Goal: Task Accomplishment & Management: Manage account settings

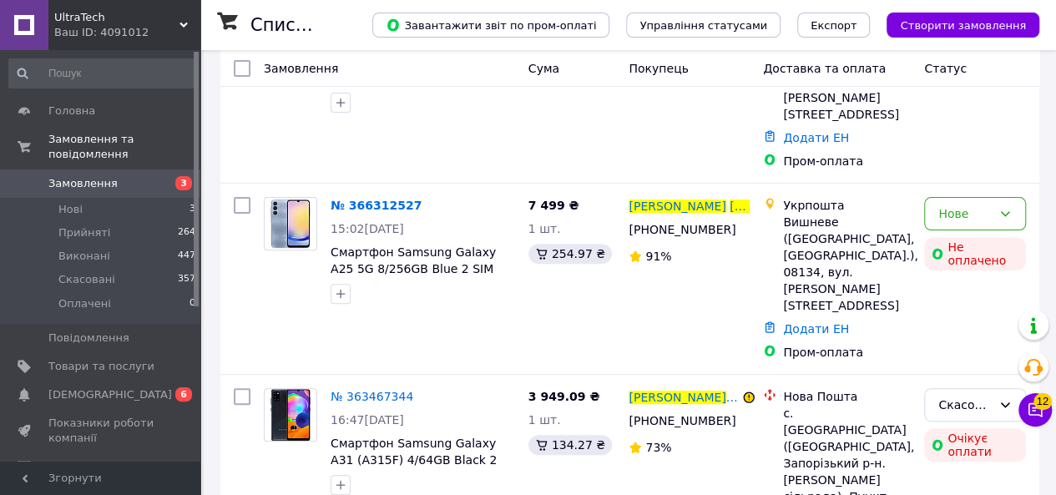
scroll to position [167, 0]
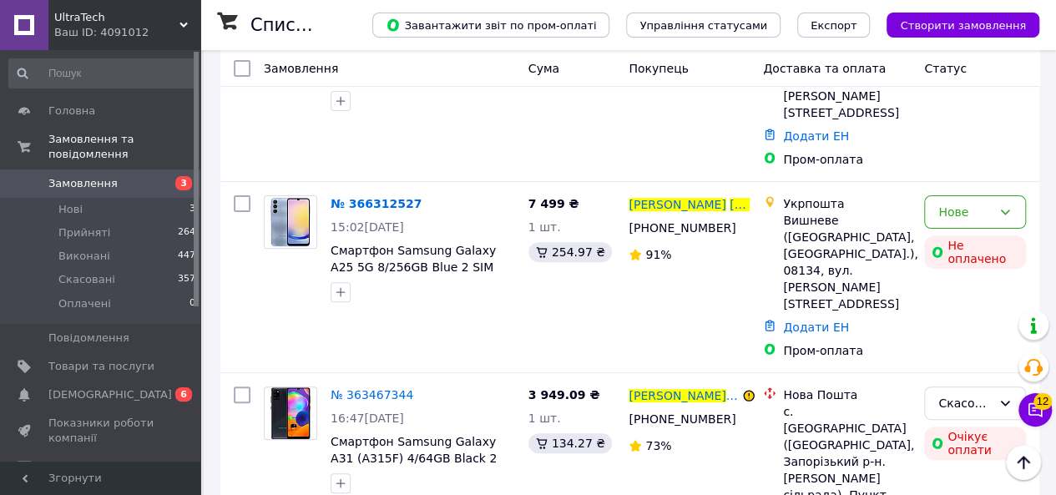
click at [377, 197] on span "№ 366312527" at bounding box center [375, 203] width 91 height 13
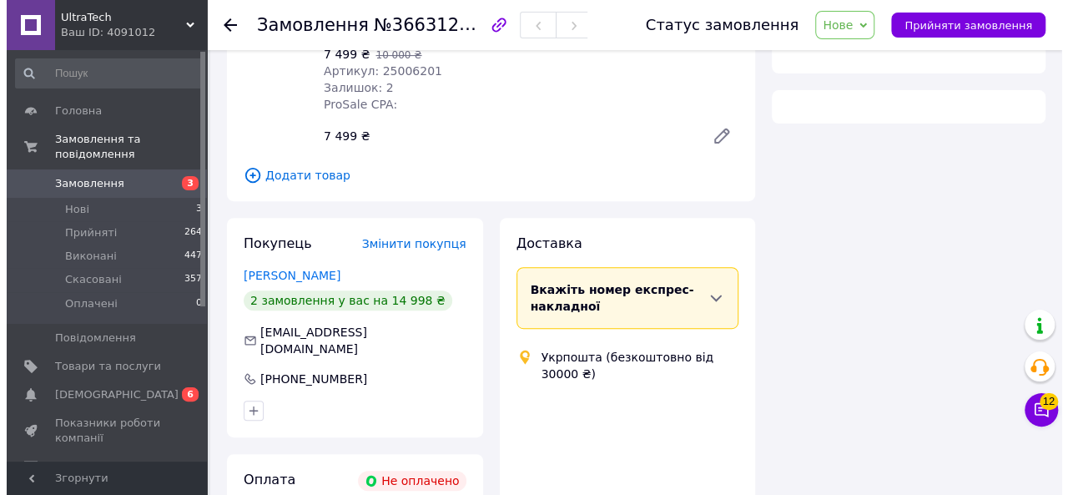
scroll to position [267, 0]
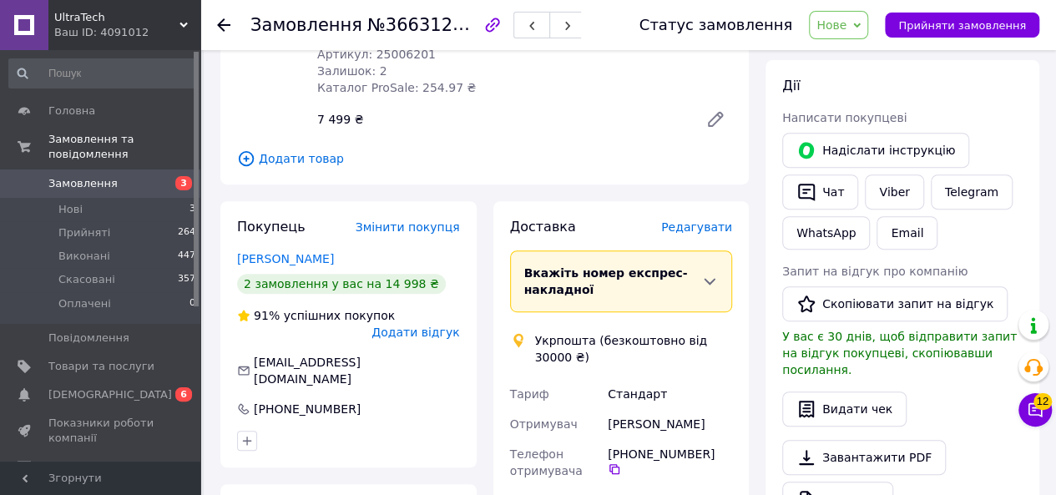
click at [0, 0] on icon "button" at bounding box center [0, 0] width 0 height 0
click at [265, 357] on input "voronchukt@ukr.net" at bounding box center [348, 370] width 223 height 27
type input "vor2onchukt@ukr.net"
click at [413, 401] on div "[PHONE_NUMBER]" at bounding box center [348, 409] width 223 height 17
click at [0, 0] on icon "button" at bounding box center [0, 0] width 0 height 0
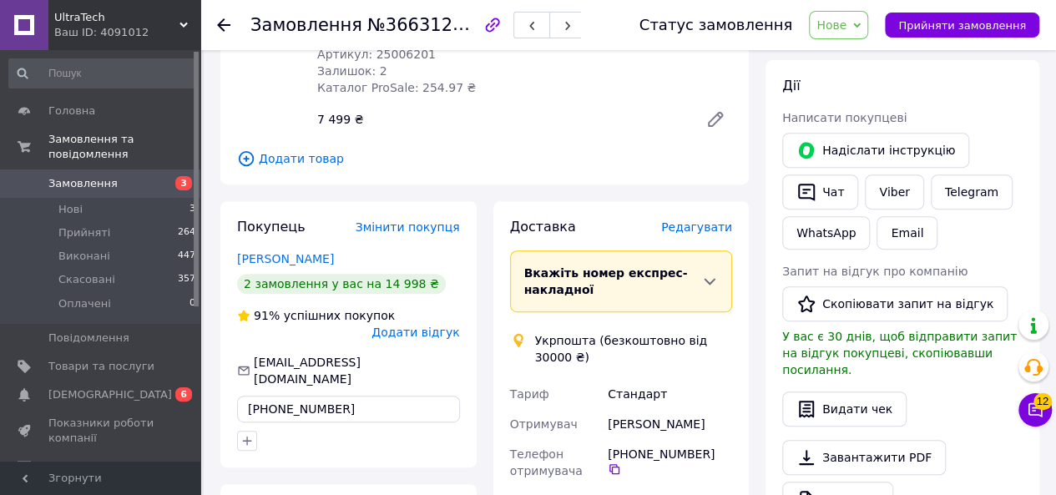
type input "+380986725611"
click at [451, 325] on span "Додати відгук" at bounding box center [415, 331] width 88 height 13
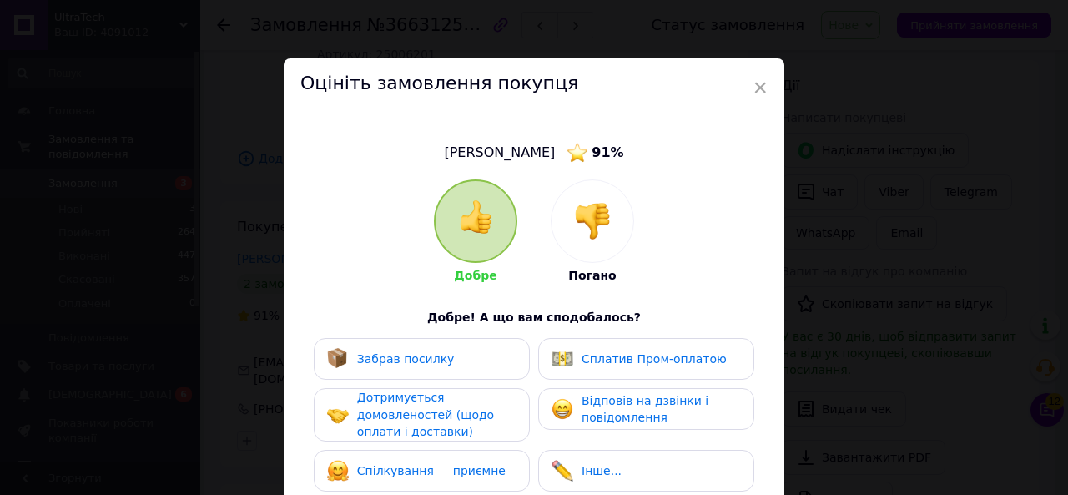
click at [541, 236] on div "Добре Погано" at bounding box center [534, 231] width 200 height 105
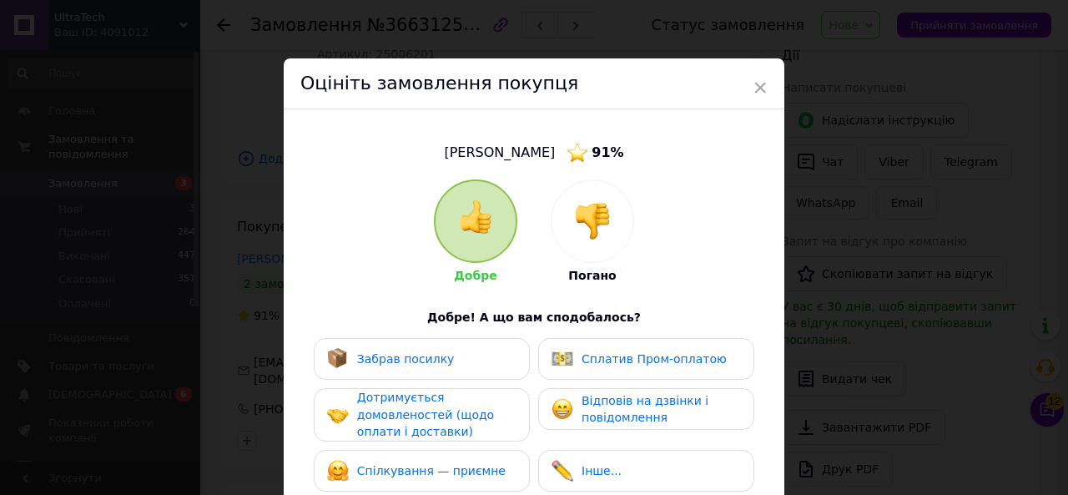
click at [579, 228] on img at bounding box center [592, 221] width 37 height 37
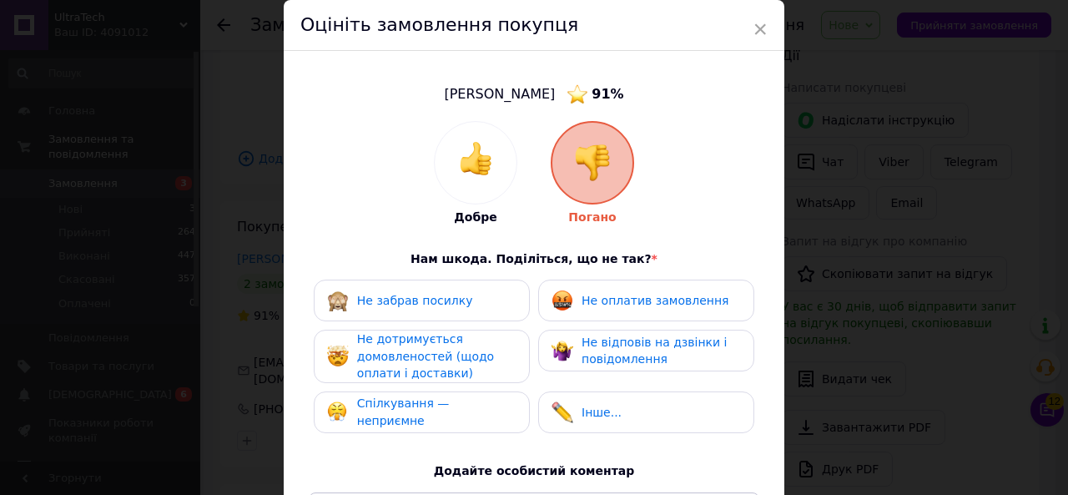
scroll to position [83, 0]
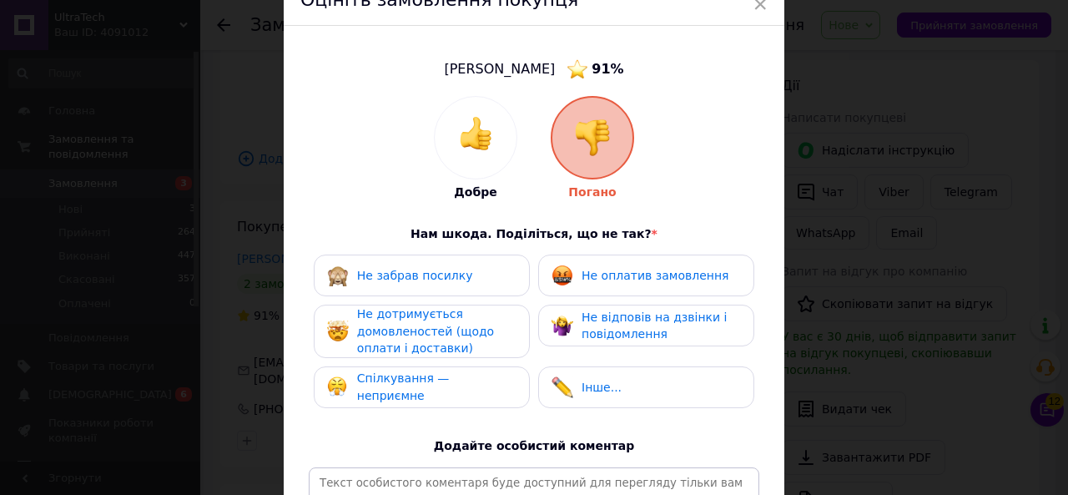
click at [621, 281] on span "Не оплатив замовлення" at bounding box center [655, 275] width 147 height 13
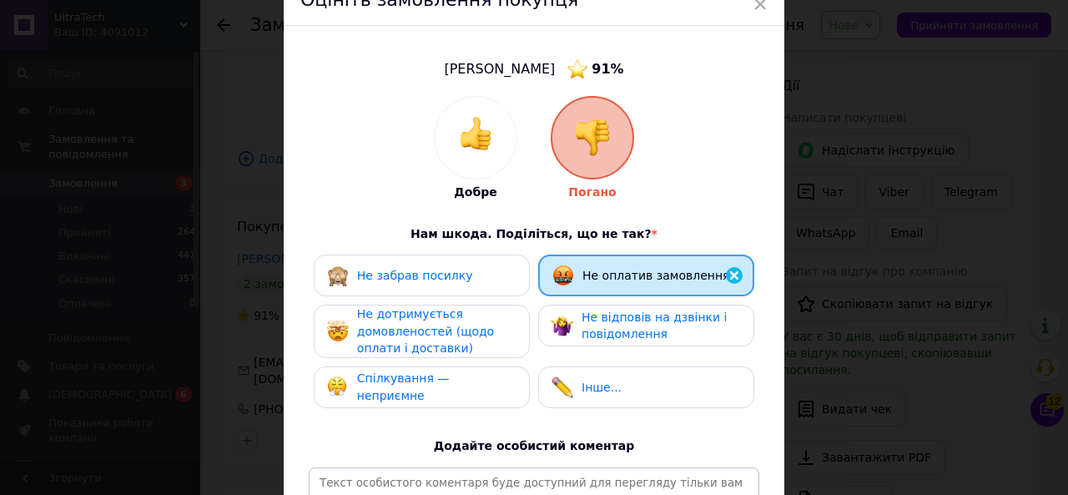
click at [596, 317] on span "Не відповів на дзвінки і повідомлення" at bounding box center [654, 325] width 145 height 31
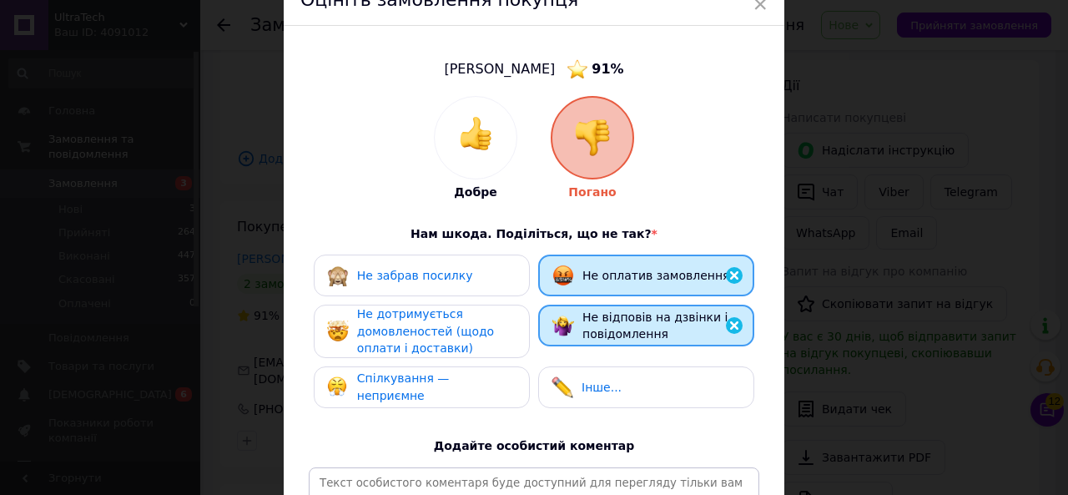
click at [417, 337] on span "Не дотримується домовленостей (щодо оплати і доставки)" at bounding box center [425, 331] width 137 height 48
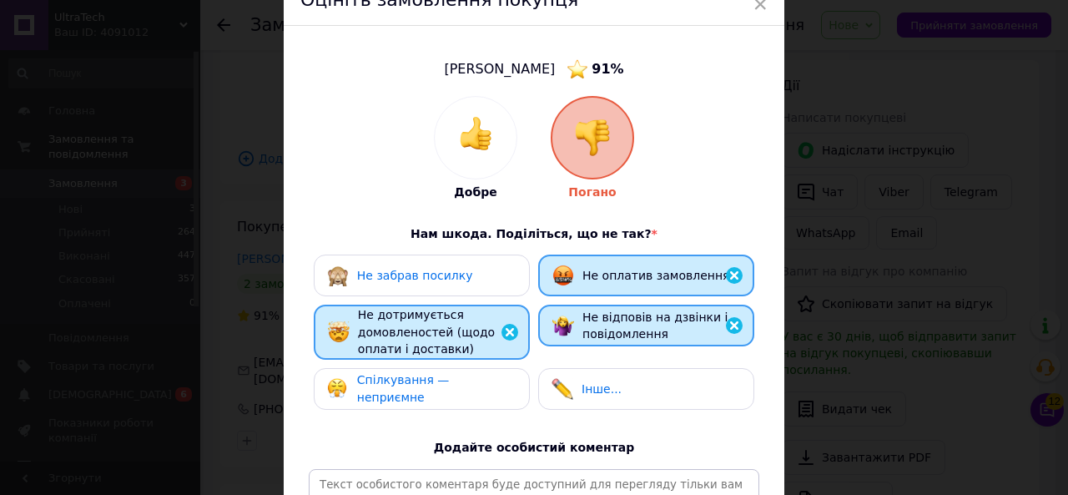
click at [419, 402] on div "Спілкування — неприємне" at bounding box center [422, 389] width 216 height 42
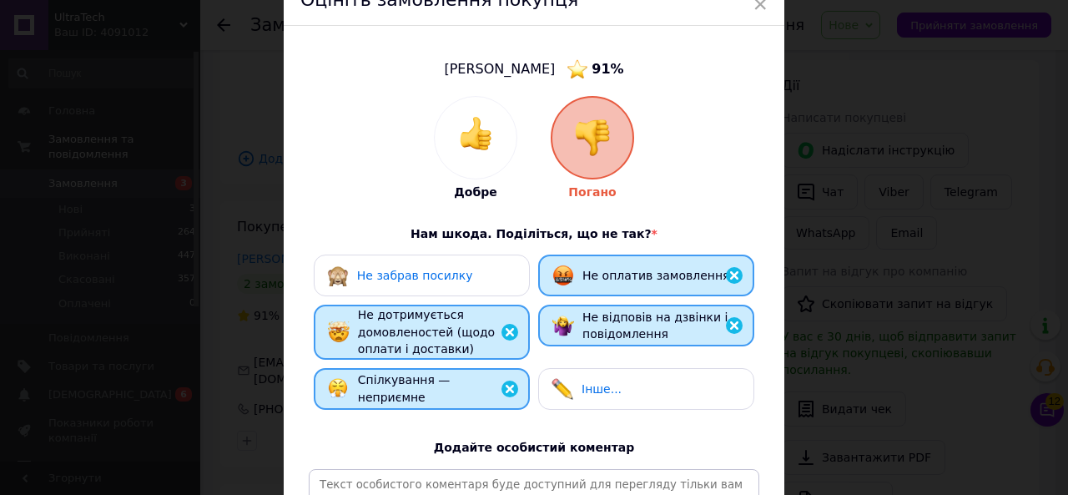
click at [664, 378] on div "Інше..." at bounding box center [646, 389] width 189 height 22
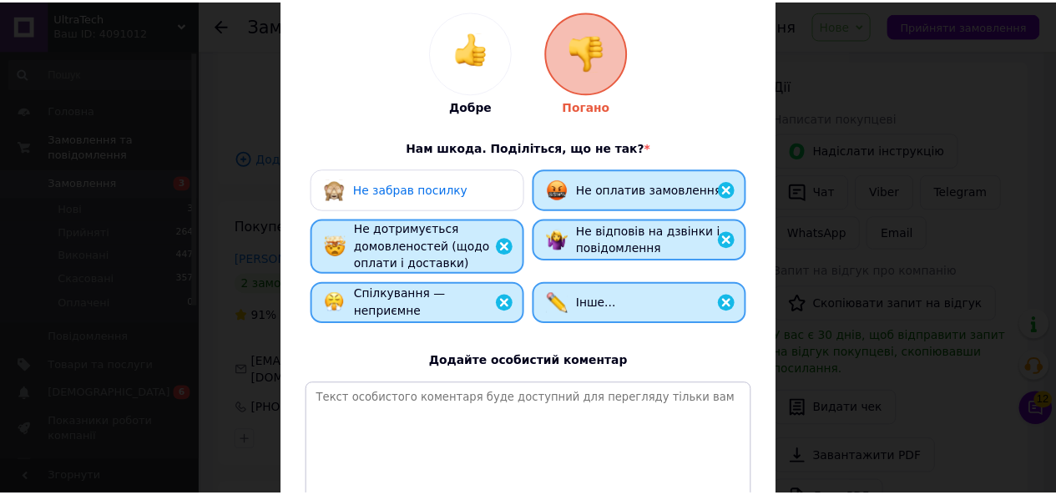
scroll to position [250, 0]
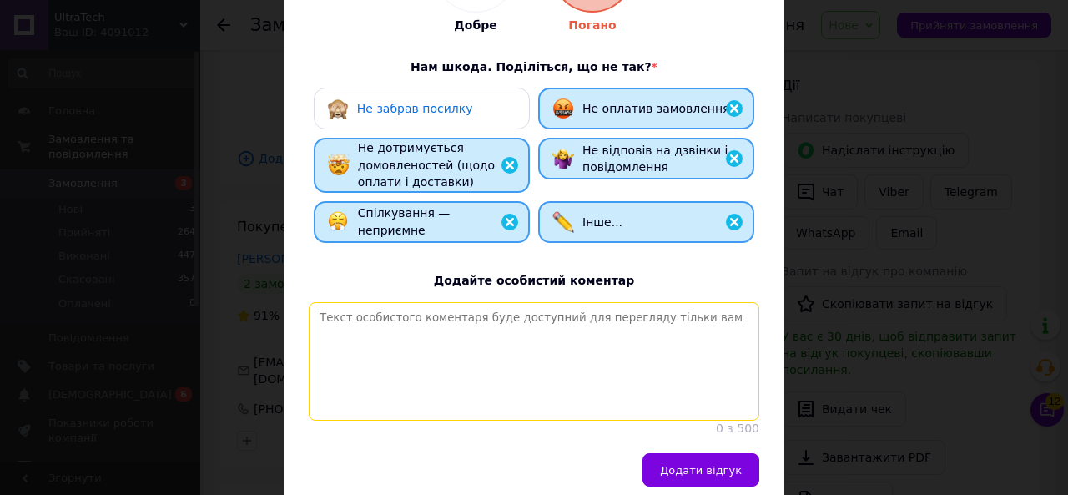
click at [658, 389] on textarea at bounding box center [534, 361] width 451 height 119
type textarea "апапапаппппппппппппппппппппппппп"
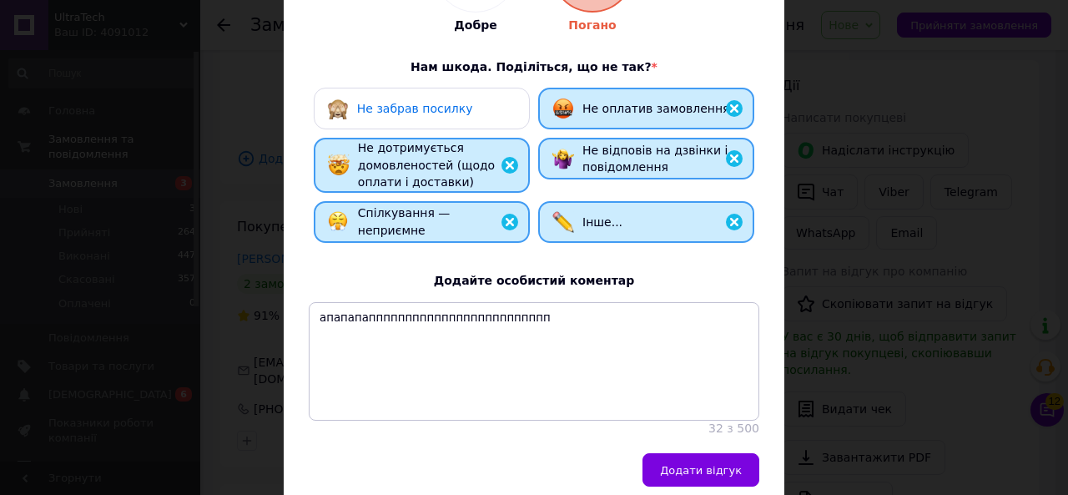
click at [699, 473] on button "Додати відгук" at bounding box center [701, 469] width 117 height 33
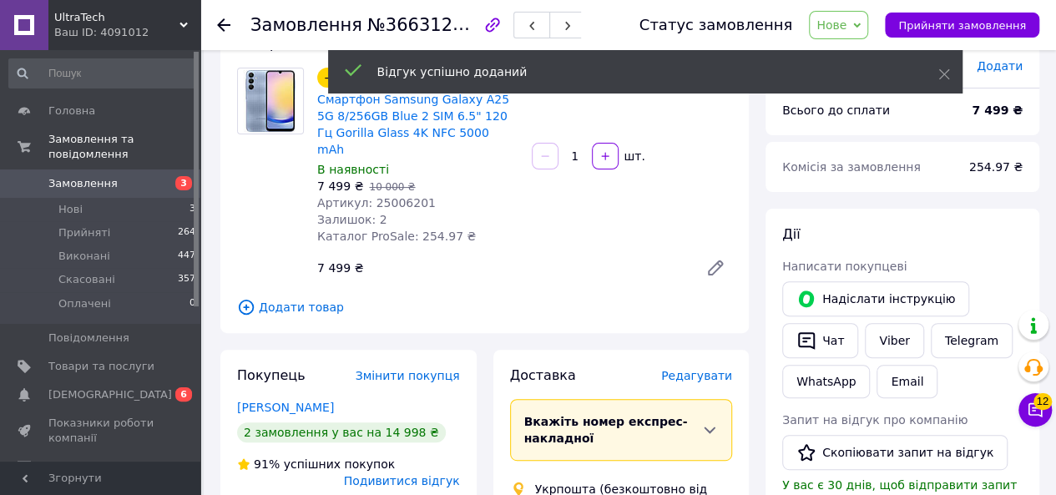
scroll to position [0, 0]
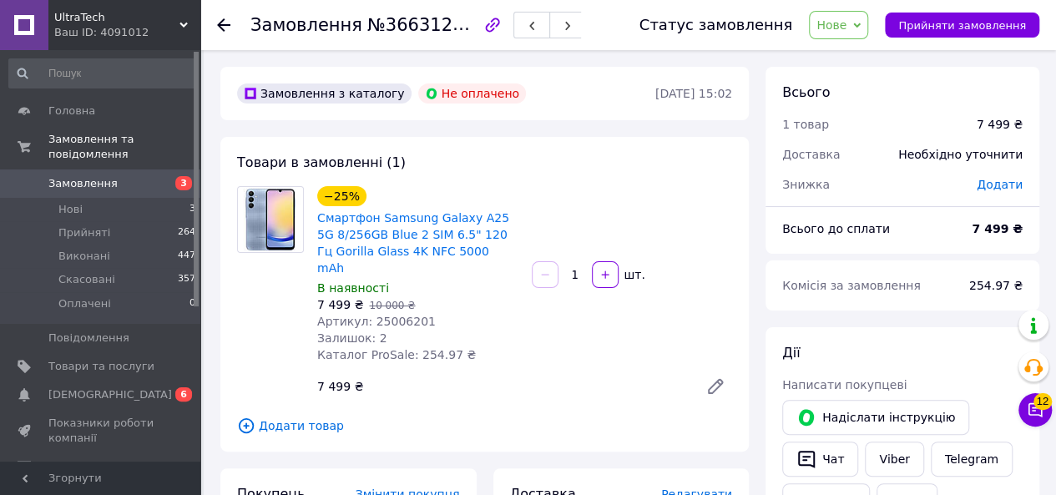
click at [222, 24] on use at bounding box center [223, 24] width 13 height 13
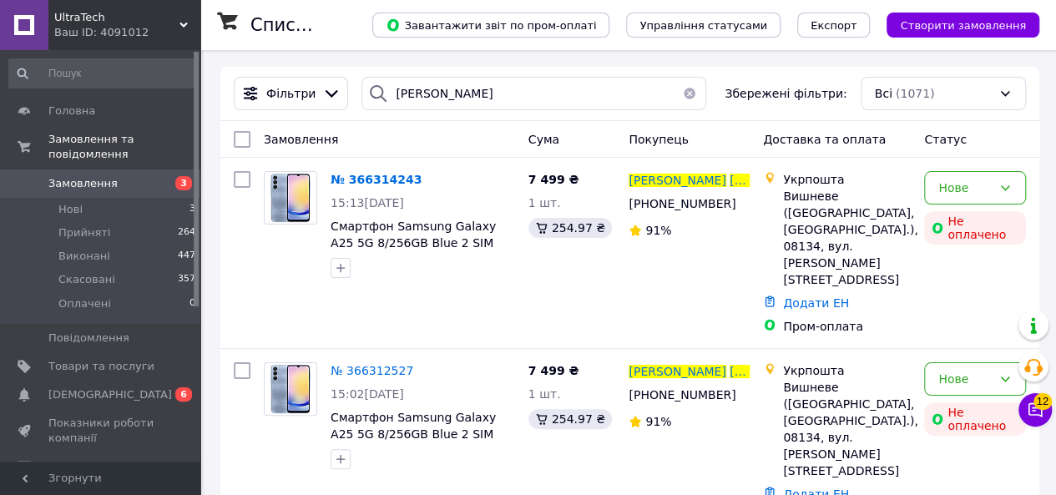
click at [365, 177] on span "№ 366314243" at bounding box center [375, 179] width 91 height 13
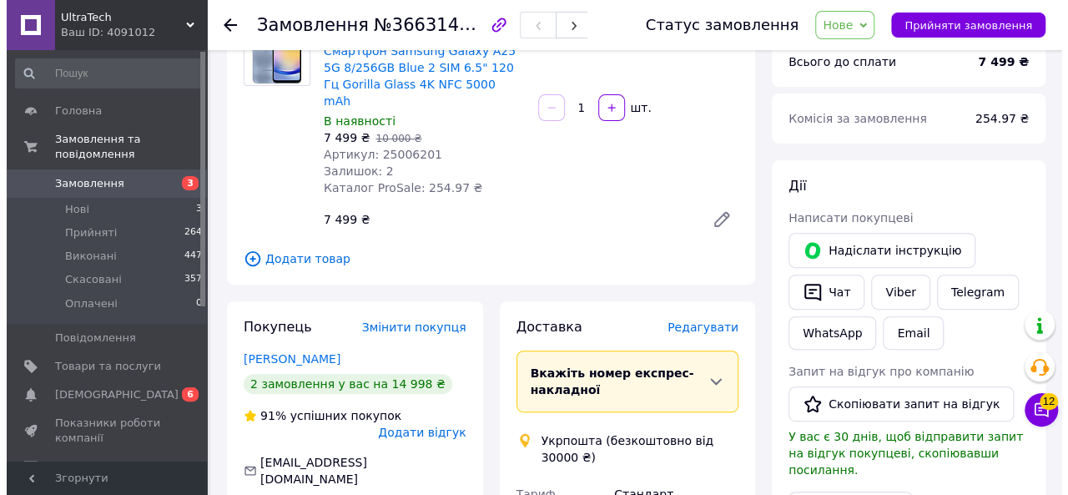
scroll to position [250, 0]
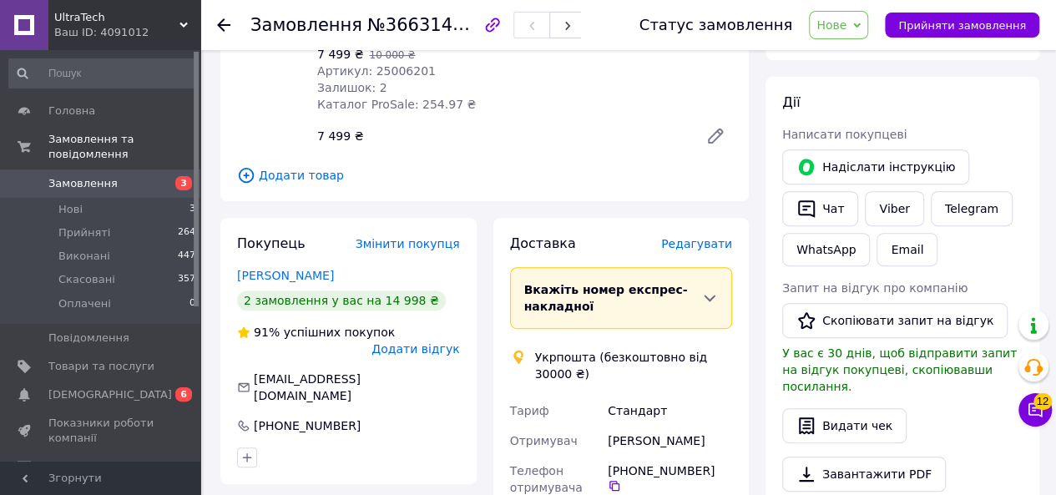
click at [0, 0] on icon "button" at bounding box center [0, 0] width 0 height 0
click at [336, 374] on input "voronchukt@ukr.net" at bounding box center [348, 387] width 223 height 27
click at [291, 374] on input "voronchukt@ukr.net" at bounding box center [348, 387] width 223 height 27
type input "voronch7ukt@ukr.net"
click at [376, 417] on div "+380 98 672 56 47" at bounding box center [348, 425] width 223 height 17
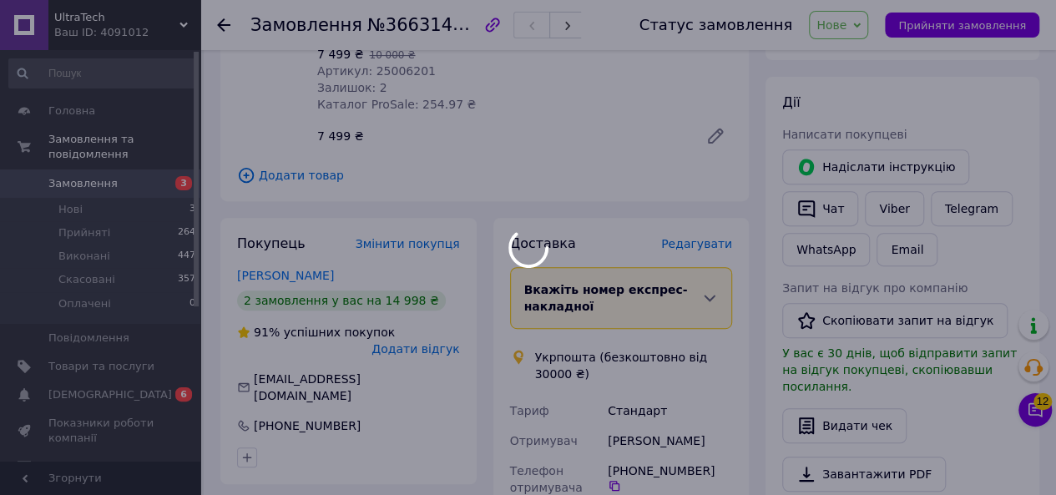
click at [355, 380] on body "UltraTech Ваш ID: 4091012 Сайт UltraTech Кабінет покупця Перевірити стан систем…" at bounding box center [528, 422] width 1056 height 1344
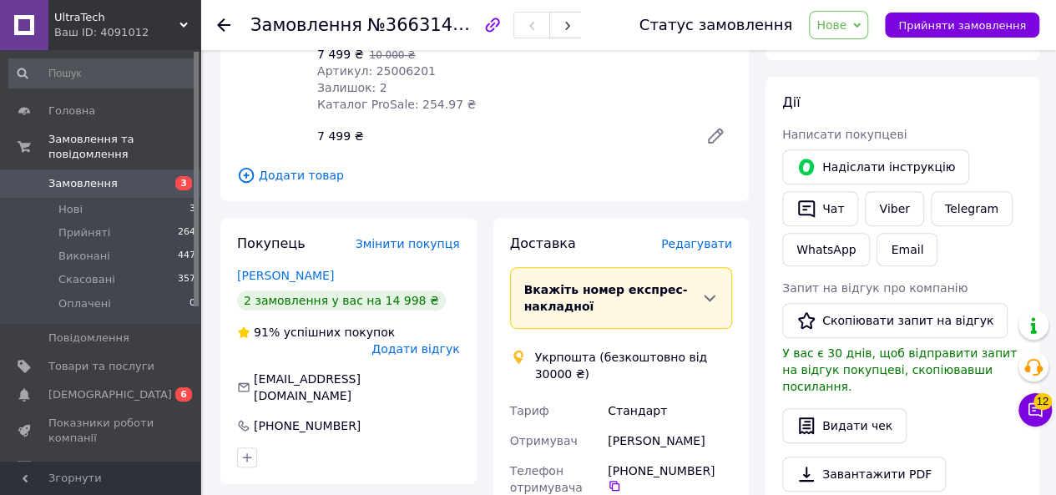
click at [0, 0] on button "button" at bounding box center [0, 0] width 0 height 0
type input "+380986725655"
click at [441, 342] on span "Додати відгук" at bounding box center [415, 348] width 88 height 13
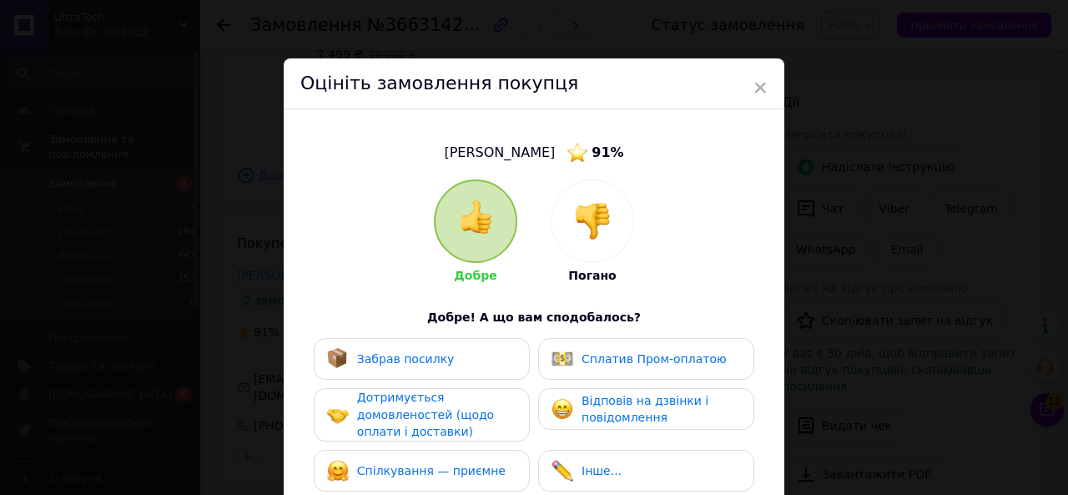
click at [599, 246] on div at bounding box center [593, 221] width 82 height 82
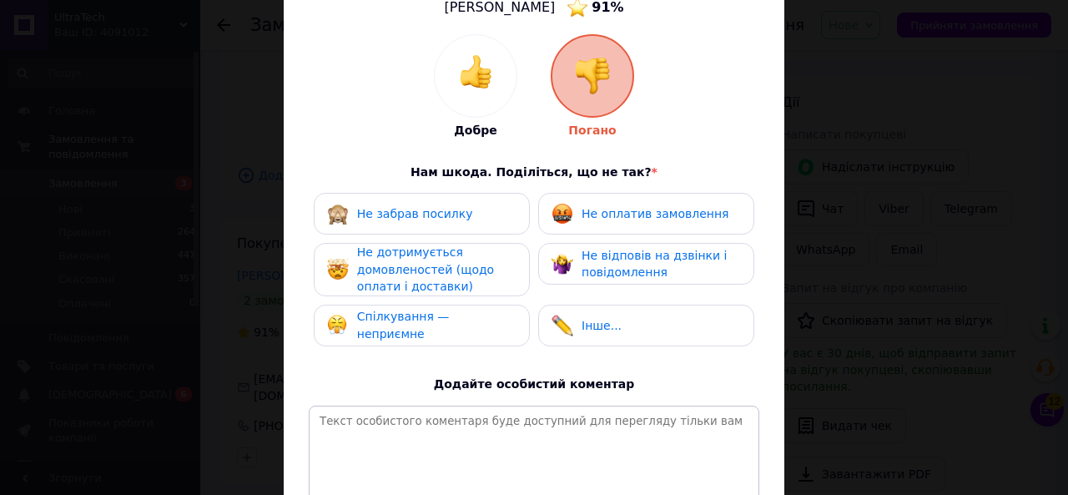
scroll to position [167, 0]
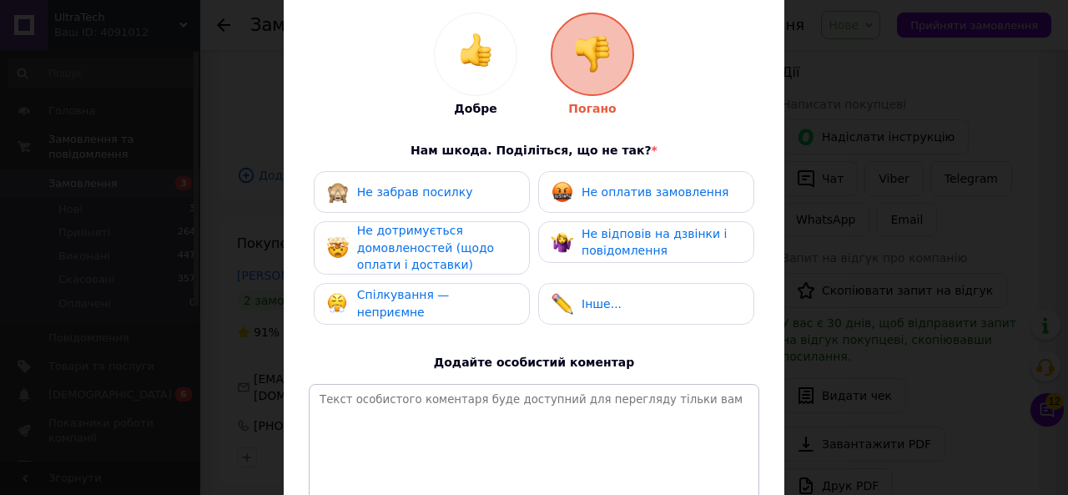
click at [624, 194] on span "Не оплатив замовлення" at bounding box center [655, 191] width 147 height 13
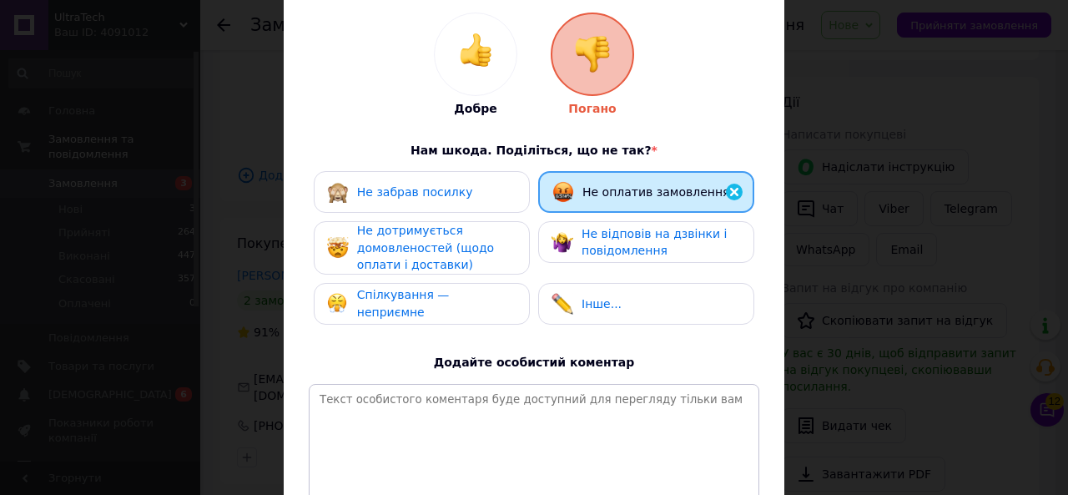
click at [602, 247] on span "Не відповів на дзвінки і повідомлення" at bounding box center [654, 242] width 145 height 31
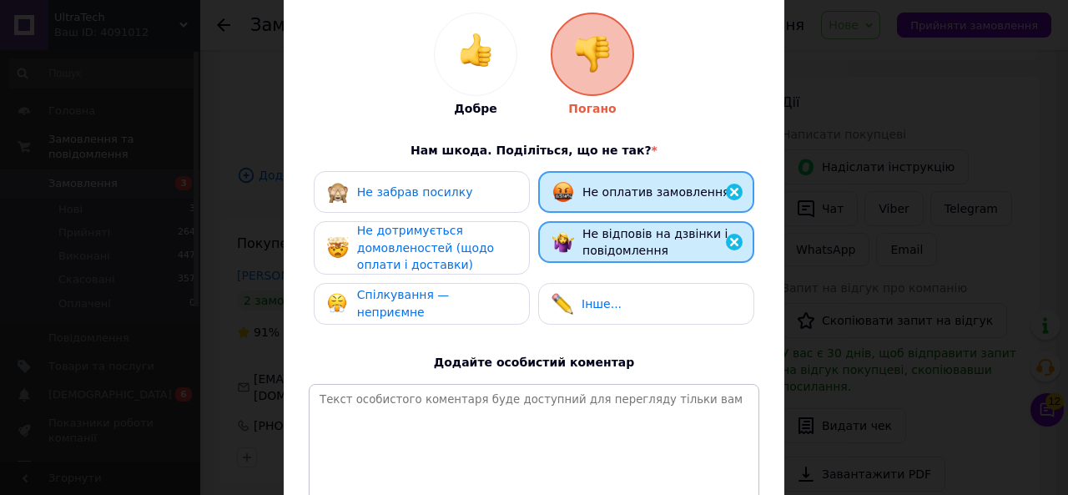
click at [497, 260] on div "Не дотримується домовленостей (щодо оплати і доставки)" at bounding box center [436, 248] width 159 height 52
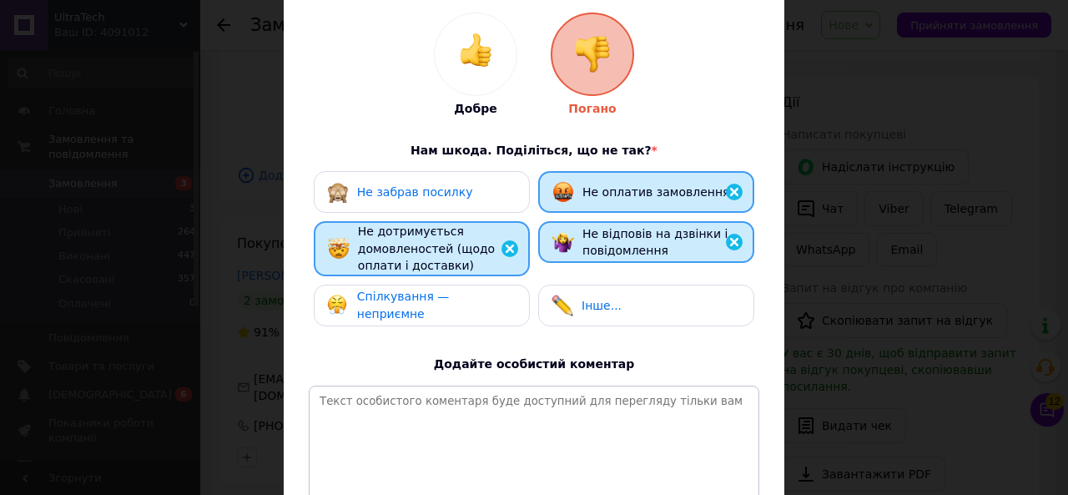
click at [450, 297] on span "Спілкування — неприємне" at bounding box center [403, 305] width 93 height 31
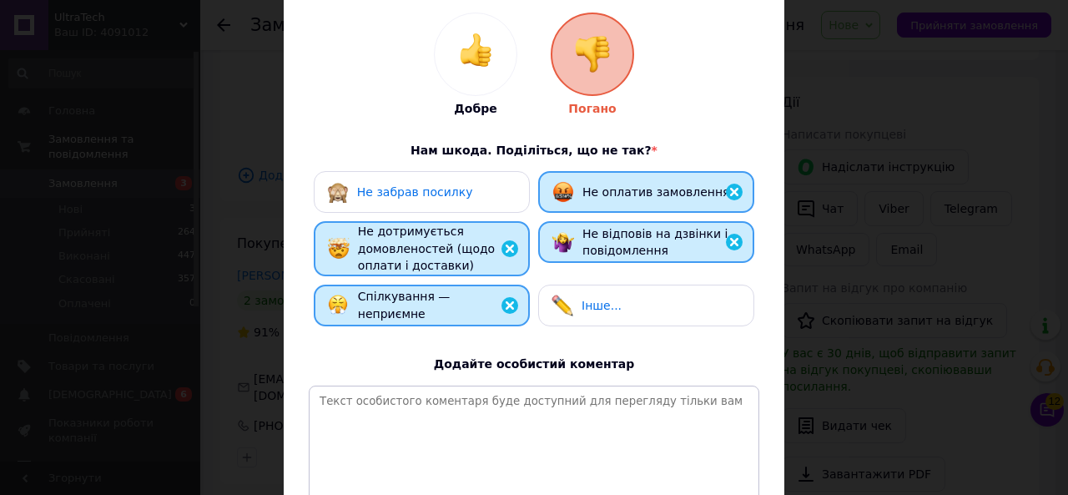
click at [588, 291] on div "Інше..." at bounding box center [646, 306] width 216 height 42
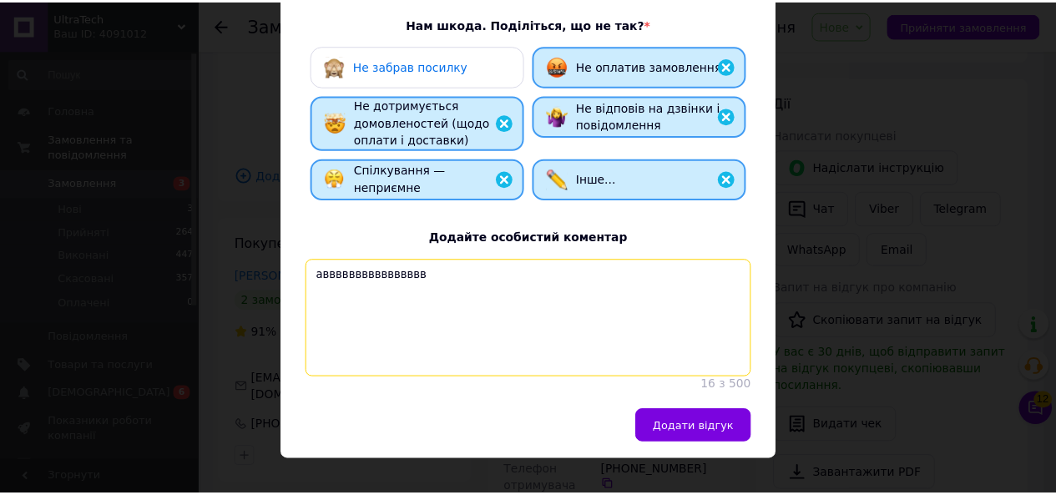
scroll to position [335, 0]
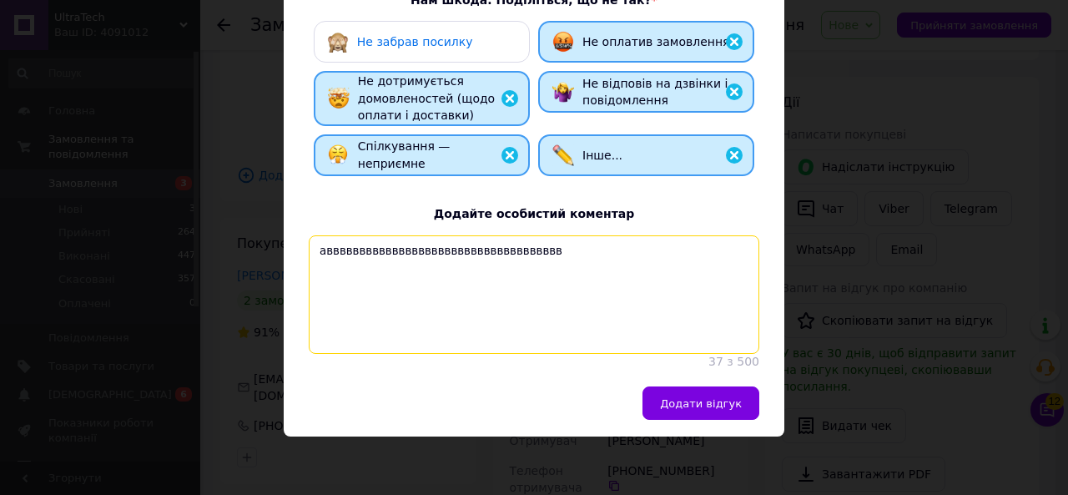
type textarea "авввввввввввввввввввввввввввввввввввв"
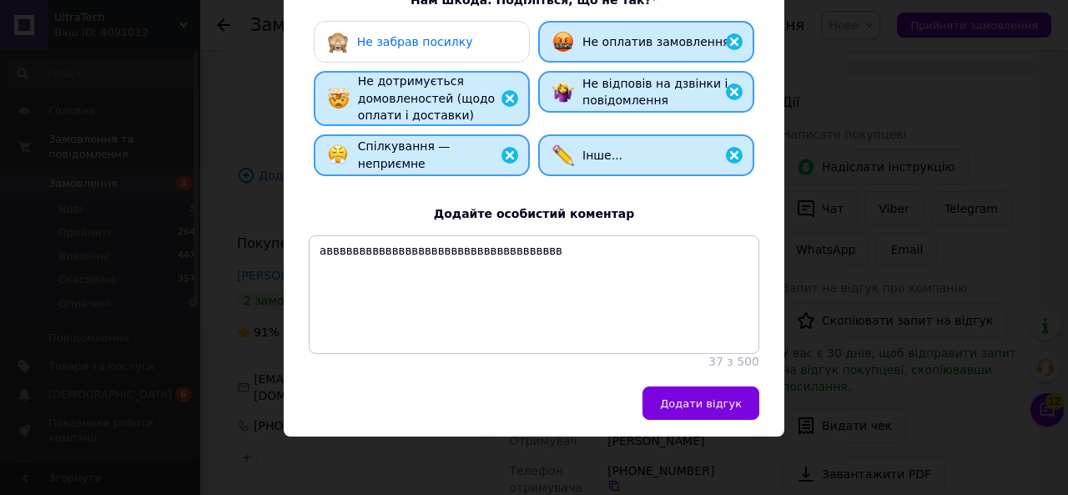
click at [711, 395] on button "Додати відгук" at bounding box center [701, 402] width 117 height 33
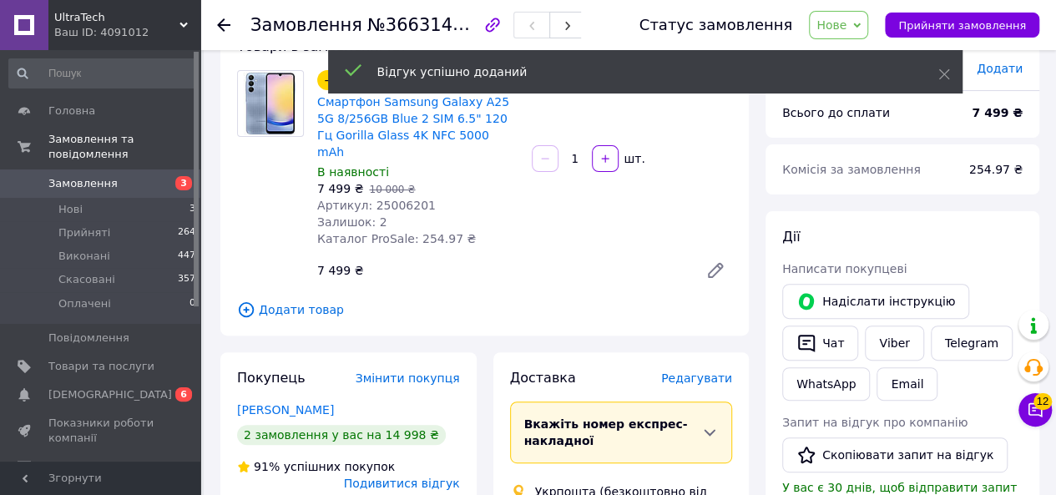
scroll to position [0, 0]
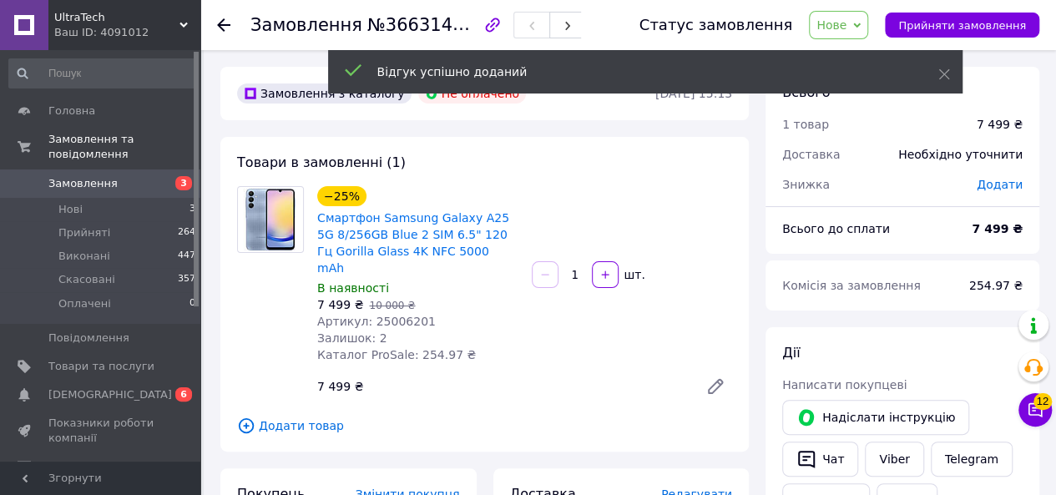
click at [226, 24] on use at bounding box center [223, 24] width 13 height 13
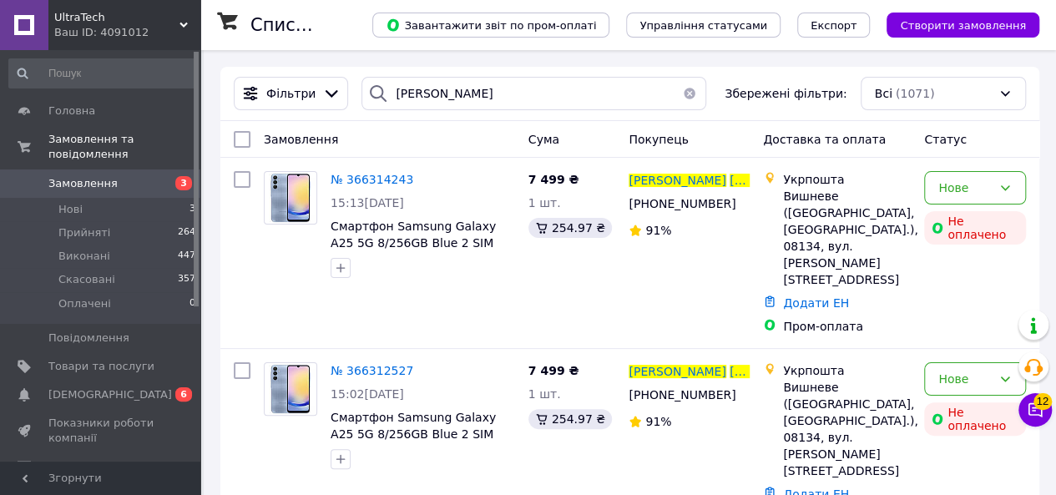
click at [371, 173] on span "№ 366314243" at bounding box center [371, 179] width 83 height 13
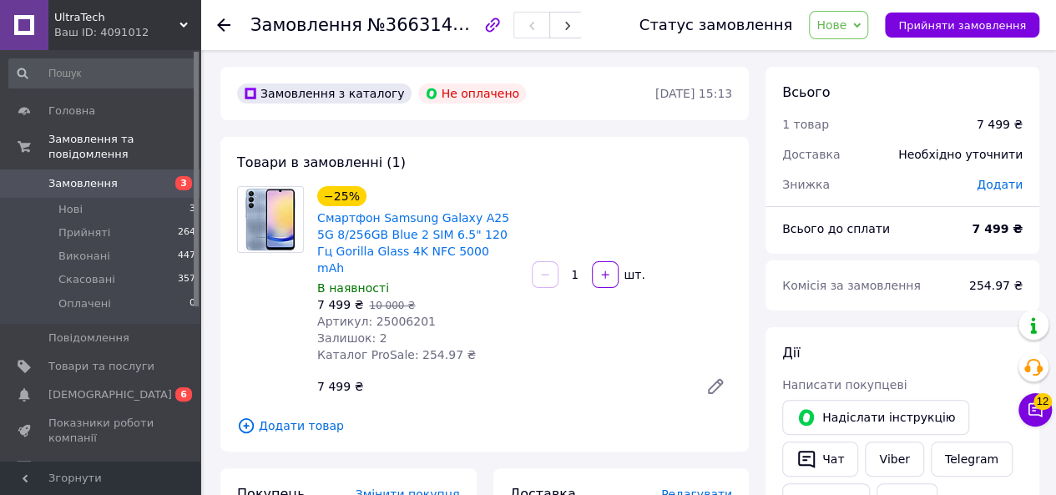
click at [364, 230] on link "Смартфон Samsung Galaxy A25 5G 8/256GB Blue 2 SIM 6.5" 120 Гц Gorilla Glass 4K …" at bounding box center [413, 242] width 192 height 63
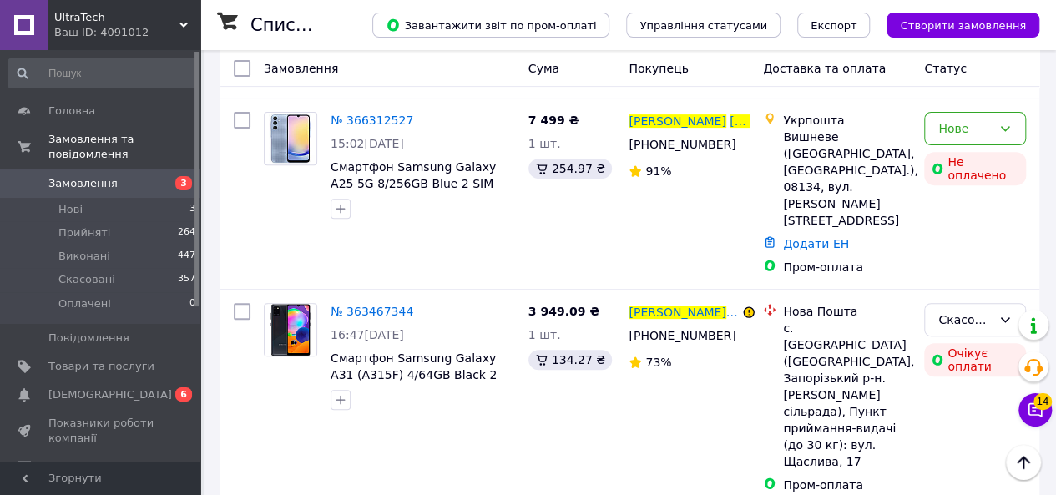
scroll to position [83, 0]
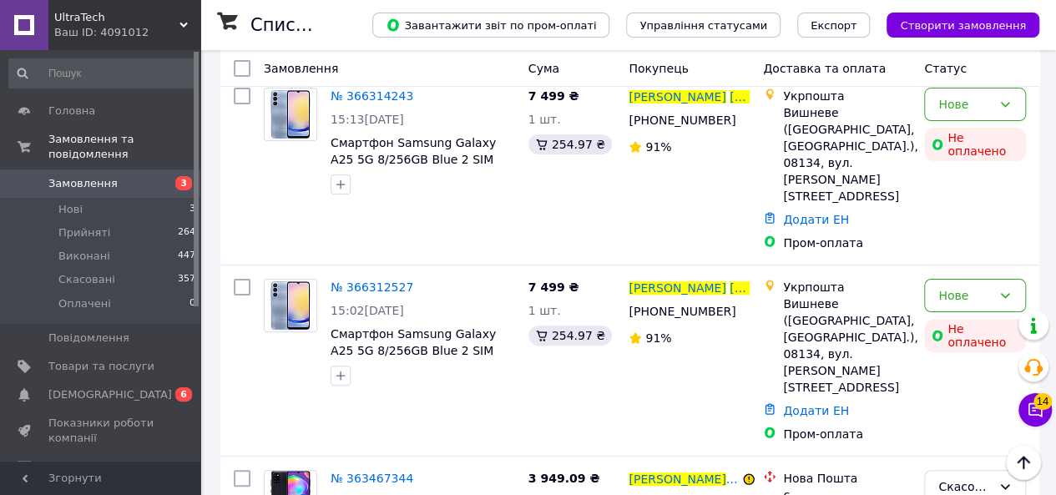
click at [372, 280] on span "№ 366312527" at bounding box center [371, 286] width 83 height 13
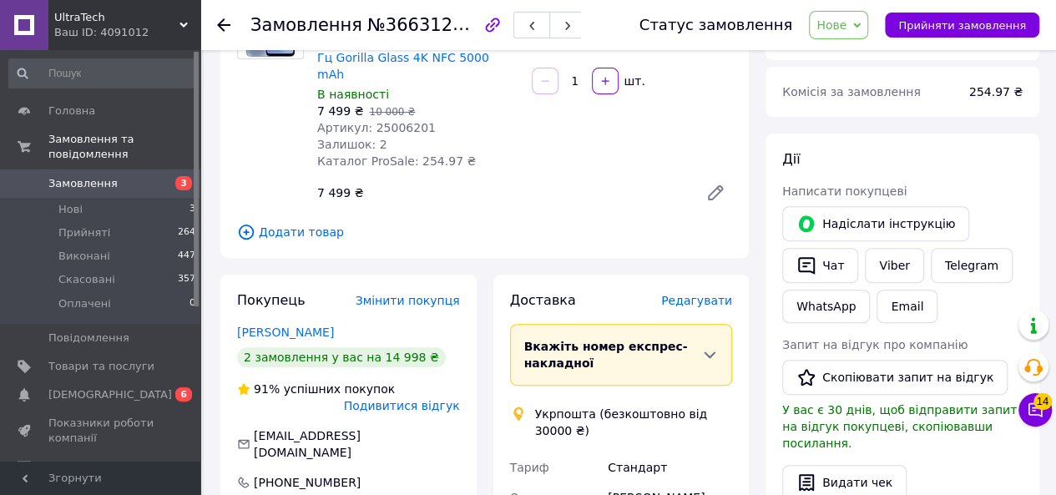
scroll to position [250, 0]
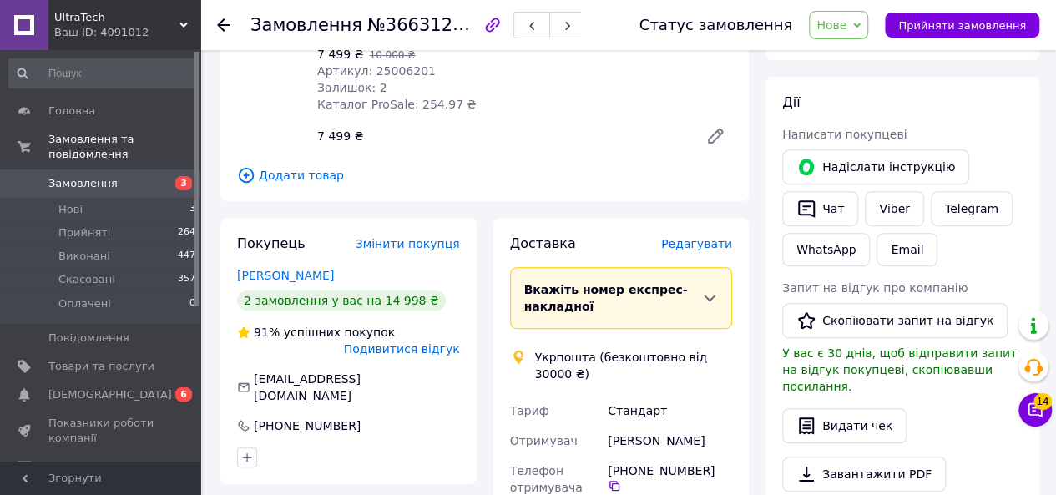
click at [850, 16] on span "Нове" at bounding box center [838, 25] width 59 height 28
click at [871, 110] on li "Скасовано" at bounding box center [847, 108] width 77 height 25
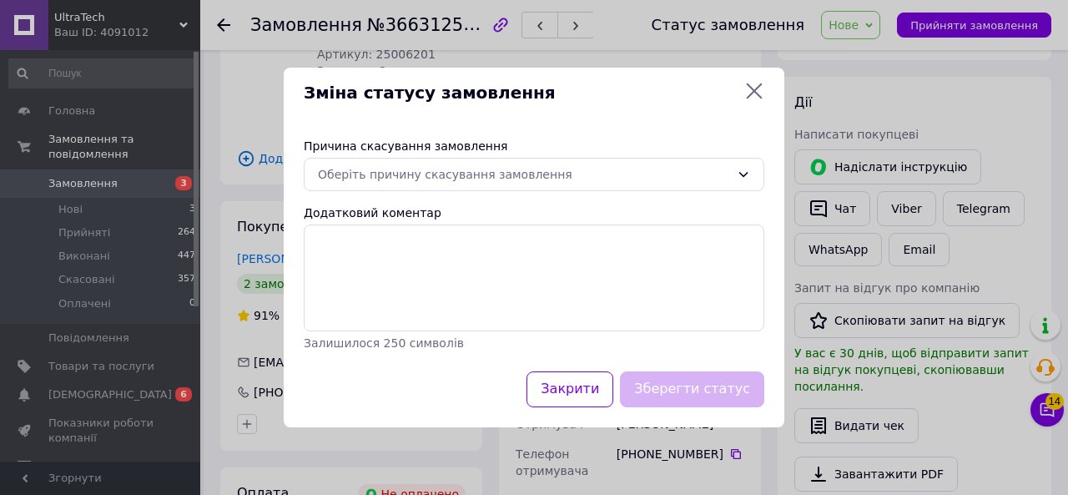
click at [583, 180] on div "Оберіть причину скасування замовлення" at bounding box center [524, 174] width 412 height 18
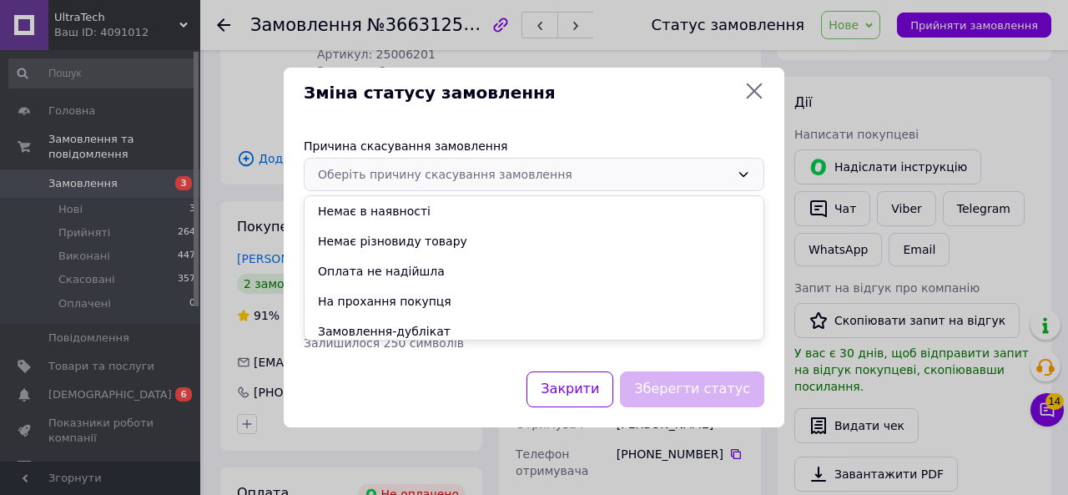
click at [462, 316] on li "Замовлення-дублікат" at bounding box center [534, 331] width 459 height 30
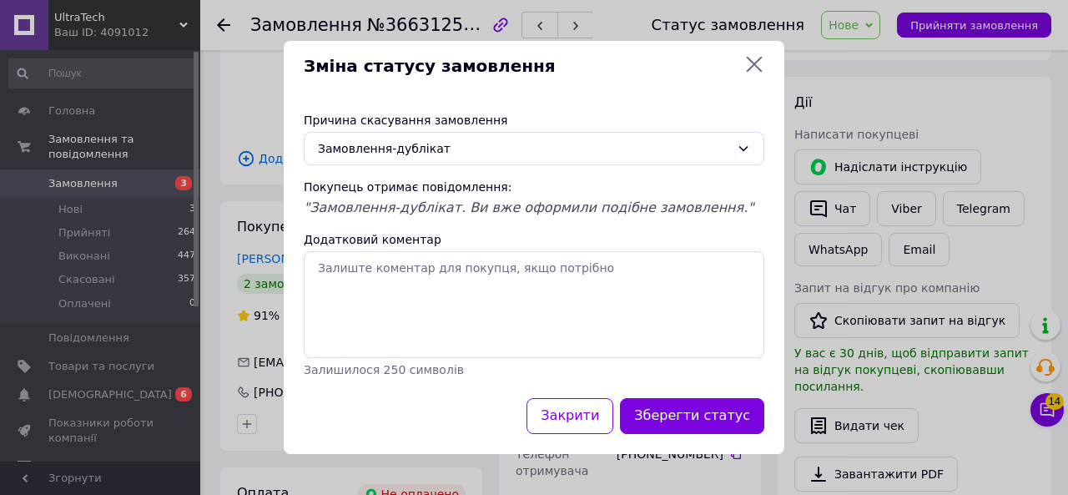
click at [699, 405] on button "Зберегти статус" at bounding box center [692, 416] width 144 height 36
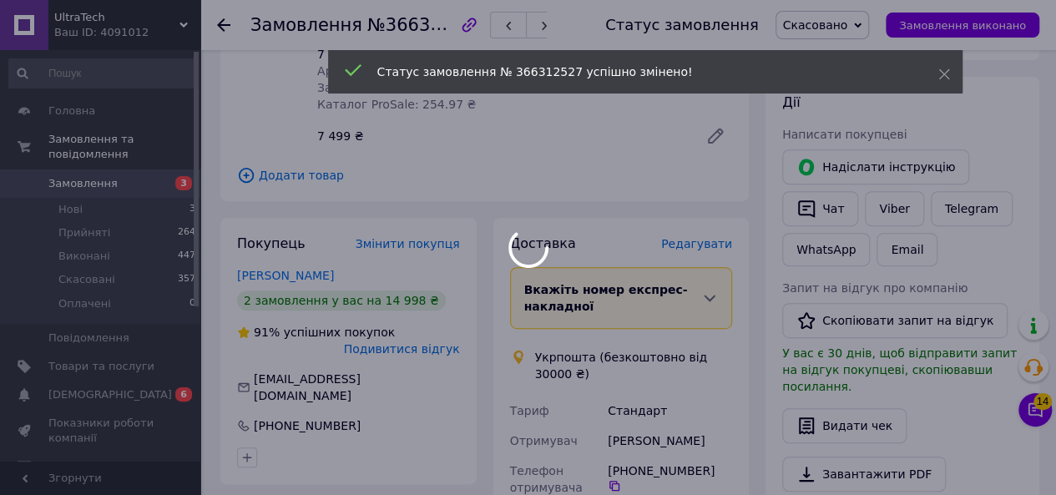
scroll to position [0, 0]
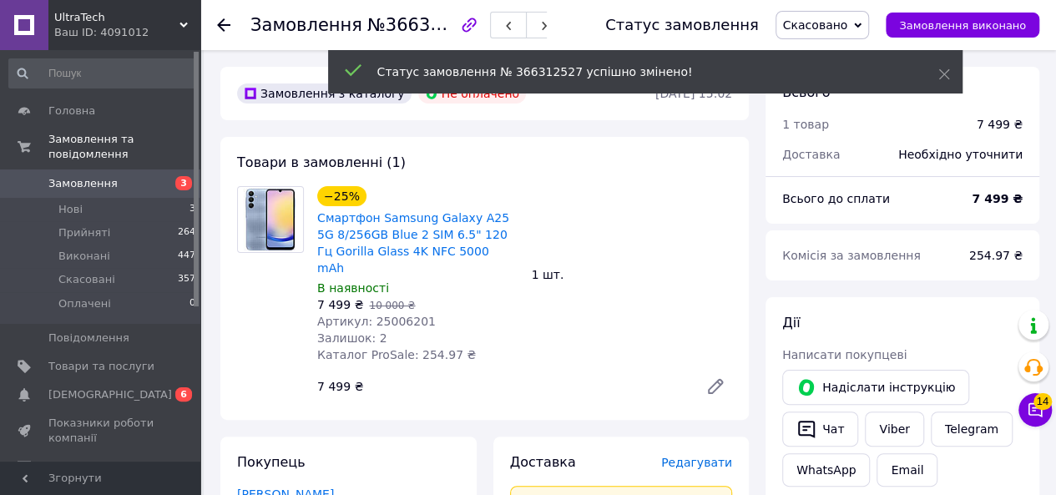
click at [232, 29] on div at bounding box center [233, 25] width 33 height 50
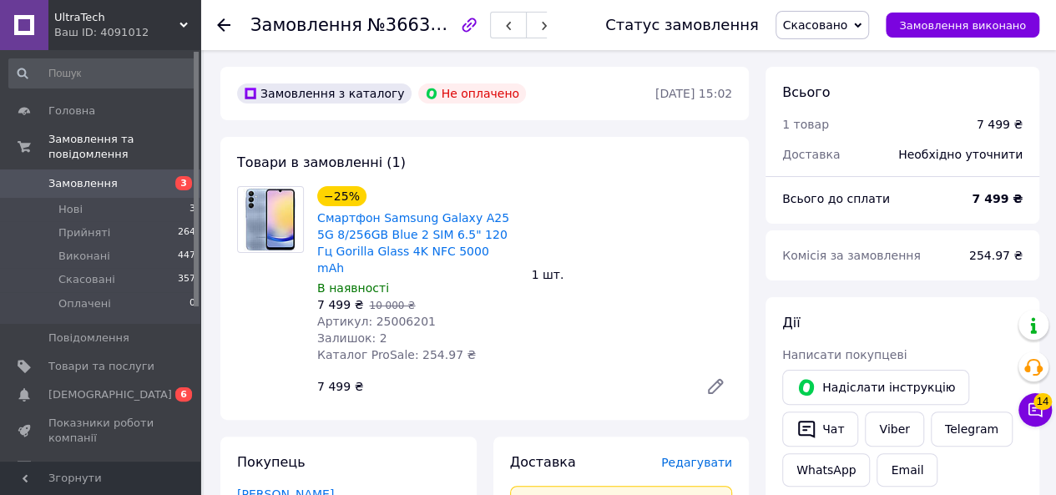
click at [227, 29] on icon at bounding box center [223, 24] width 13 height 13
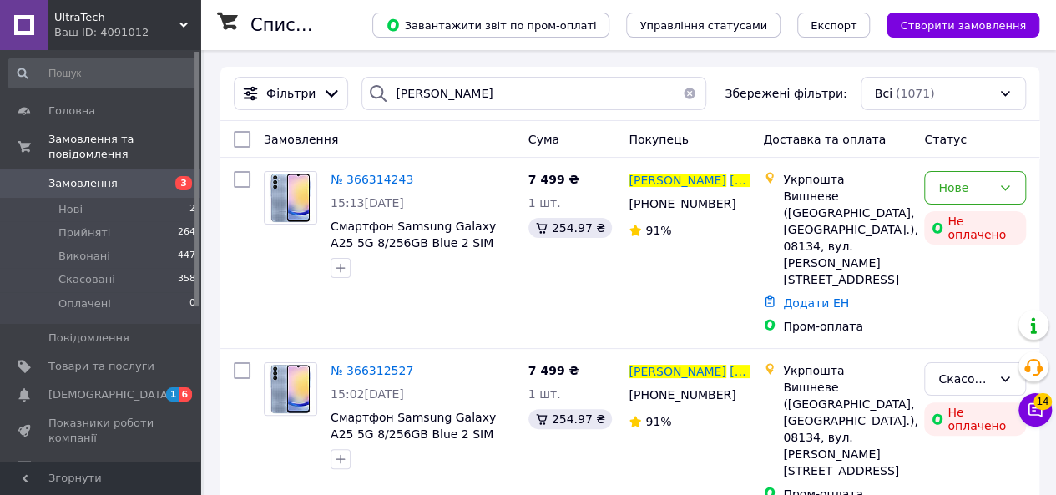
click at [391, 182] on span "№ 366314243" at bounding box center [371, 179] width 83 height 13
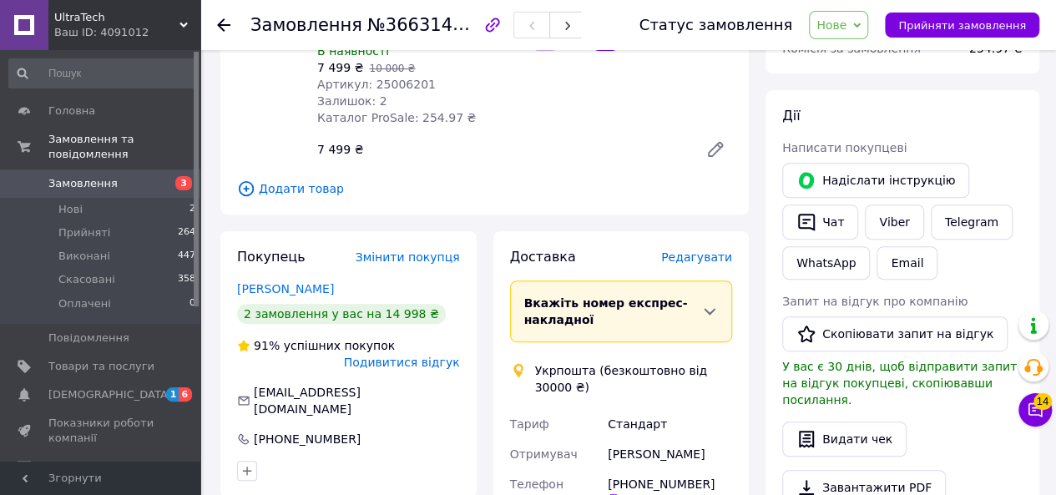
scroll to position [334, 0]
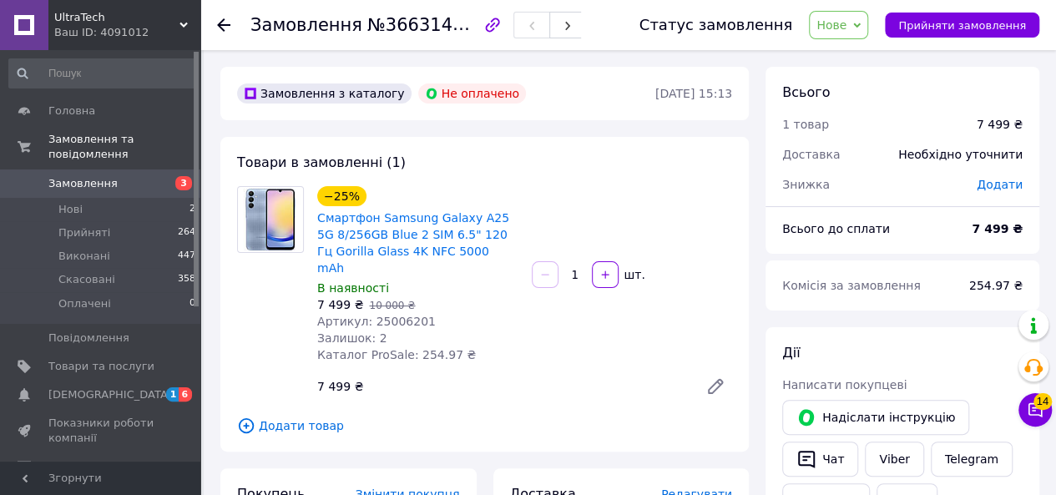
click at [226, 23] on icon at bounding box center [223, 24] width 13 height 13
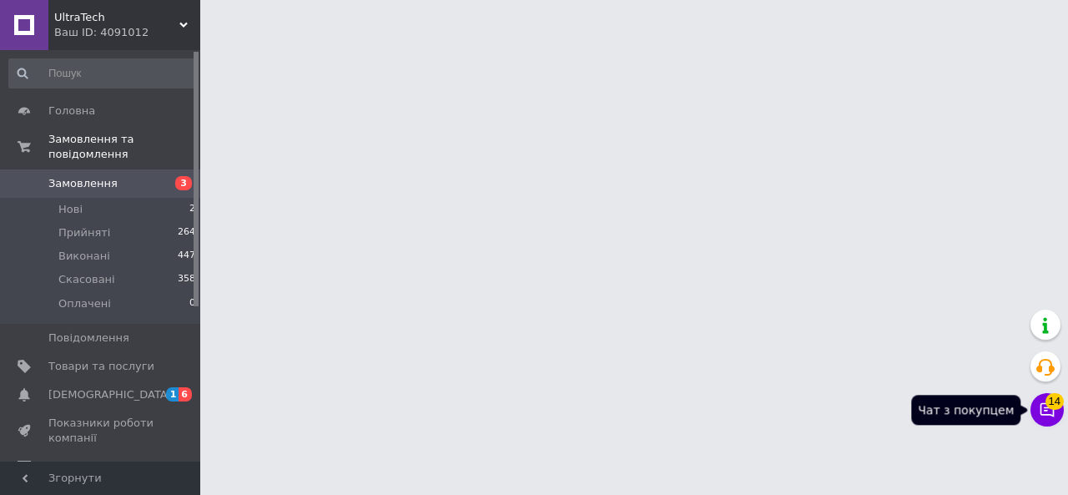
click at [1055, 405] on span "14" at bounding box center [1055, 398] width 18 height 17
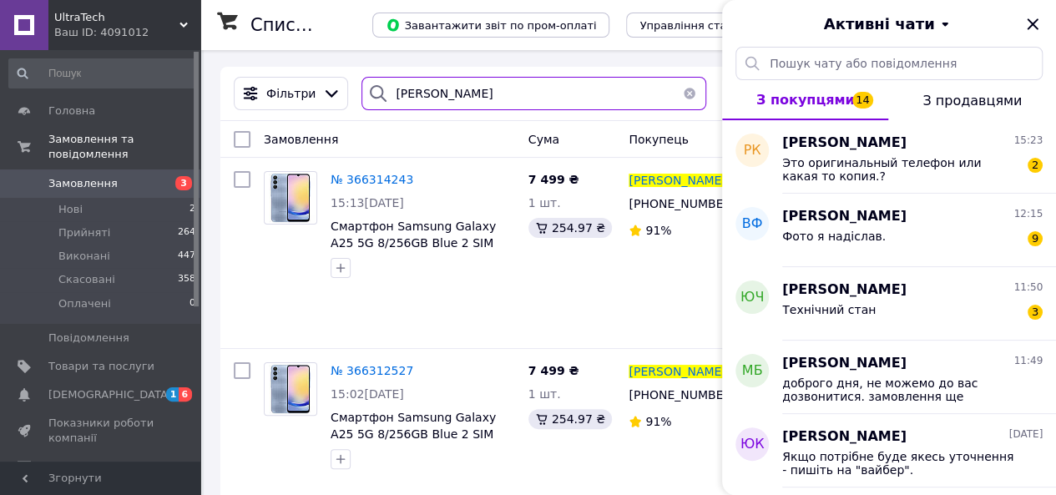
click at [512, 83] on input "[PERSON_NAME]" at bounding box center [533, 93] width 345 height 33
click at [1036, 21] on icon "Закрити" at bounding box center [1031, 23] width 11 height 11
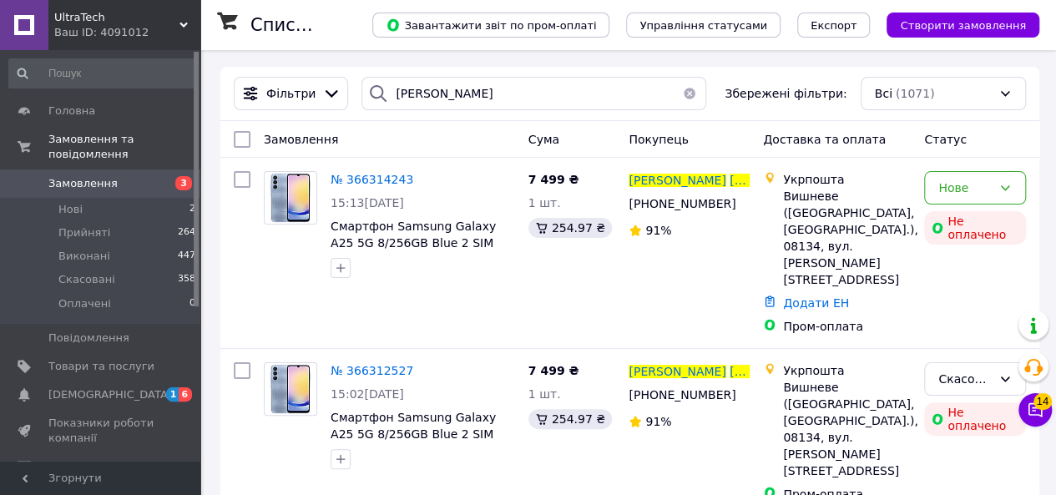
click at [365, 180] on span "№ 366314243" at bounding box center [371, 179] width 83 height 13
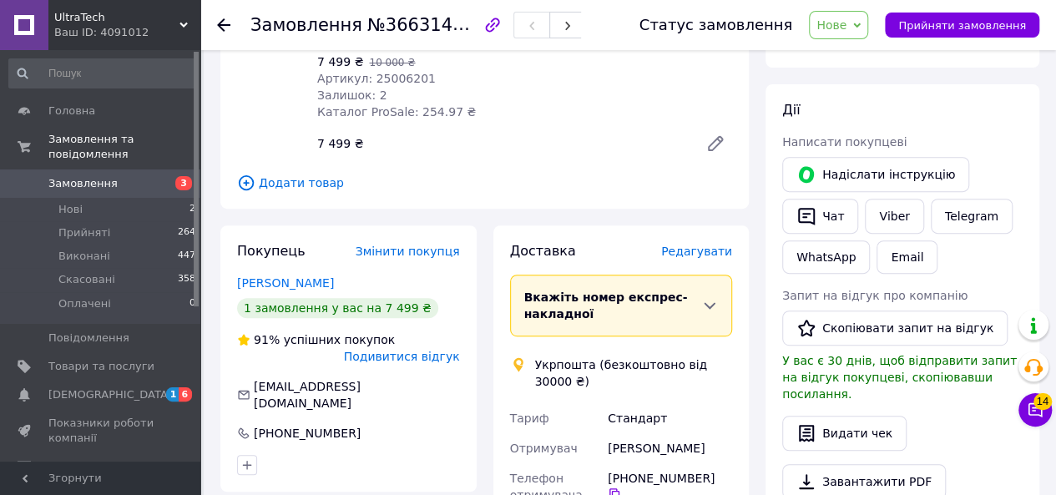
scroll to position [250, 0]
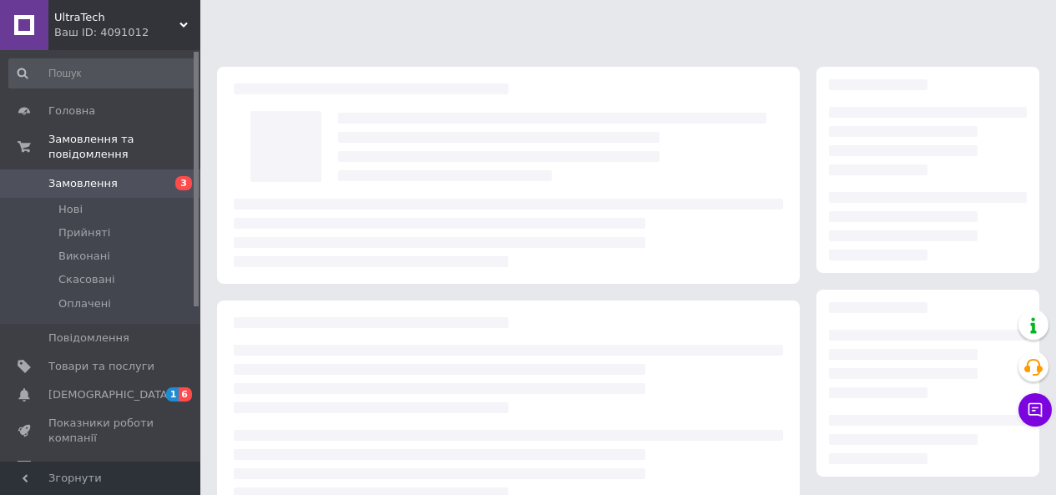
scroll to position [250, 0]
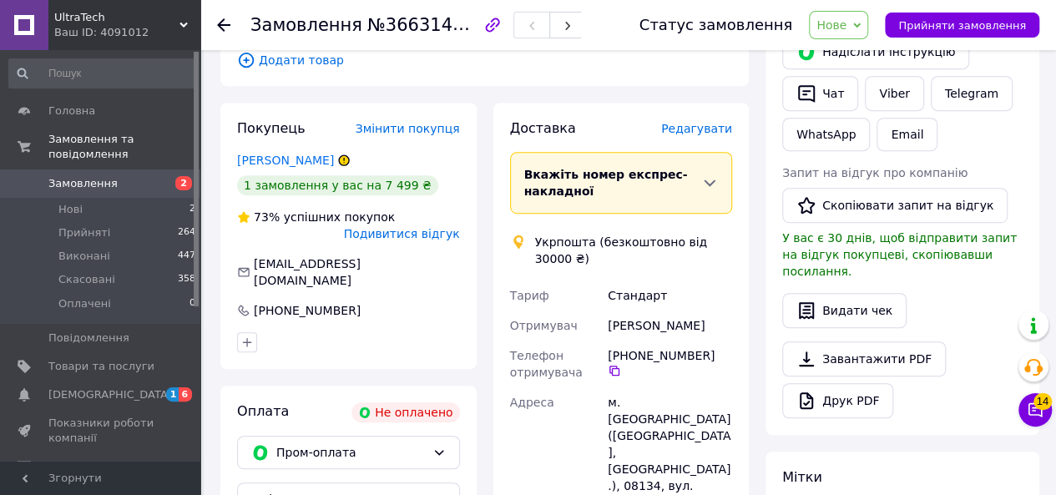
scroll to position [334, 0]
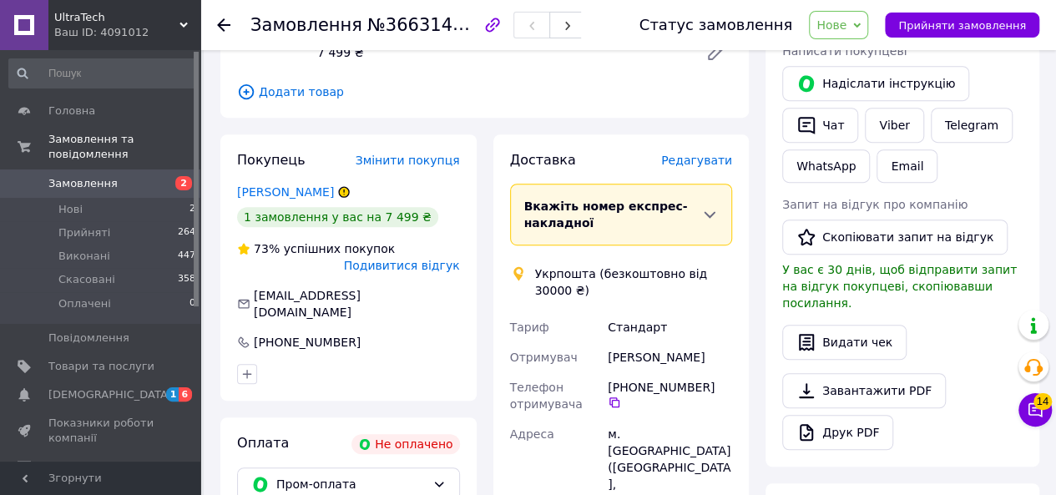
click at [864, 24] on span "Нове" at bounding box center [838, 25] width 59 height 28
click at [855, 108] on li "Скасовано" at bounding box center [847, 108] width 77 height 25
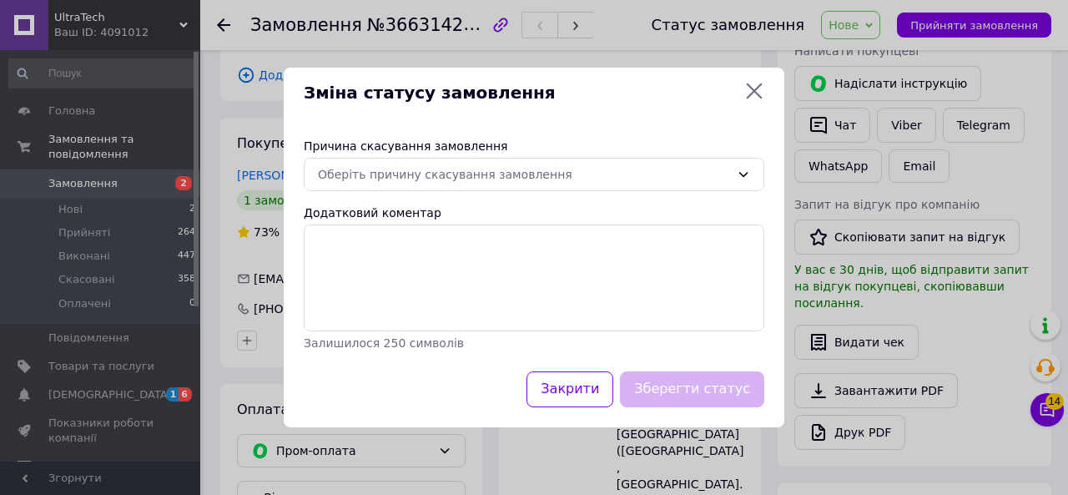
click at [602, 181] on div "Оберіть причину скасування замовлення" at bounding box center [524, 174] width 412 height 18
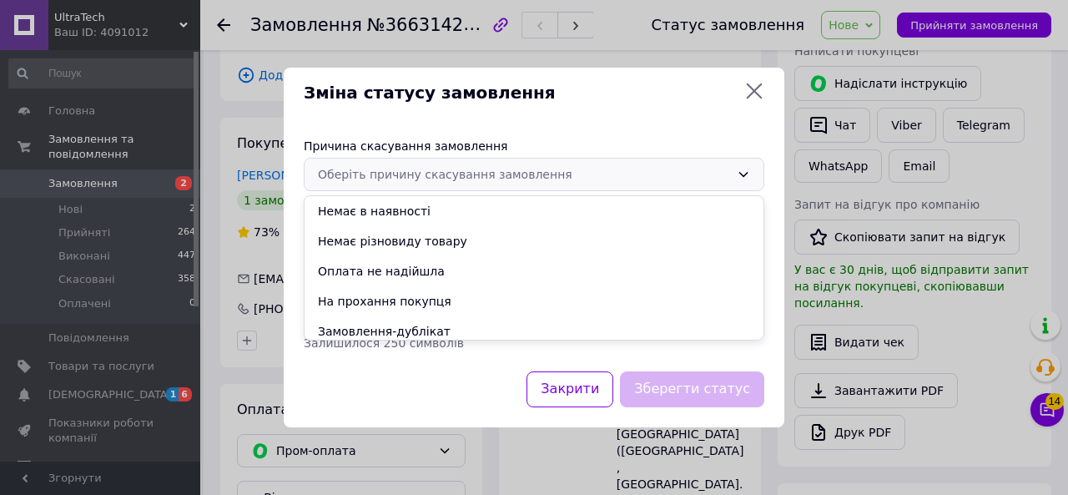
click at [437, 257] on li "Оплата не надійшла" at bounding box center [534, 271] width 459 height 30
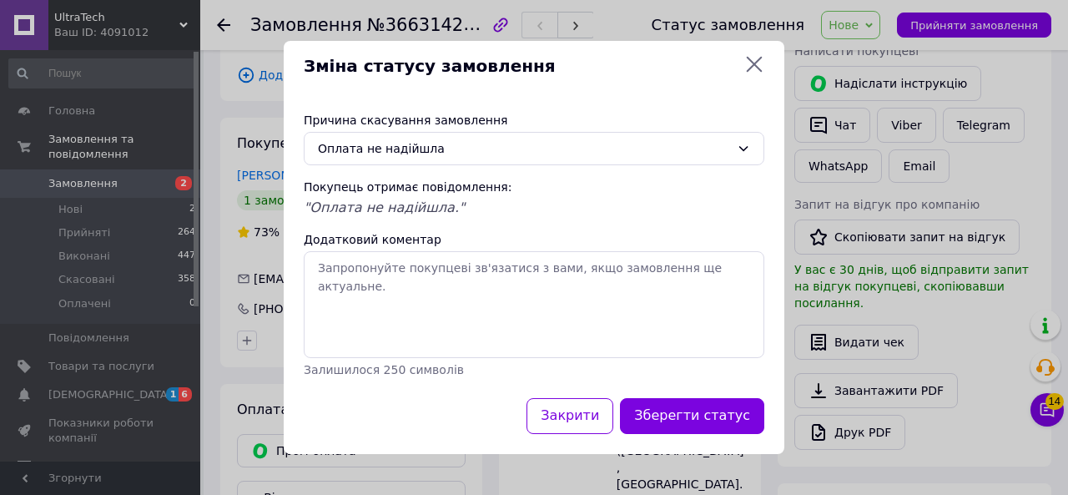
click at [675, 407] on button "Зберегти статус" at bounding box center [692, 416] width 144 height 36
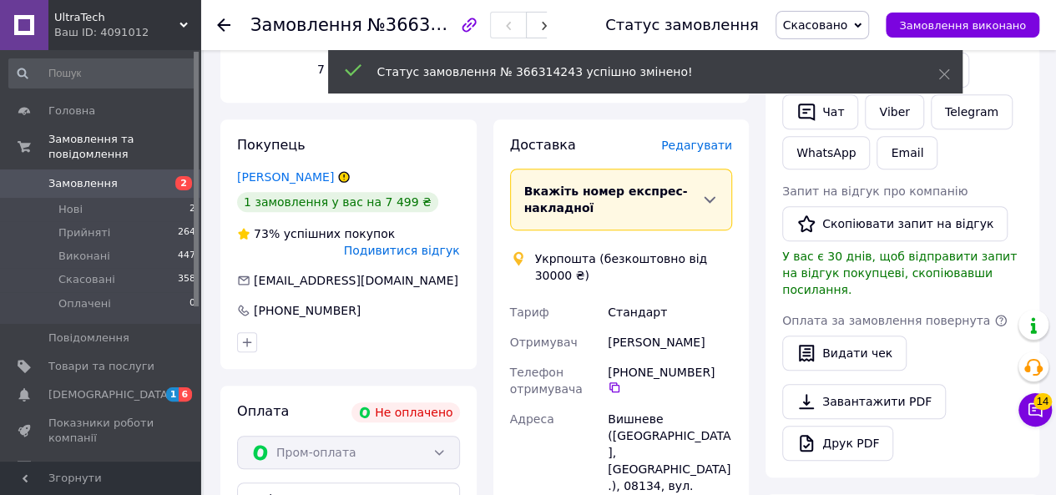
click at [225, 26] on icon at bounding box center [223, 24] width 13 height 13
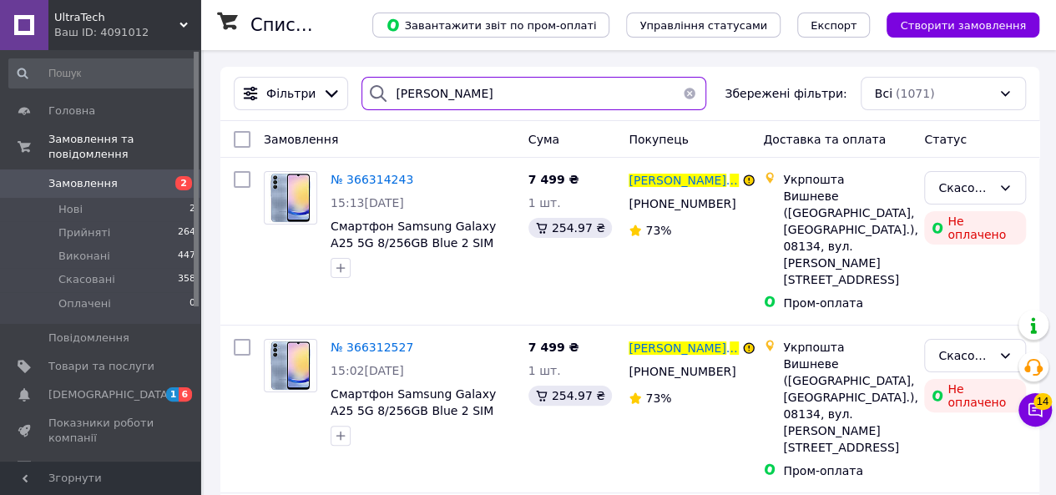
click at [503, 93] on input "[PERSON_NAME]" at bounding box center [533, 93] width 345 height 33
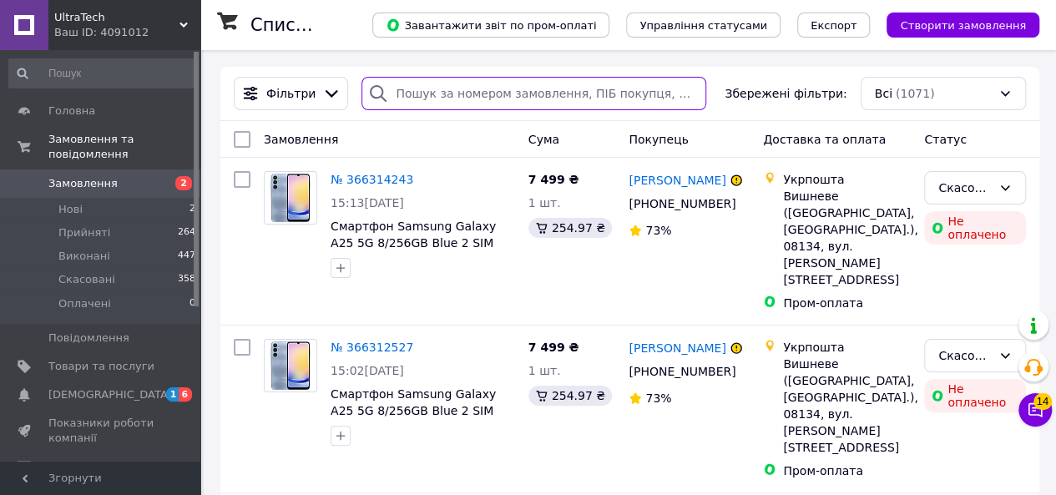
paste input "[PERSON_NAME]"
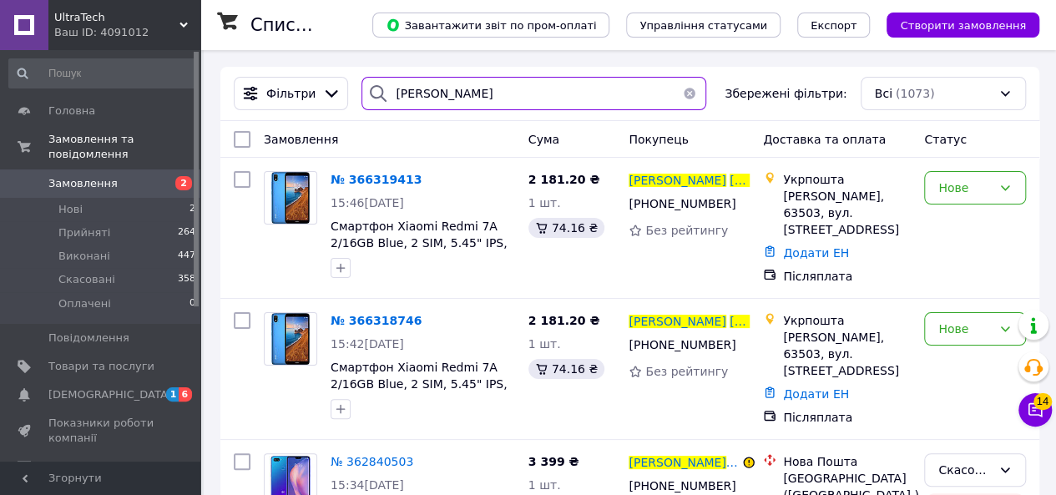
type input "[PERSON_NAME]"
click at [372, 314] on span "№ 366318746" at bounding box center [375, 320] width 91 height 13
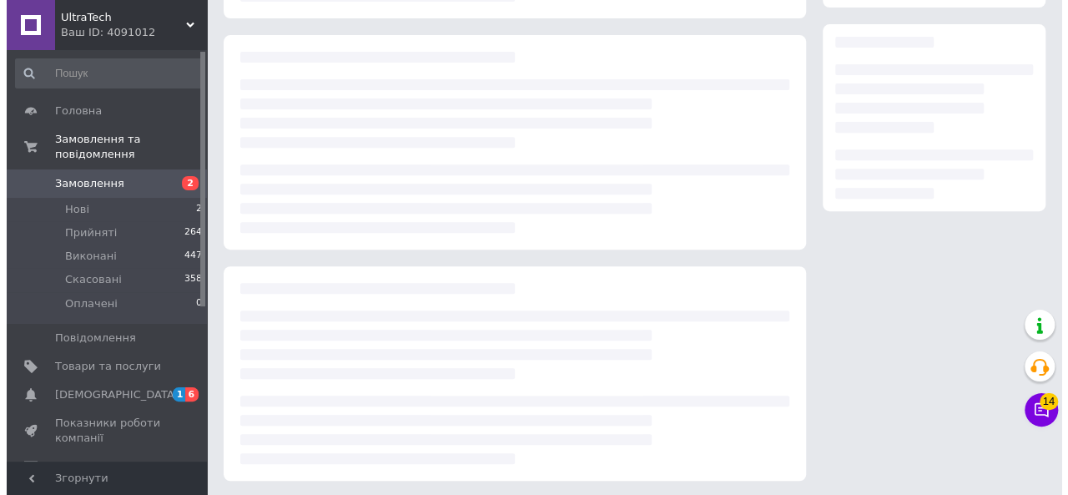
scroll to position [267, 0]
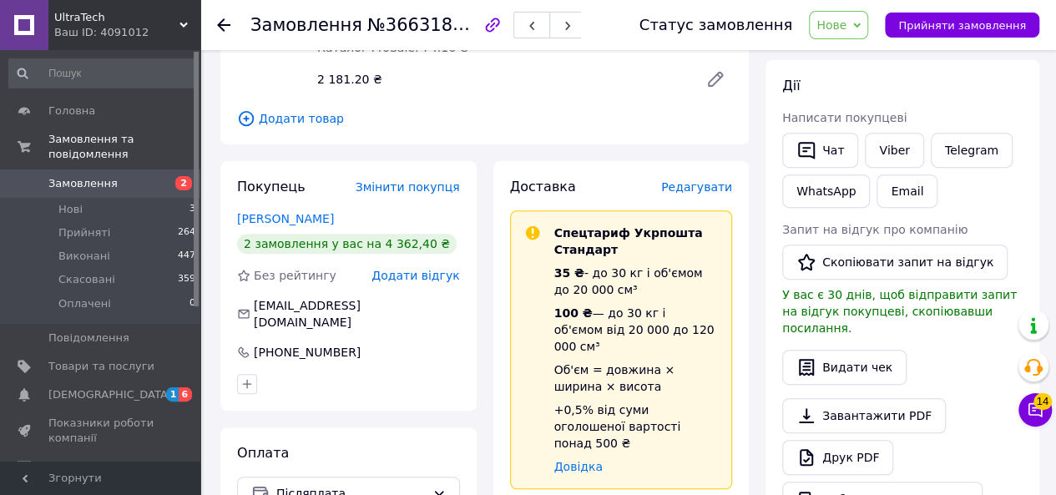
click at [0, 0] on icon "button" at bounding box center [0, 0] width 0 height 0
click at [362, 305] on input "elena_pilipenko_@1968mai.ru" at bounding box center [348, 313] width 223 height 27
type input "elena_pilipenko_@1988mai.ru"
click at [384, 344] on div "+380 95 057 07 05" at bounding box center [348, 352] width 223 height 17
click at [0, 0] on button "button" at bounding box center [0, 0] width 0 height 0
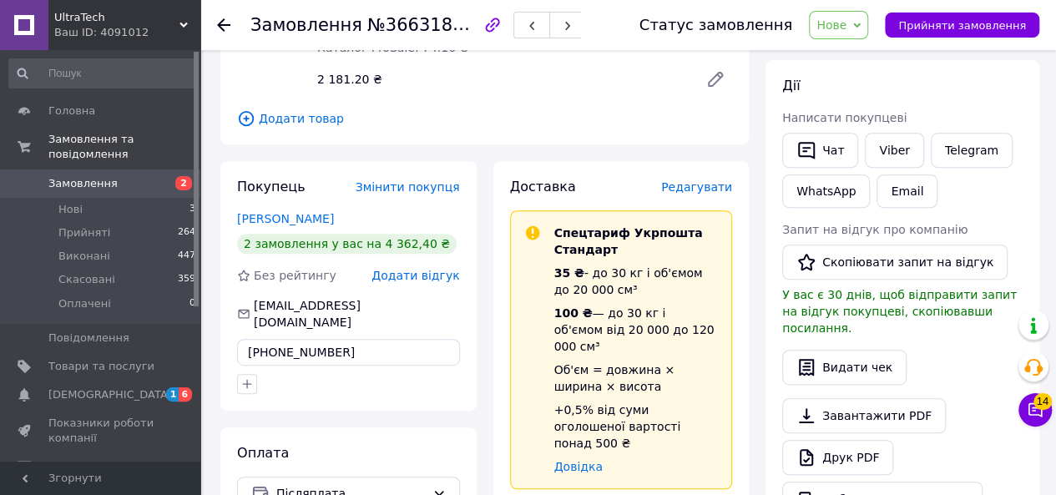
type input "+380950570788"
click at [443, 276] on span "Додати відгук" at bounding box center [415, 275] width 88 height 13
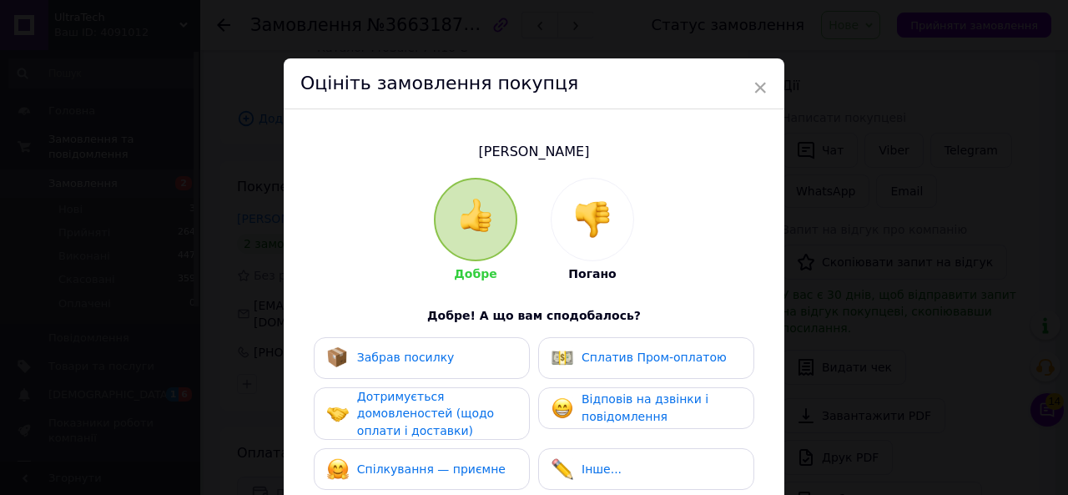
click at [616, 183] on div at bounding box center [593, 220] width 82 height 82
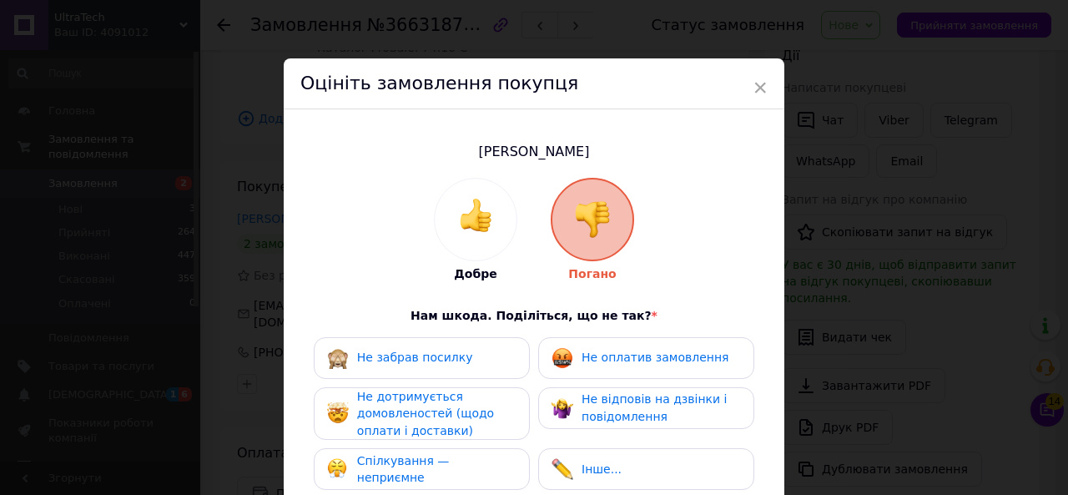
scroll to position [167, 0]
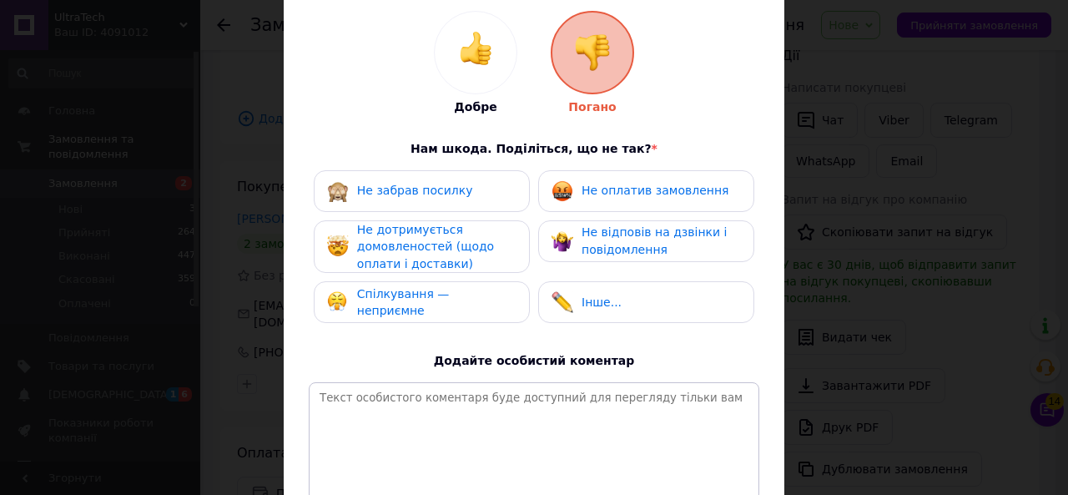
click at [616, 205] on div "Не оплатив замовлення" at bounding box center [646, 191] width 216 height 42
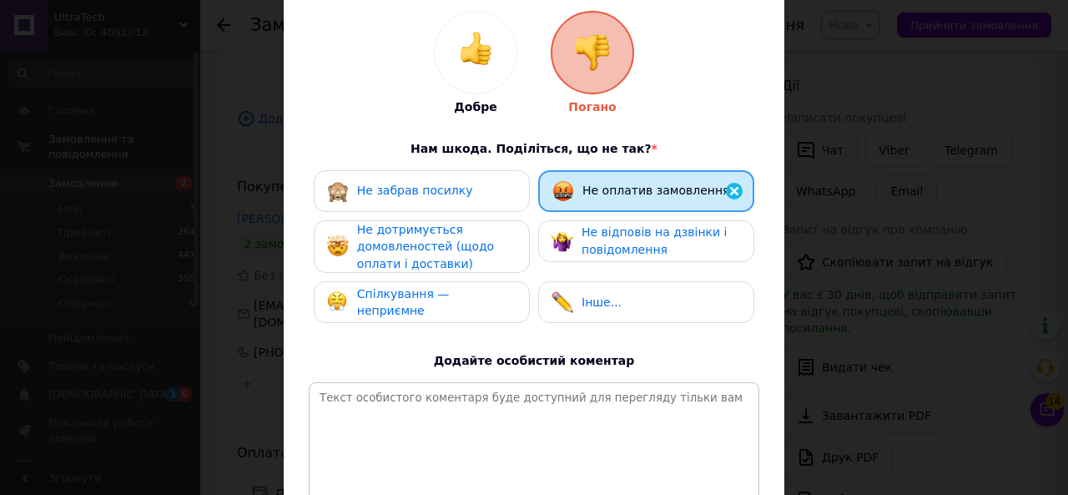
click at [593, 262] on div "Не забрав посилку Не оплатив замовлення Не дотримується домовленостей (щодо опл…" at bounding box center [534, 251] width 451 height 162
click at [591, 305] on span "Інше..." at bounding box center [602, 301] width 40 height 13
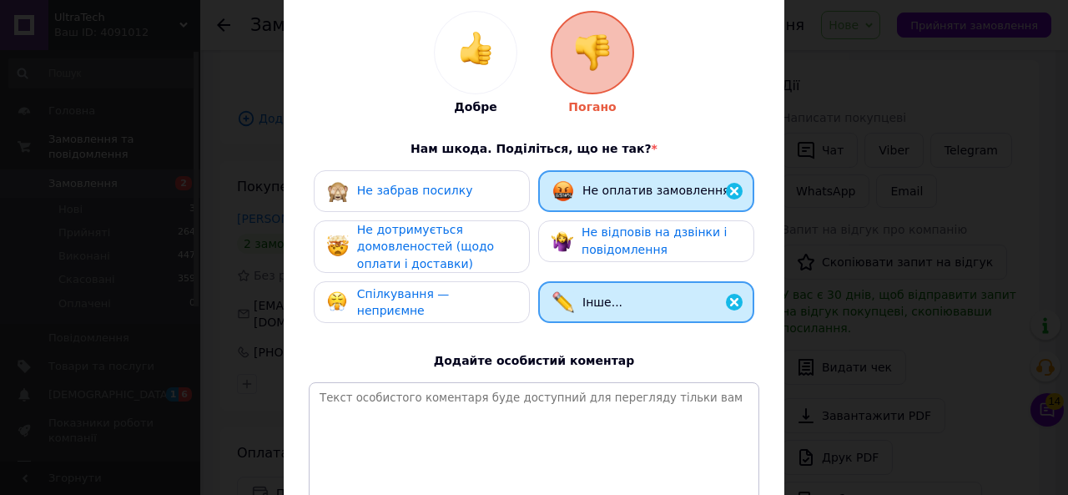
click at [461, 291] on div "Спілкування — неприємне" at bounding box center [436, 302] width 159 height 34
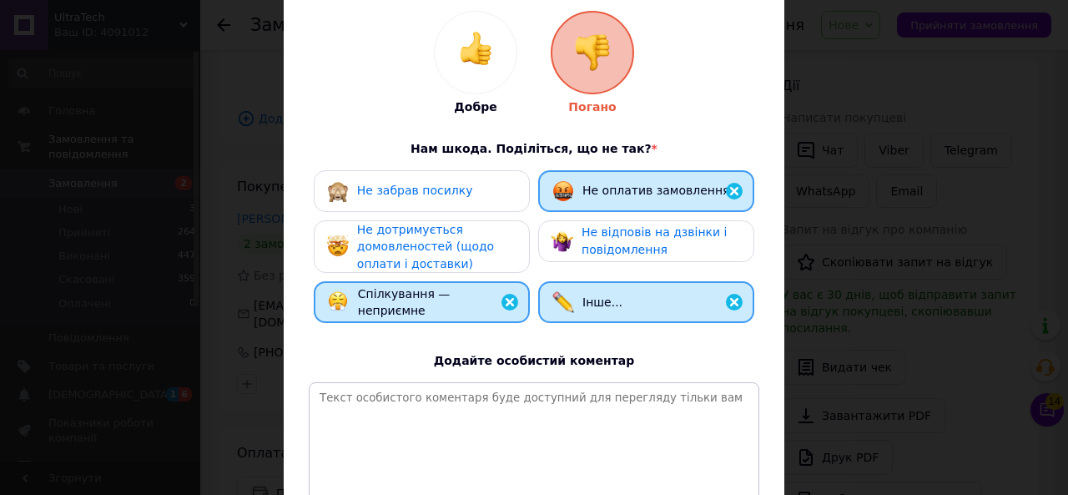
click at [472, 237] on span "Не дотримується домовленостей (щодо оплати і доставки)" at bounding box center [425, 247] width 137 height 48
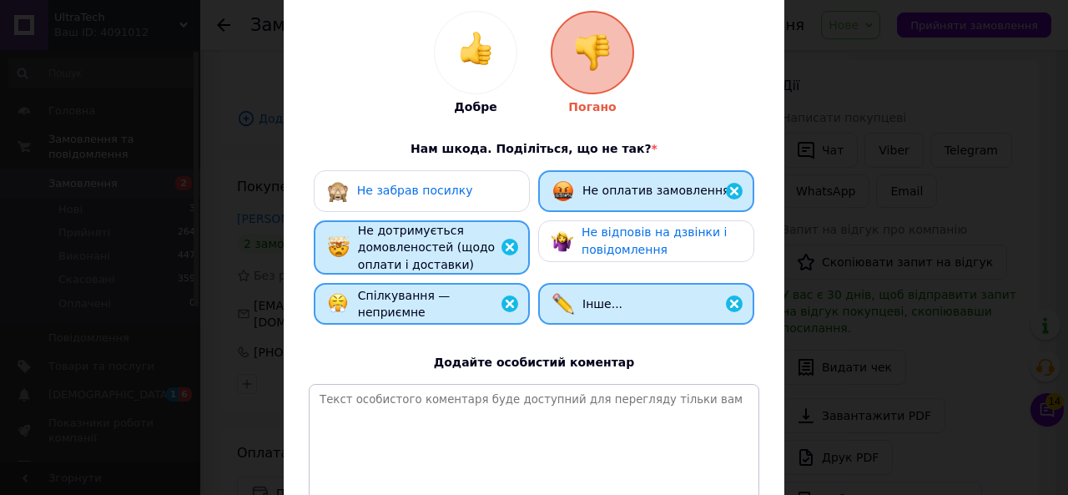
click at [585, 229] on span "Не відповів на дзвінки і повідомлення" at bounding box center [654, 240] width 145 height 31
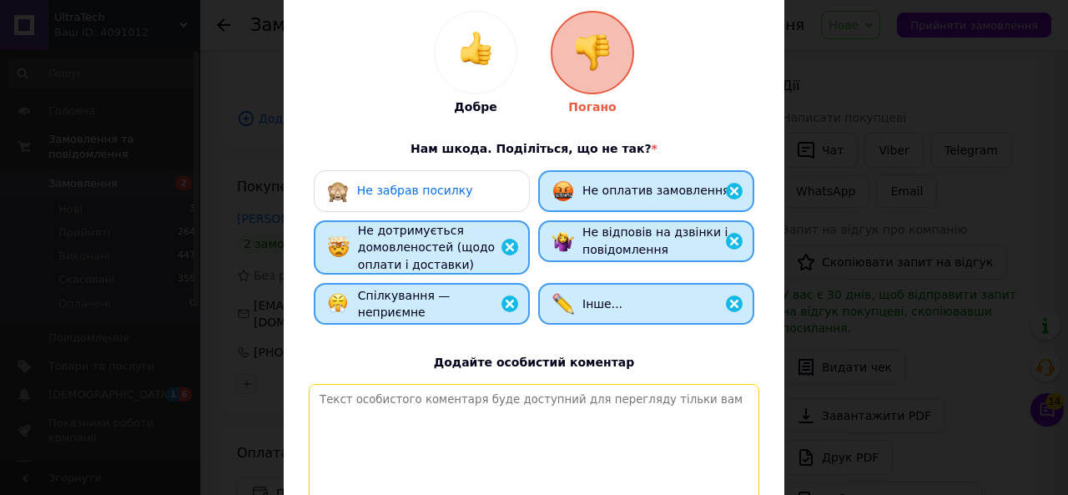
click at [514, 405] on textarea at bounding box center [534, 443] width 451 height 119
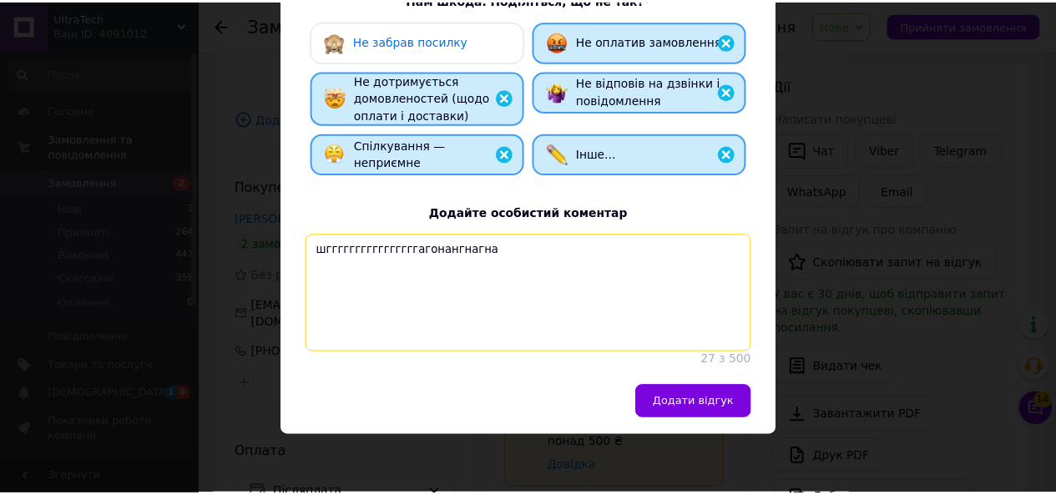
scroll to position [333, 0]
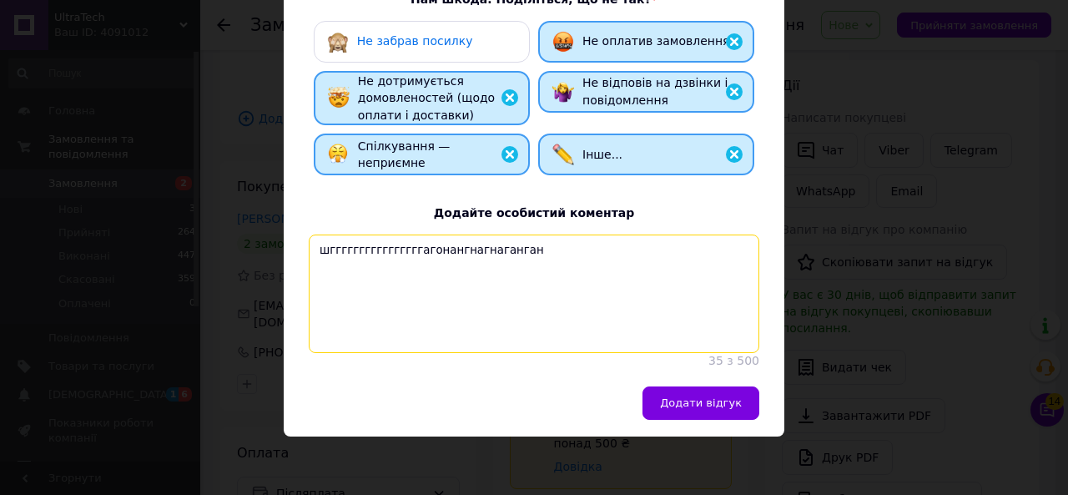
type textarea "шггггггггггггггггагонангнагнаганган"
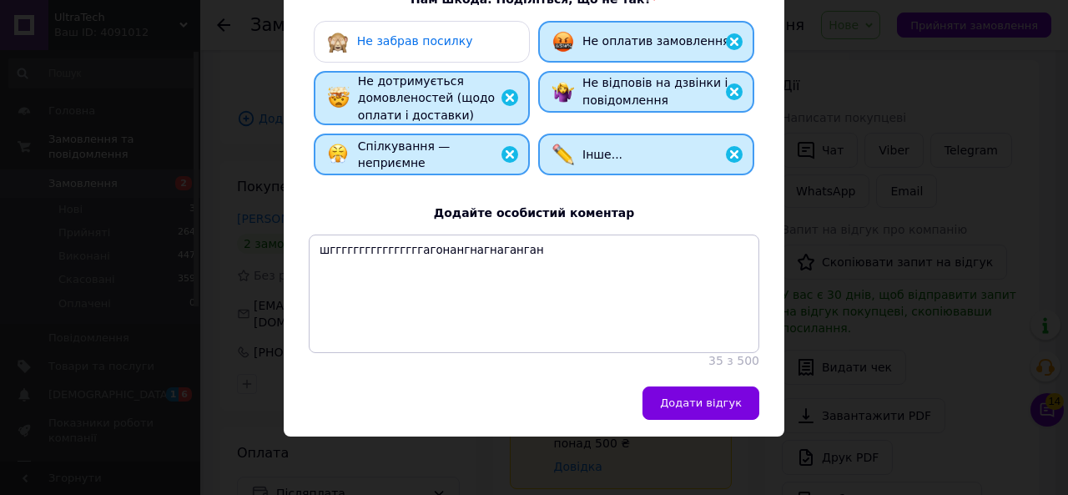
click at [702, 413] on button "Додати відгук" at bounding box center [701, 402] width 117 height 33
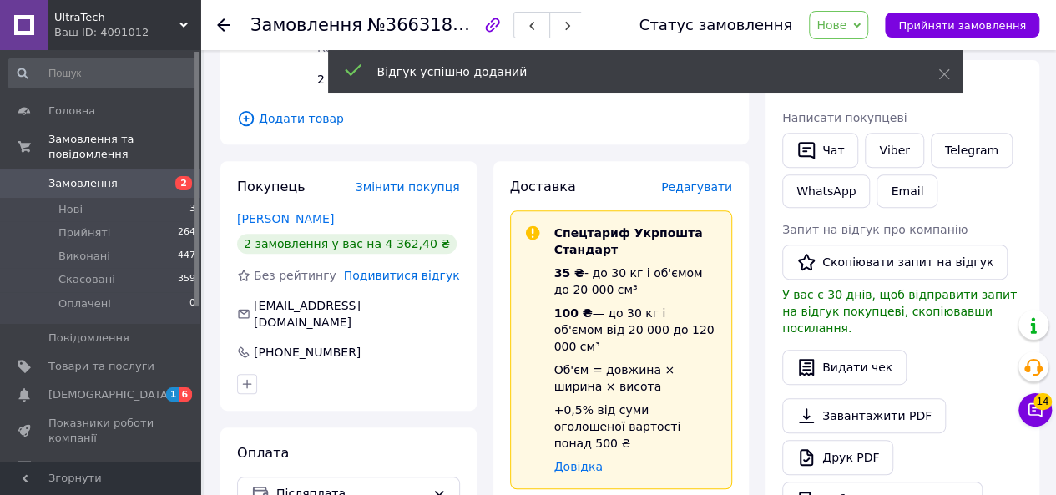
click at [215, 23] on div "Замовлення №366318746 Статус замовлення Нове Прийнято Виконано Скасовано Оплаче…" at bounding box center [627, 25] width 855 height 50
click at [219, 23] on use at bounding box center [223, 24] width 13 height 13
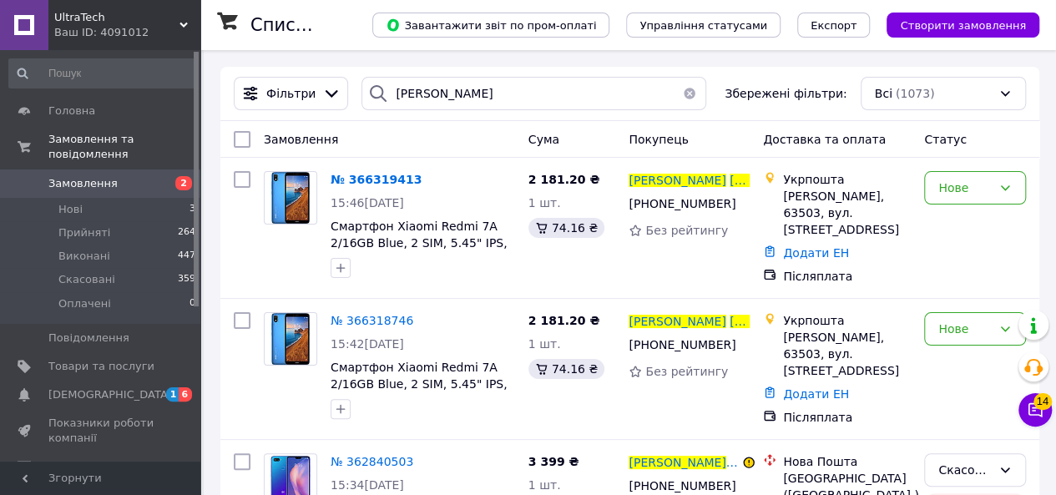
click at [329, 179] on div "№ 366319413" at bounding box center [376, 179] width 94 height 20
click at [352, 171] on div "№ 366319413" at bounding box center [376, 179] width 94 height 20
click at [356, 179] on span "№ 366319413" at bounding box center [375, 179] width 91 height 13
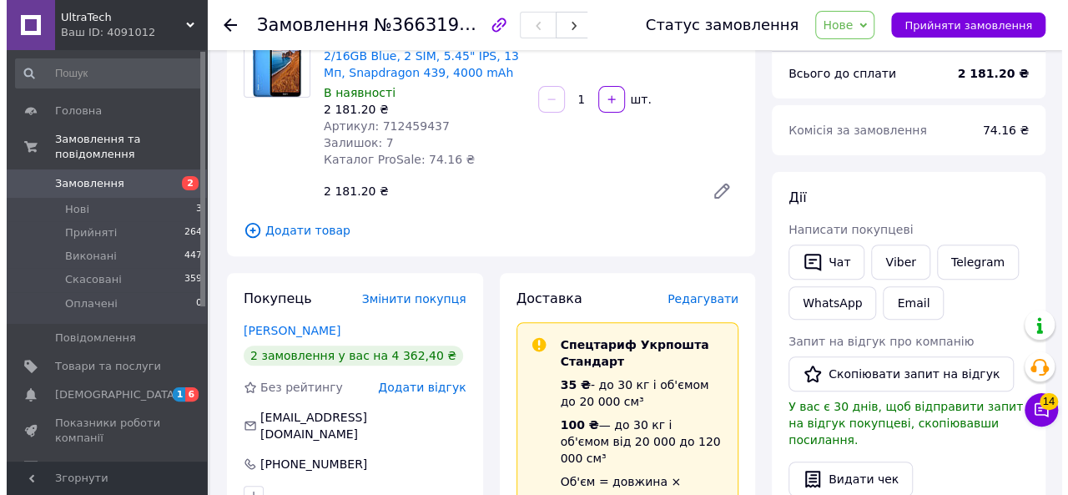
scroll to position [250, 0]
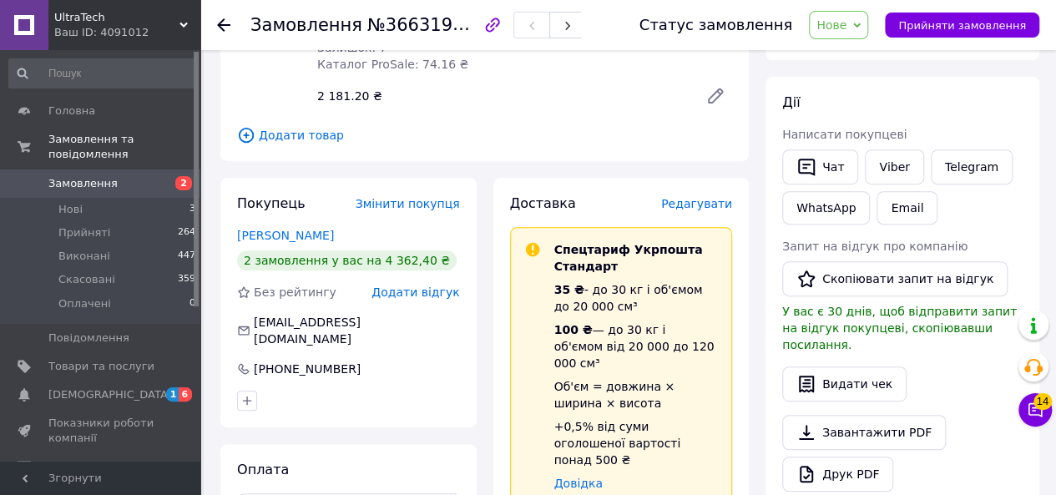
click at [0, 0] on icon "button" at bounding box center [0, 0] width 0 height 0
click at [316, 326] on input "elena_pilipenko_@1968mai.ru" at bounding box center [348, 330] width 223 height 27
type input "[EMAIL_ADDRESS][DOMAIN_NAME]"
click at [404, 362] on div "Покупець Змінити покупця Пилипенко Валерий 2 замовлення у вас на 4 362,40 ₴ Без…" at bounding box center [348, 303] width 256 height 250
click at [0, 0] on button "button" at bounding box center [0, 0] width 0 height 0
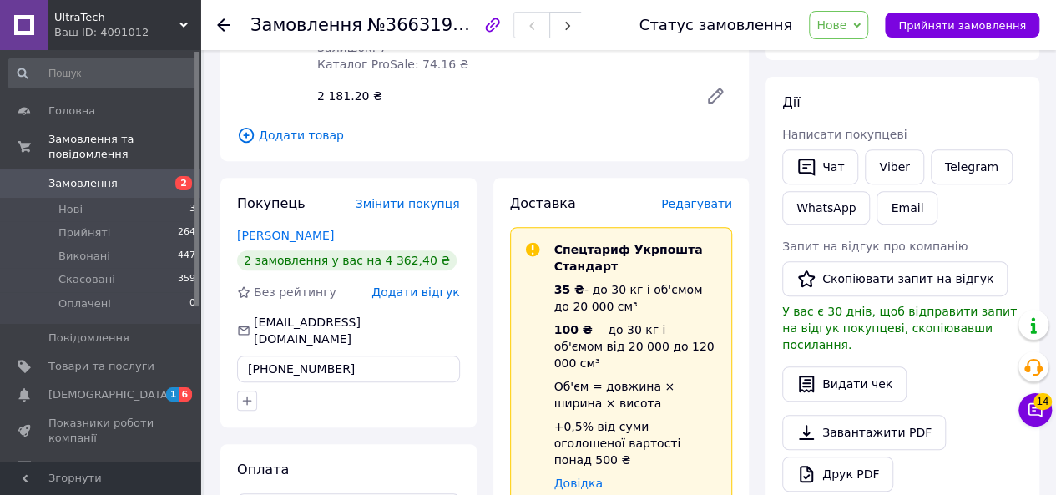
type input "+380950570711"
click at [440, 296] on span "Додати відгук" at bounding box center [415, 291] width 88 height 13
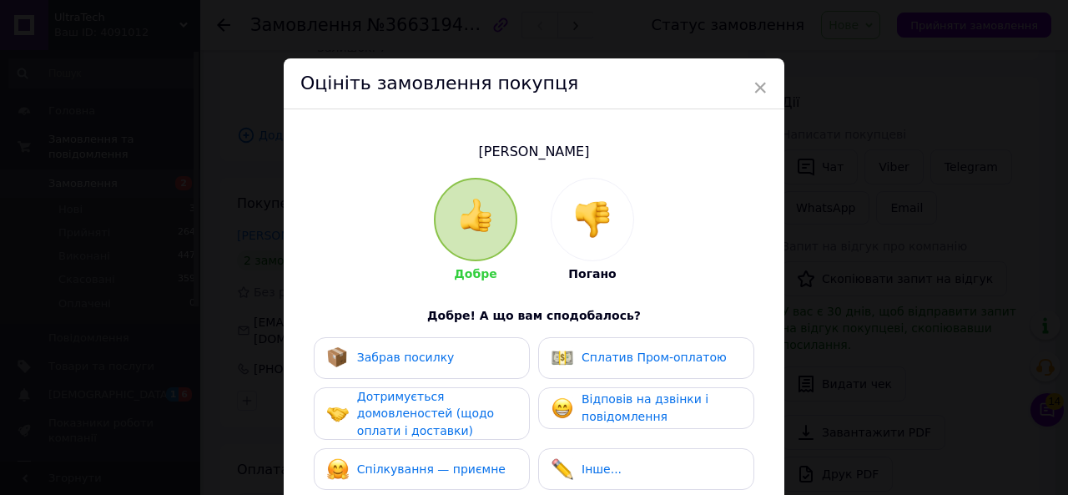
click at [608, 240] on div at bounding box center [593, 220] width 82 height 82
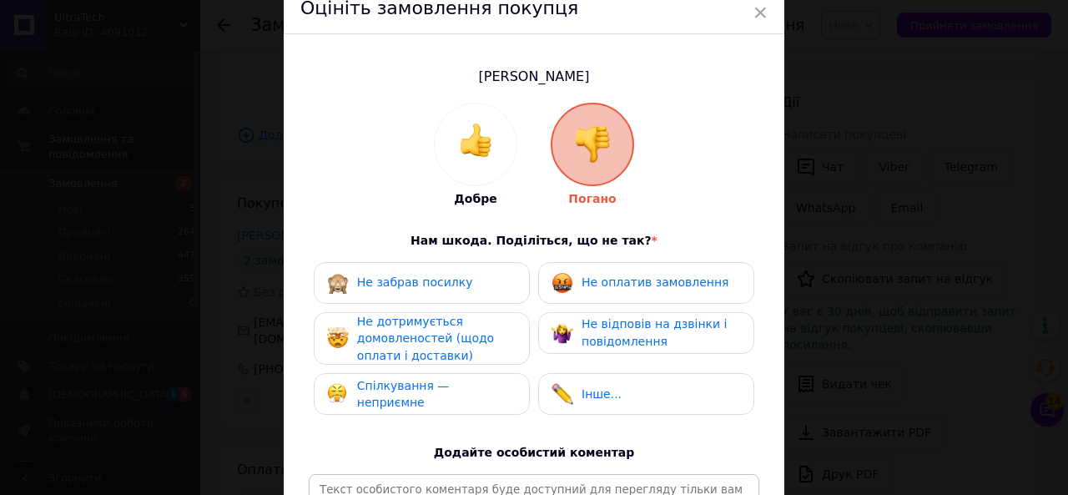
scroll to position [83, 0]
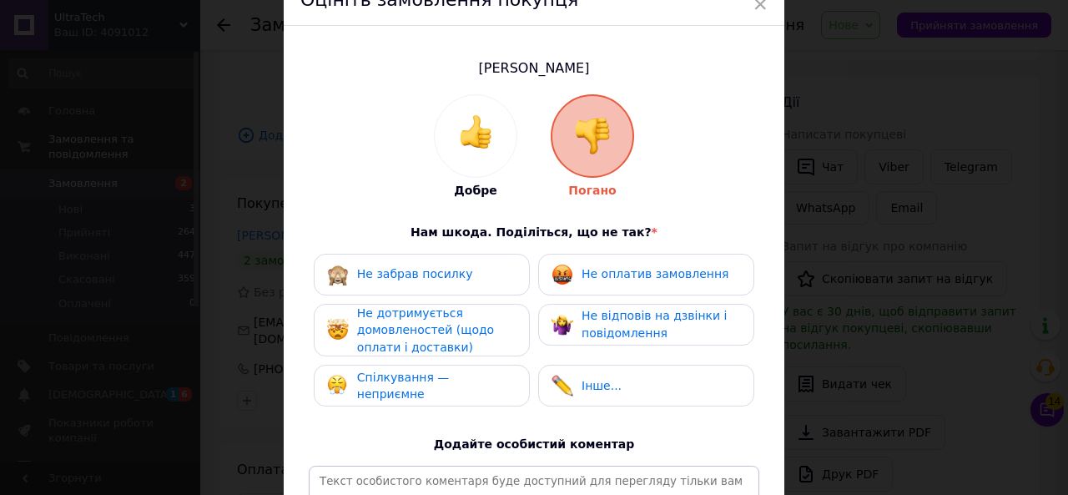
click at [598, 275] on span "Не оплатив замовлення" at bounding box center [655, 273] width 147 height 13
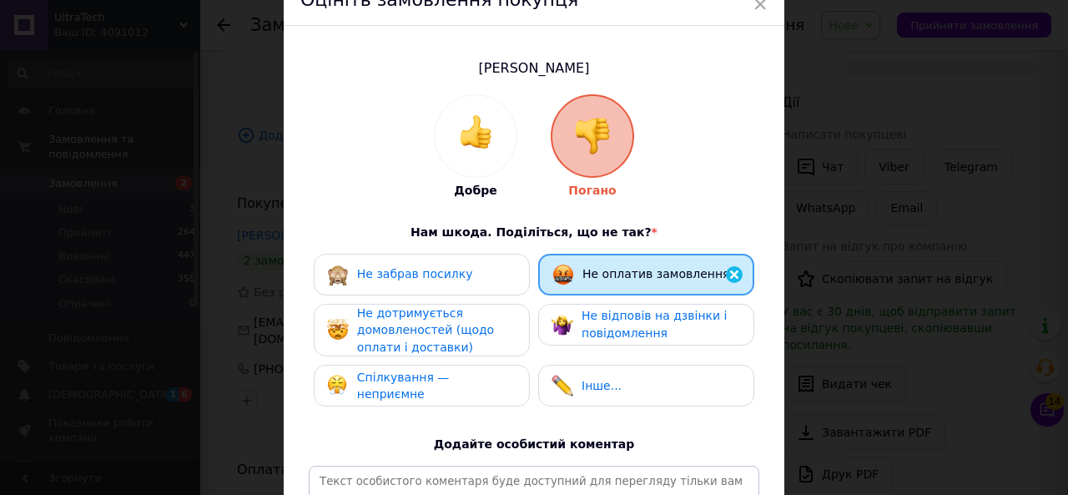
click at [574, 319] on div "Не відповів на дзвінки і повідомлення" at bounding box center [646, 324] width 189 height 34
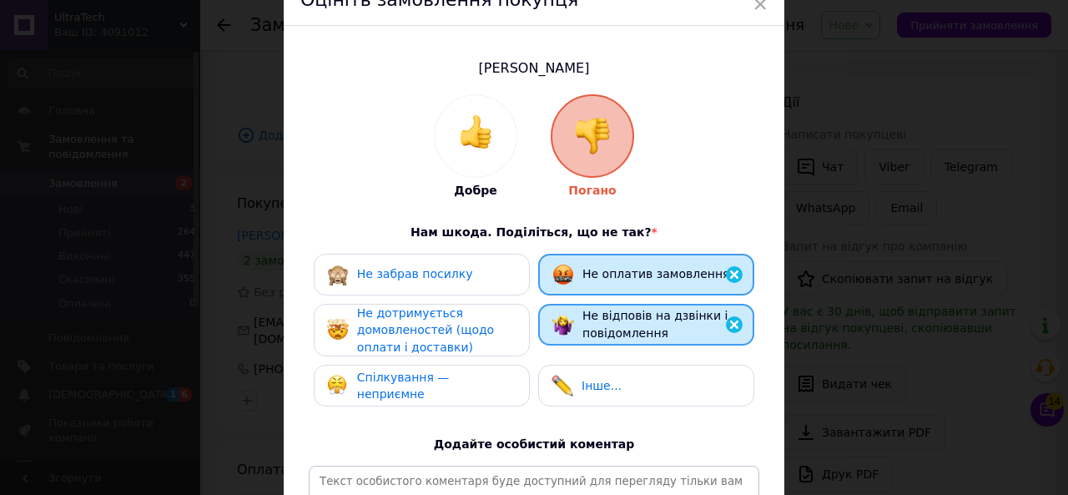
click at [464, 331] on span "Не дотримується домовленостей (щодо оплати і доставки)" at bounding box center [425, 330] width 137 height 48
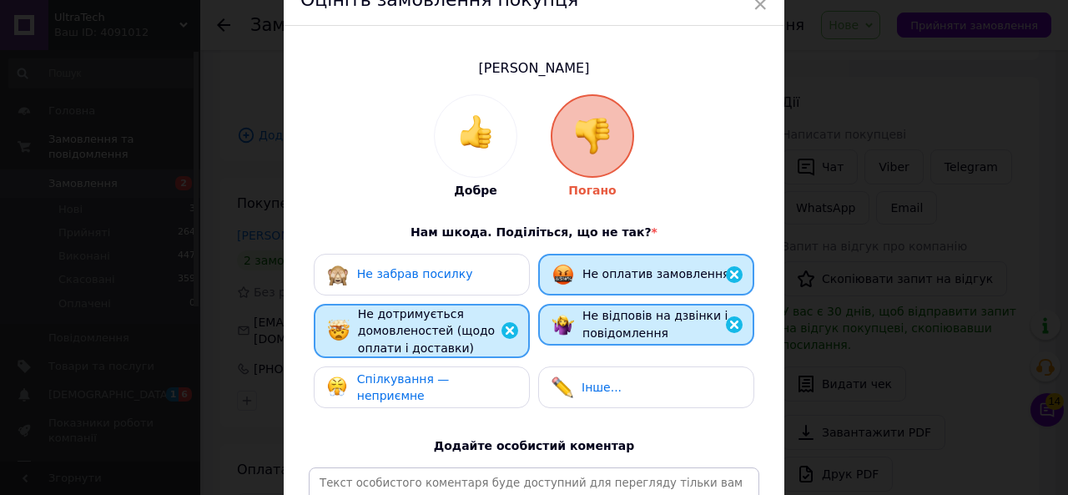
click at [430, 423] on div "Добре Погано Нам шкода. Поділіться, що не так? * Не забрав посилку Не оплатив з…" at bounding box center [534, 347] width 451 height 507
click at [450, 386] on span "Спілкування — неприємне" at bounding box center [403, 387] width 93 height 31
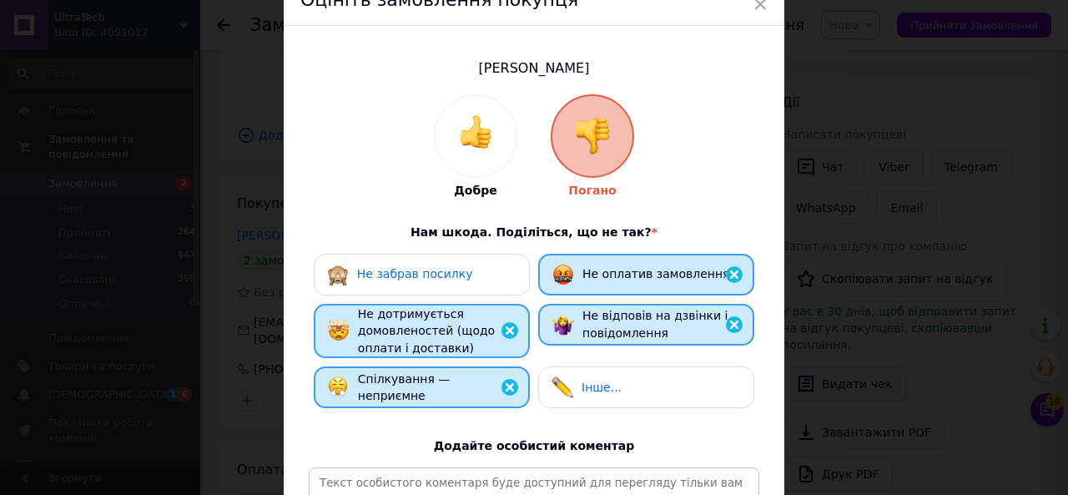
click at [577, 366] on div "Інше..." at bounding box center [646, 387] width 216 height 42
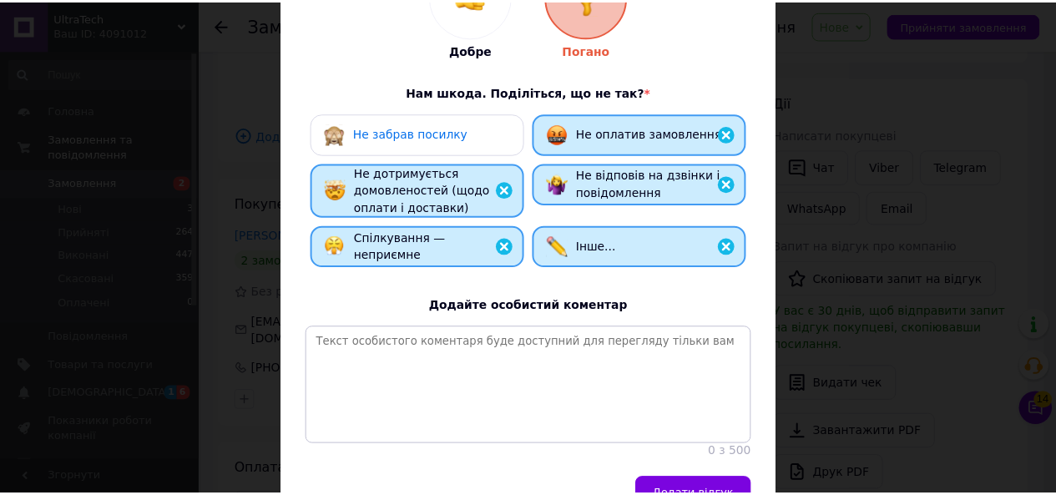
scroll to position [250, 0]
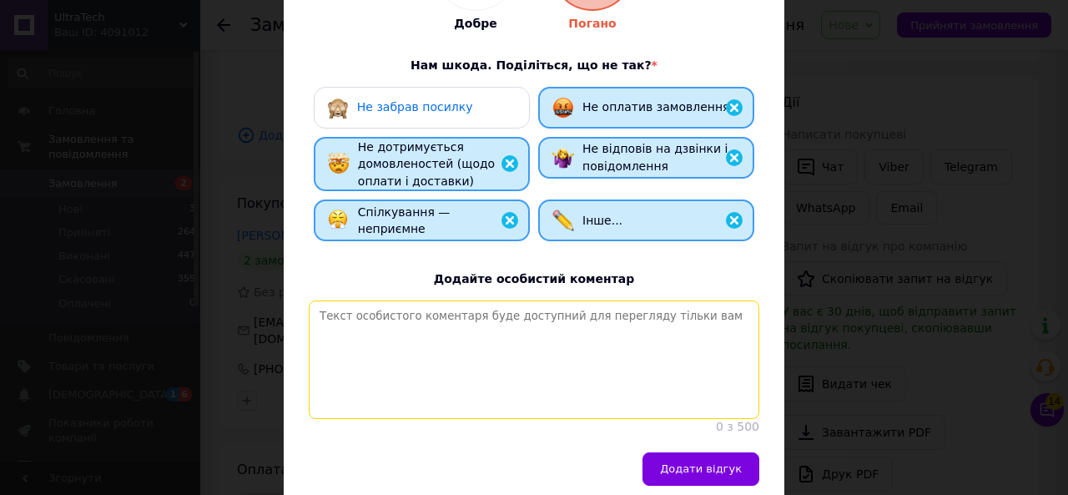
click at [577, 360] on textarea at bounding box center [534, 359] width 451 height 119
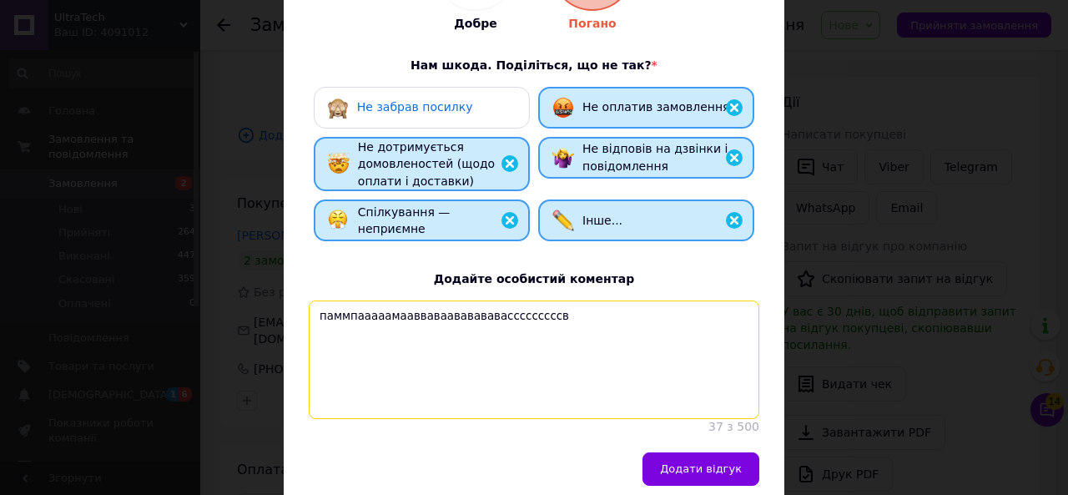
type textarea "паммпааааамаавваваававававасссссссссв"
click at [691, 475] on span "Додати відгук" at bounding box center [701, 468] width 82 height 13
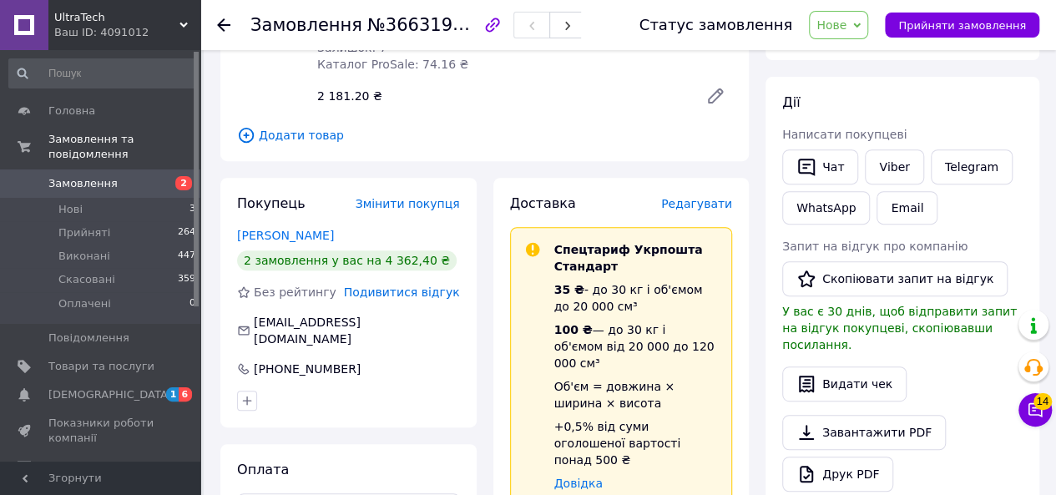
click at [104, 176] on span "Замовлення" at bounding box center [82, 183] width 69 height 15
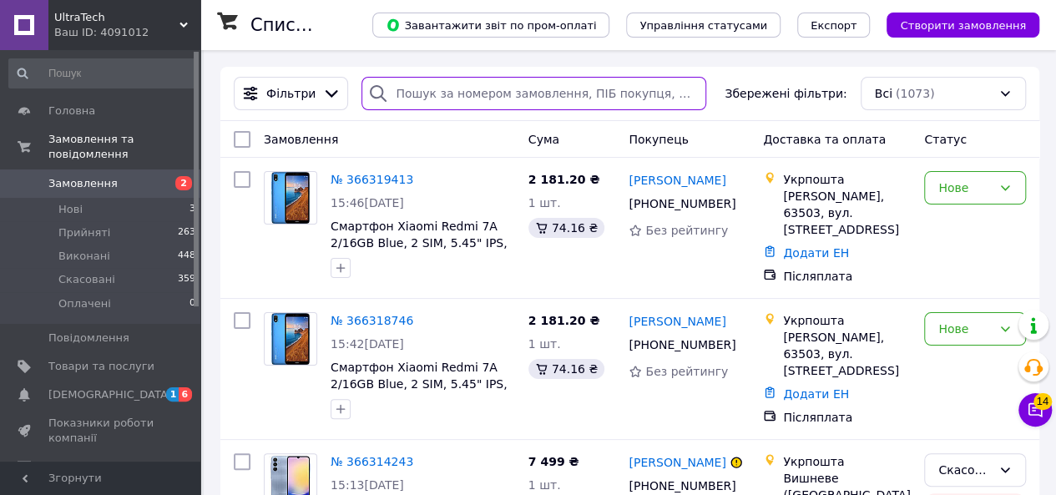
click at [457, 99] on input "search" at bounding box center [533, 93] width 345 height 33
paste input "[PERSON_NAME]"
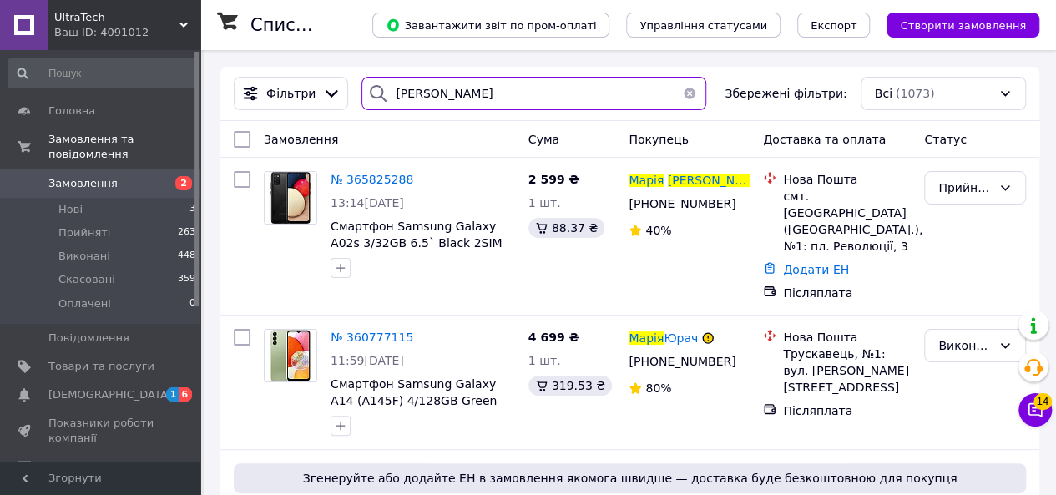
type input "[PERSON_NAME]"
click at [385, 185] on span "№ 365825288" at bounding box center [371, 179] width 83 height 13
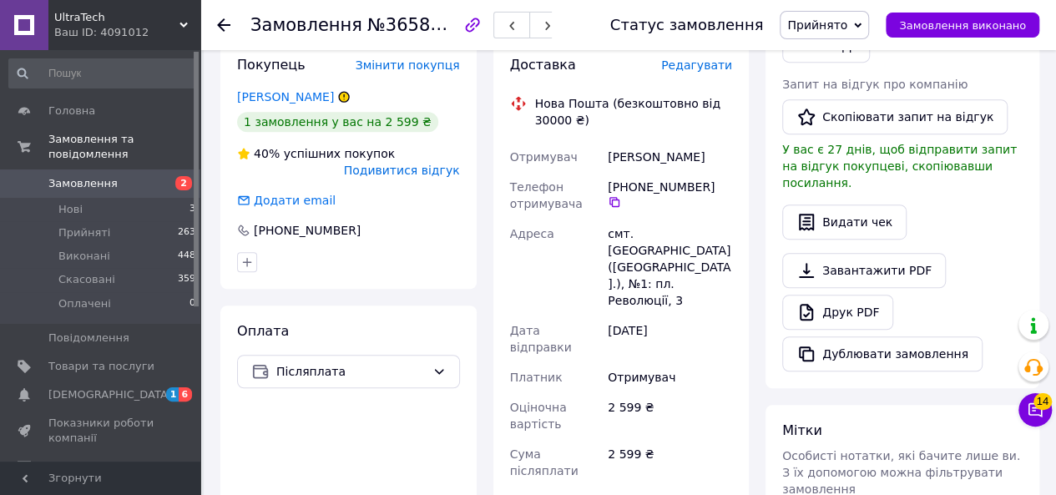
scroll to position [417, 0]
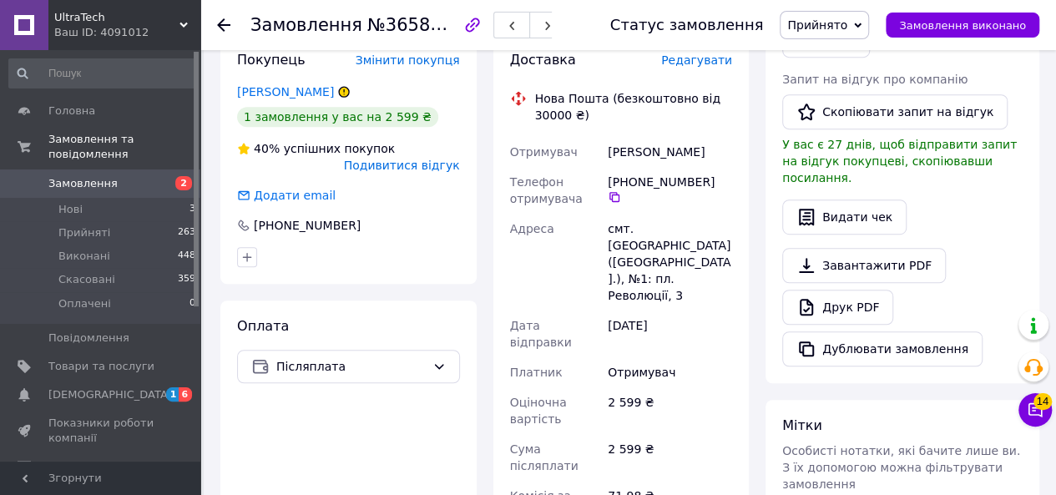
click at [424, 372] on span "Післяплата" at bounding box center [350, 366] width 149 height 18
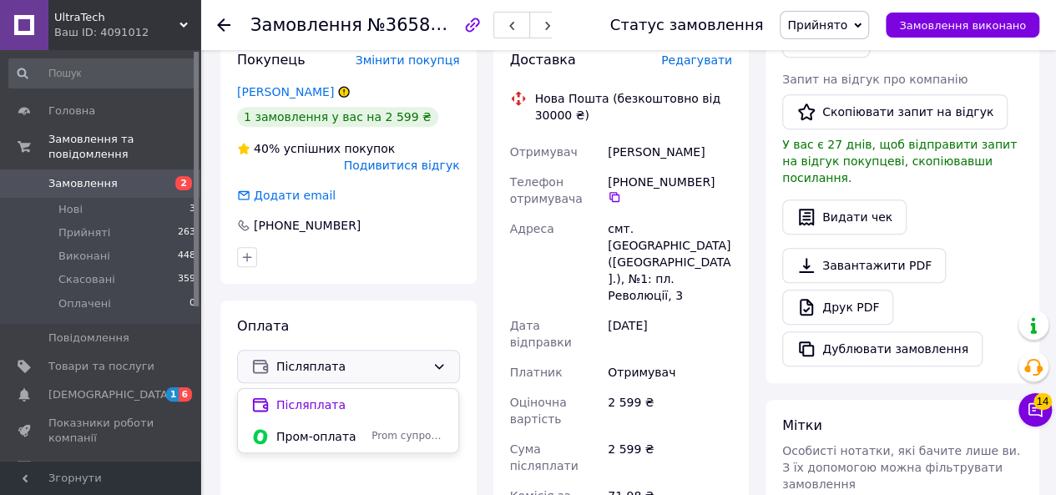
click at [387, 433] on span "Prom супроводжує покупку" at bounding box center [407, 436] width 73 height 14
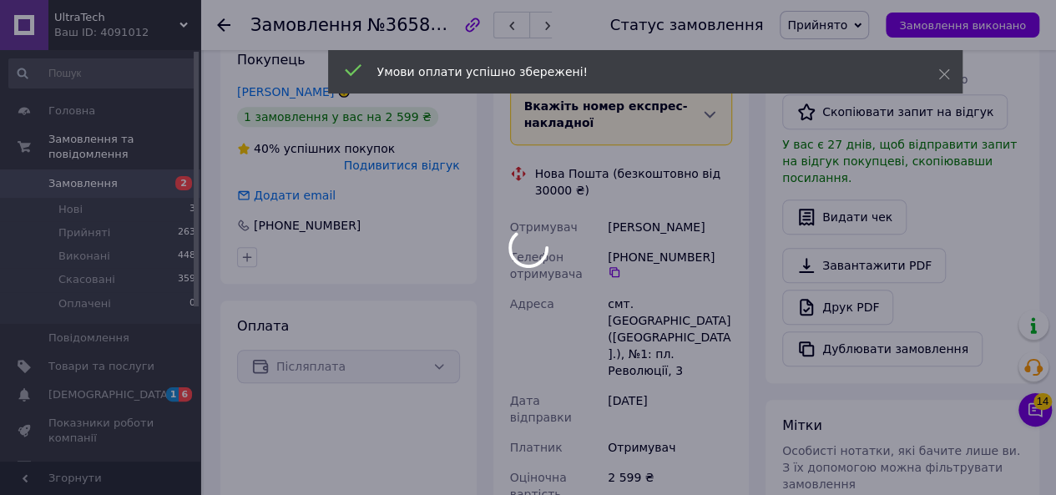
click at [852, 28] on div at bounding box center [528, 247] width 1056 height 495
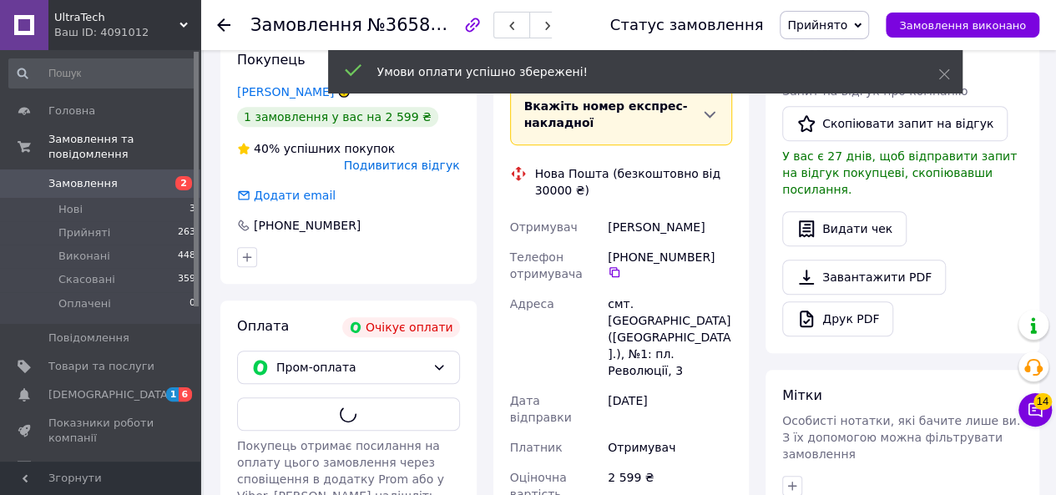
click at [945, 83] on div "Умови оплати успішно збережені!" at bounding box center [645, 71] width 634 height 43
click at [945, 78] on icon at bounding box center [944, 74] width 12 height 12
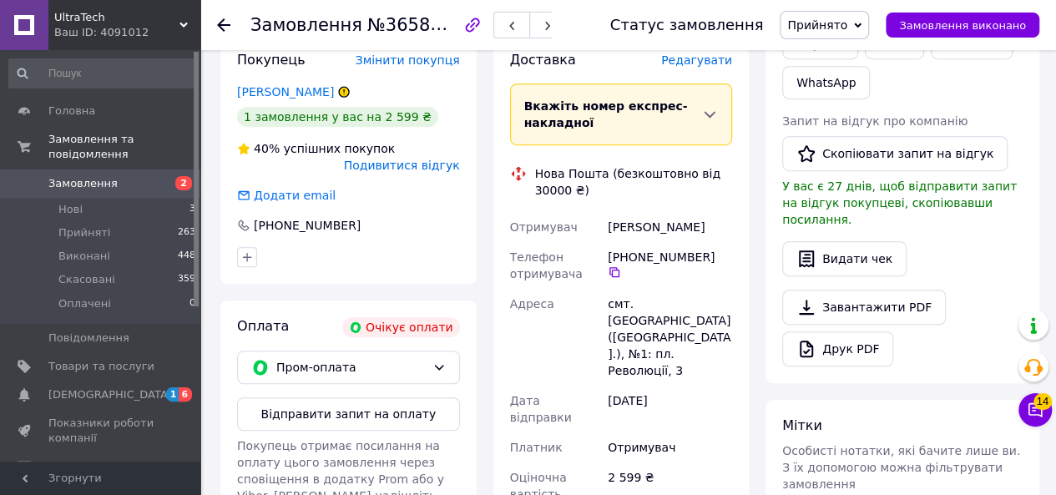
click at [845, 19] on span "Прийнято" at bounding box center [817, 24] width 60 height 13
click at [846, 82] on li "Скасовано" at bounding box center [824, 83] width 88 height 25
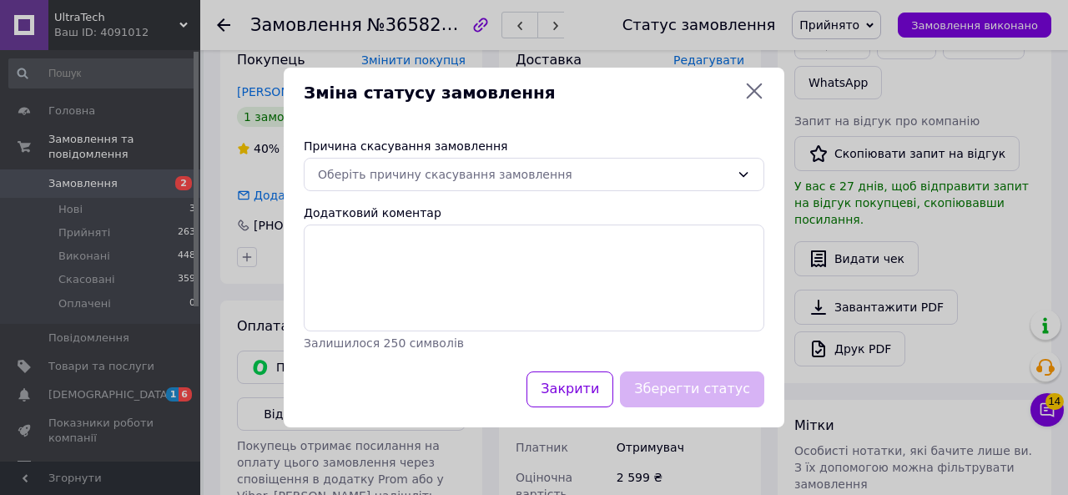
click at [472, 171] on div "Оберіть причину скасування замовлення" at bounding box center [524, 174] width 412 height 18
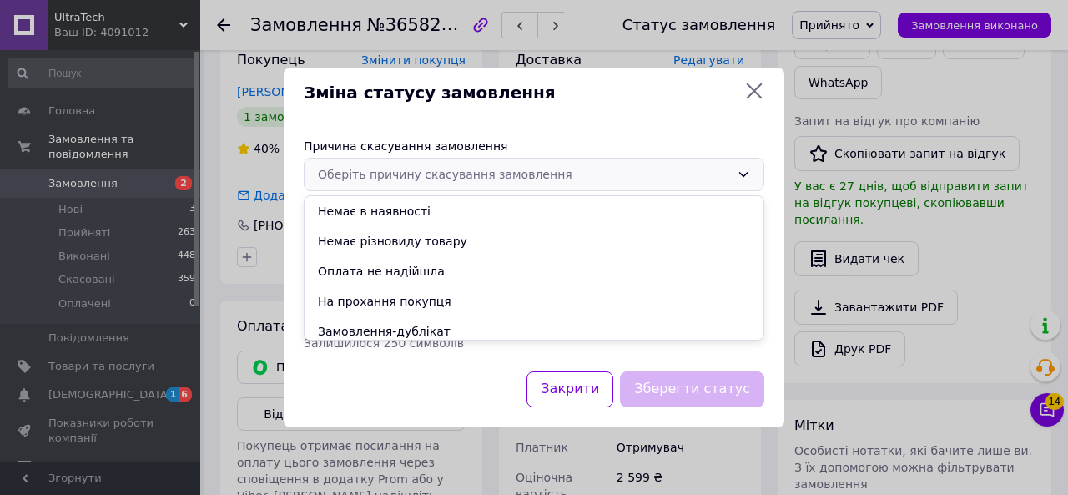
click at [408, 276] on li "Оплата не надійшла" at bounding box center [534, 271] width 459 height 30
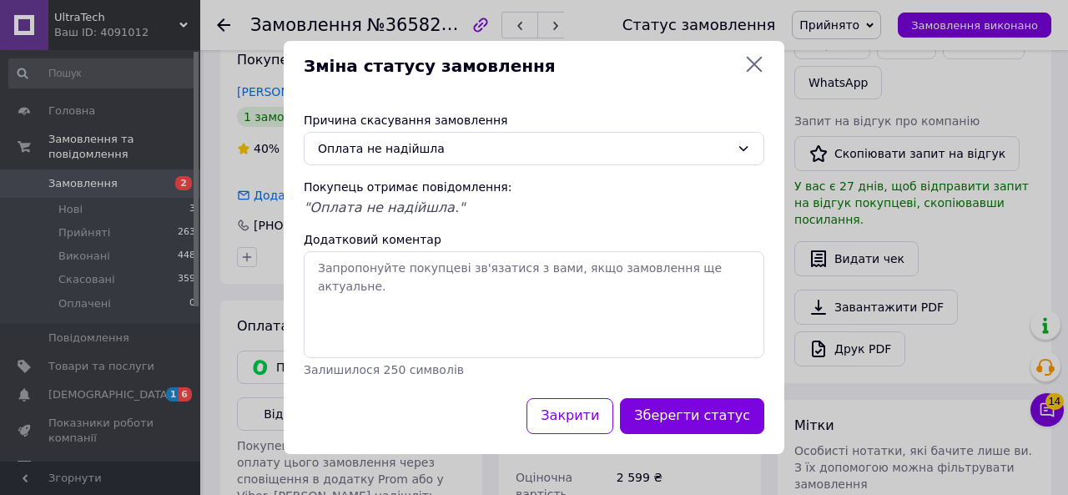
click at [703, 413] on button "Зберегти статус" at bounding box center [692, 416] width 144 height 36
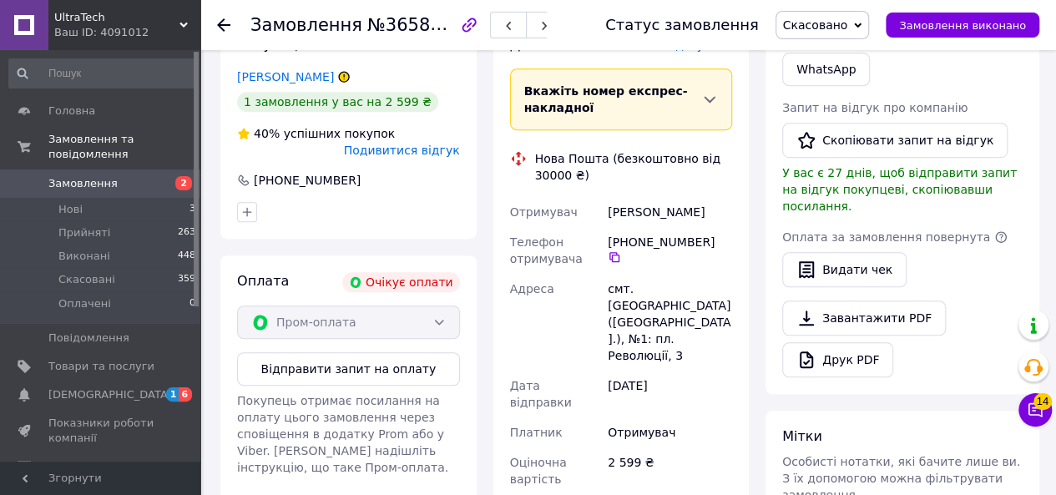
click at [107, 176] on span "Замовлення" at bounding box center [82, 183] width 69 height 15
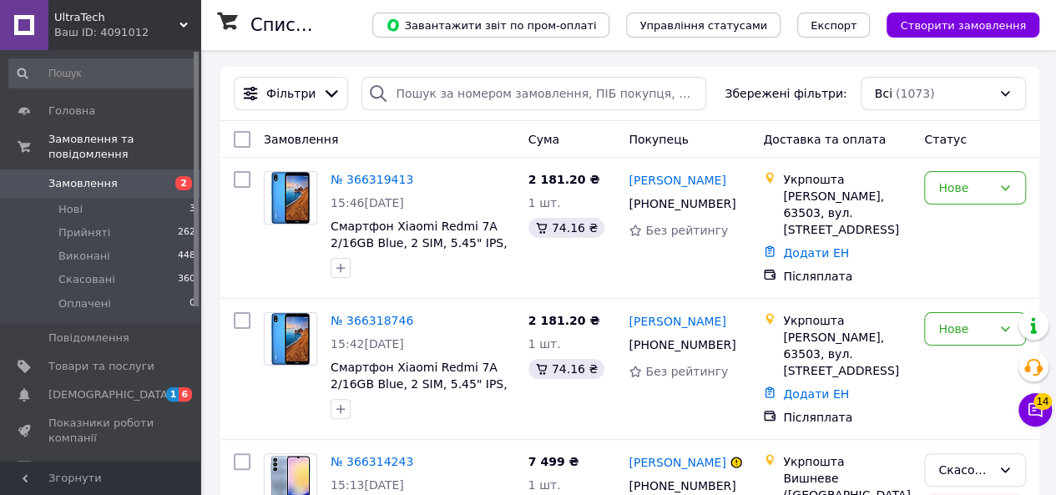
click at [345, 175] on link "№ 366319413" at bounding box center [371, 179] width 83 height 13
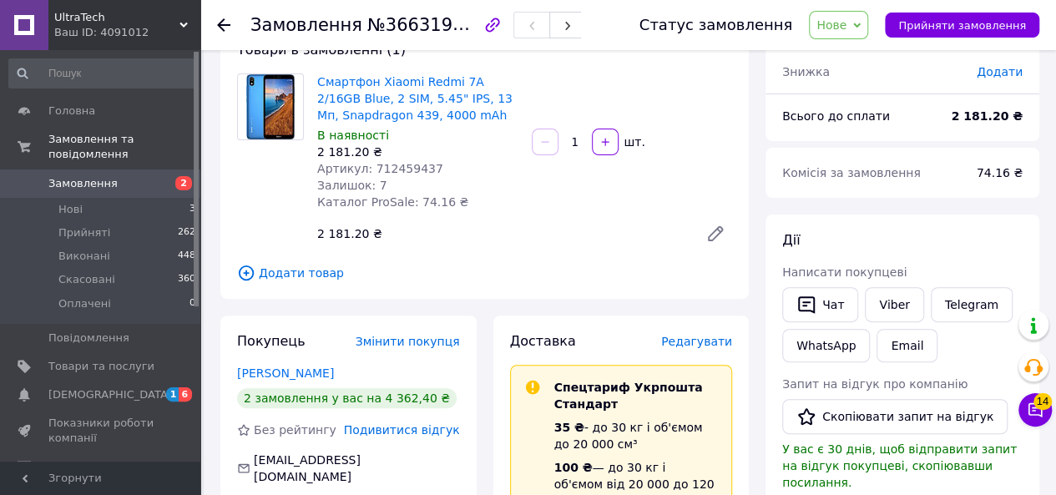
scroll to position [83, 0]
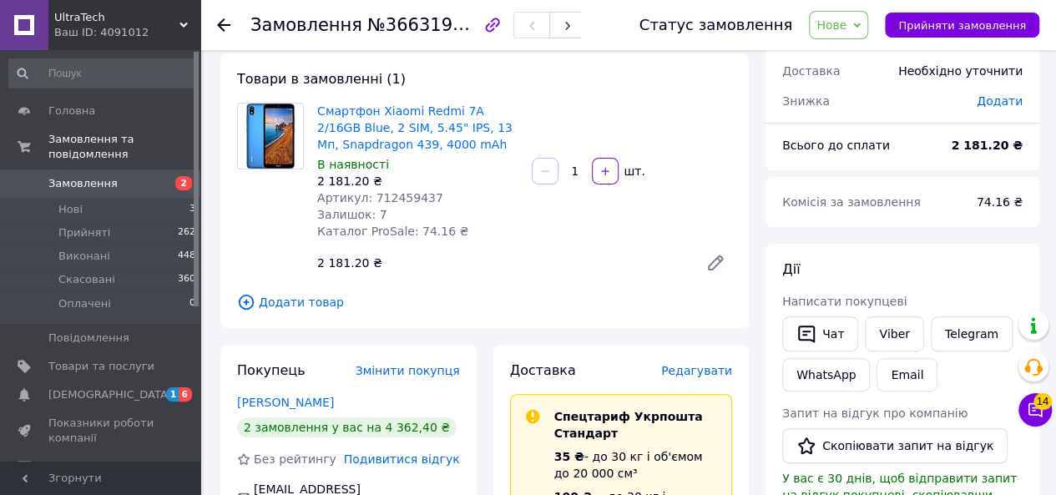
click at [222, 28] on icon at bounding box center [223, 24] width 13 height 13
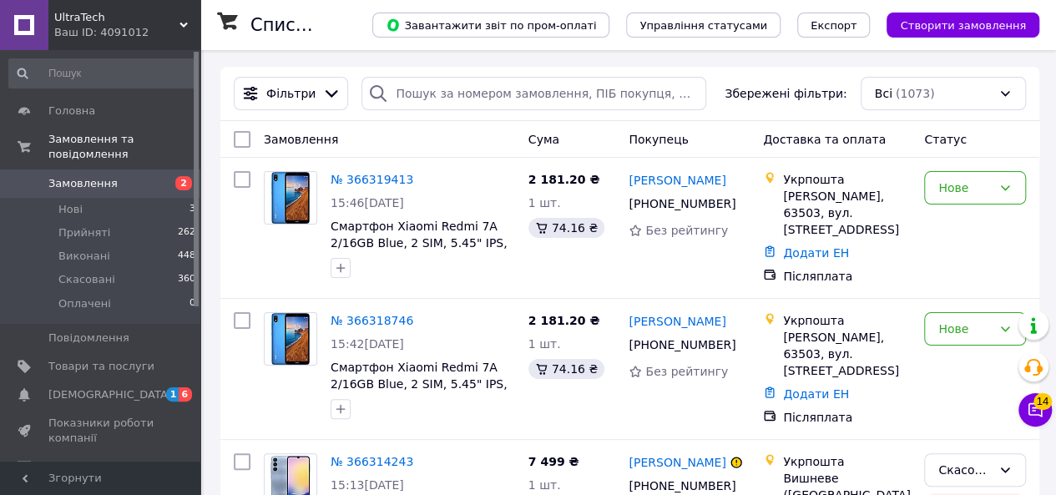
click at [384, 242] on span "Смартфон Xiaomi Redmi 7A 2/16GB Blue, 2 SIM, 5.45" IPS, 13 Мп, Snapdragon 439, …" at bounding box center [419, 250] width 178 height 63
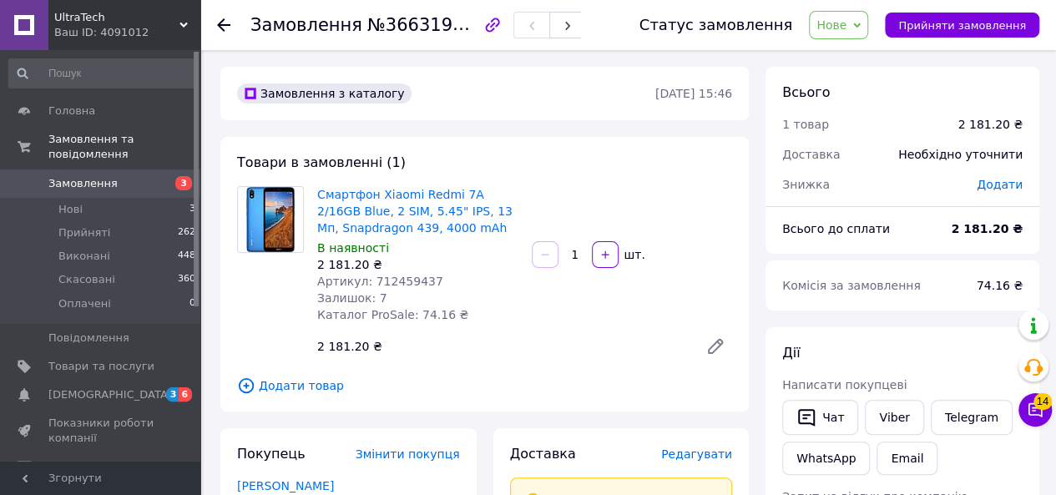
click at [406, 228] on link "Смартфон Xiaomi Redmi 7A 2/16GB Blue, 2 SIM, 5.45" IPS, 13 Мп, Snapdragon 439, …" at bounding box center [414, 211] width 195 height 47
click at [219, 28] on use at bounding box center [223, 24] width 13 height 13
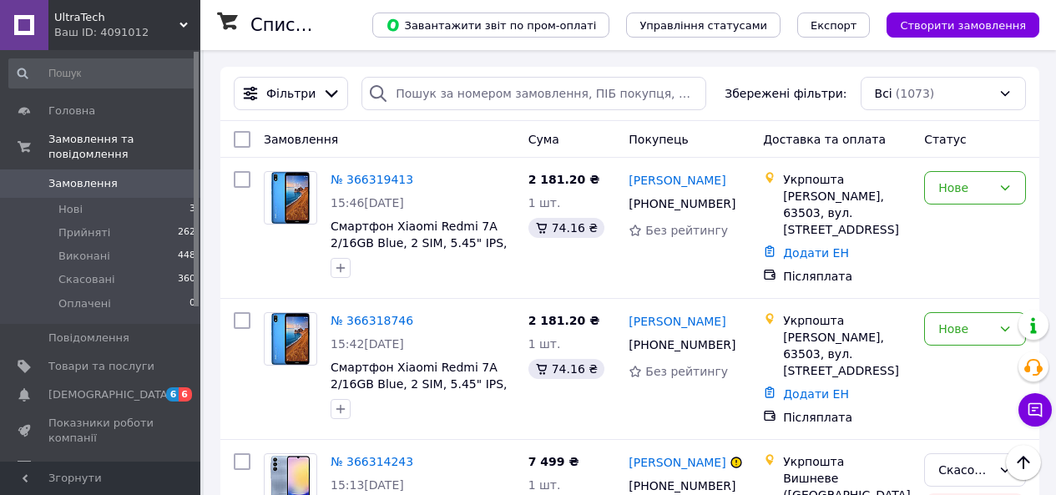
scroll to position [167, 0]
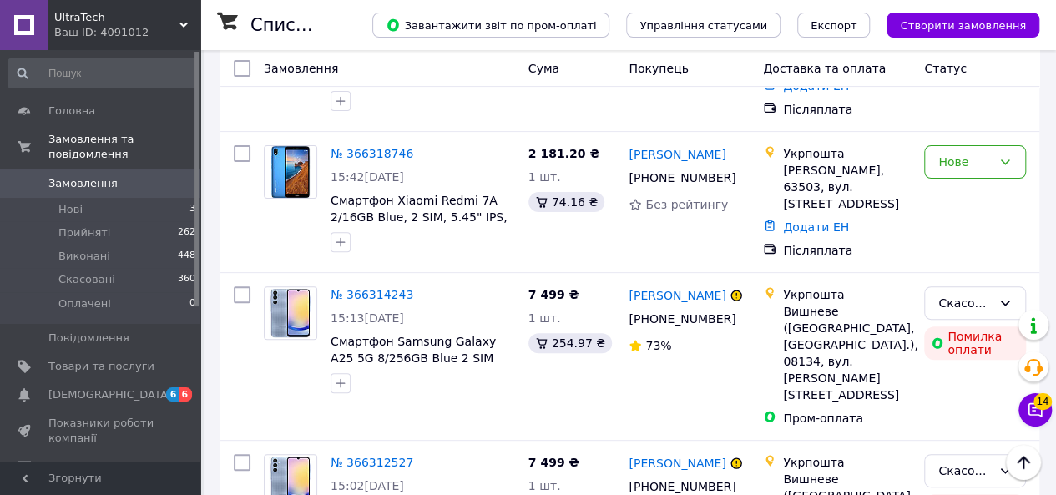
click at [386, 147] on link "№ 366318746" at bounding box center [371, 153] width 83 height 13
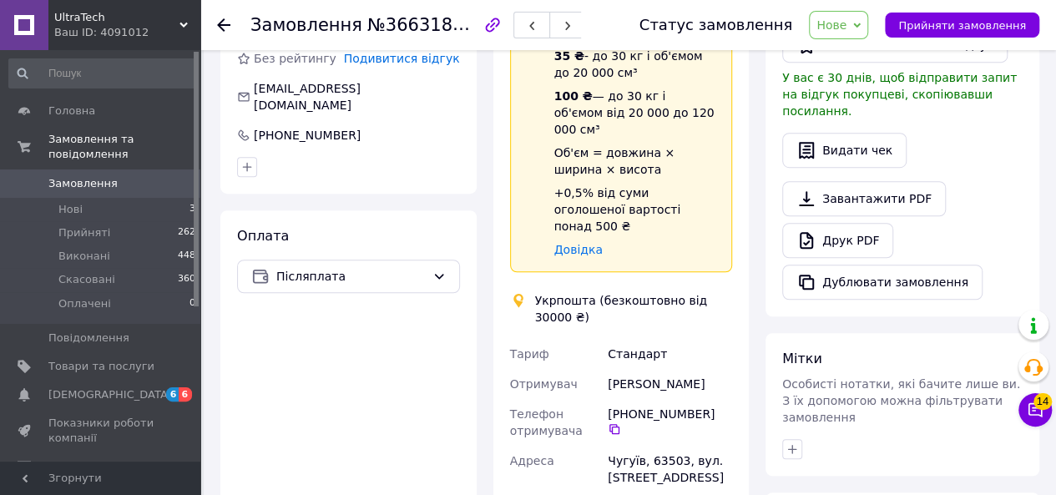
scroll to position [501, 0]
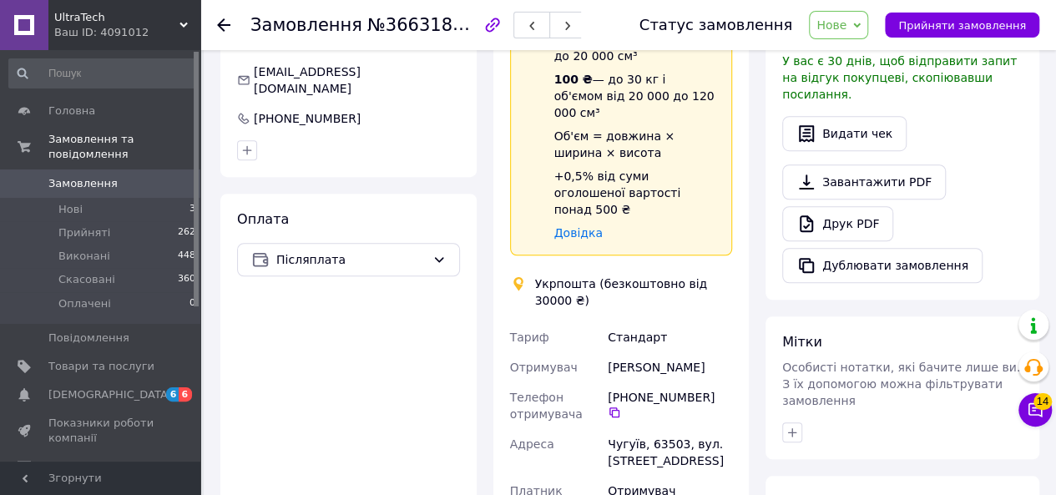
click at [410, 250] on span "Післяплата" at bounding box center [350, 259] width 149 height 18
click at [408, 315] on span "Prom супроводжує покупку" at bounding box center [407, 312] width 73 height 14
click at [860, 31] on body "UltraTech Ваш ID: 4091012 Сайт UltraTech Кабінет покупця Перевірити стан систем…" at bounding box center [528, 284] width 1056 height 1571
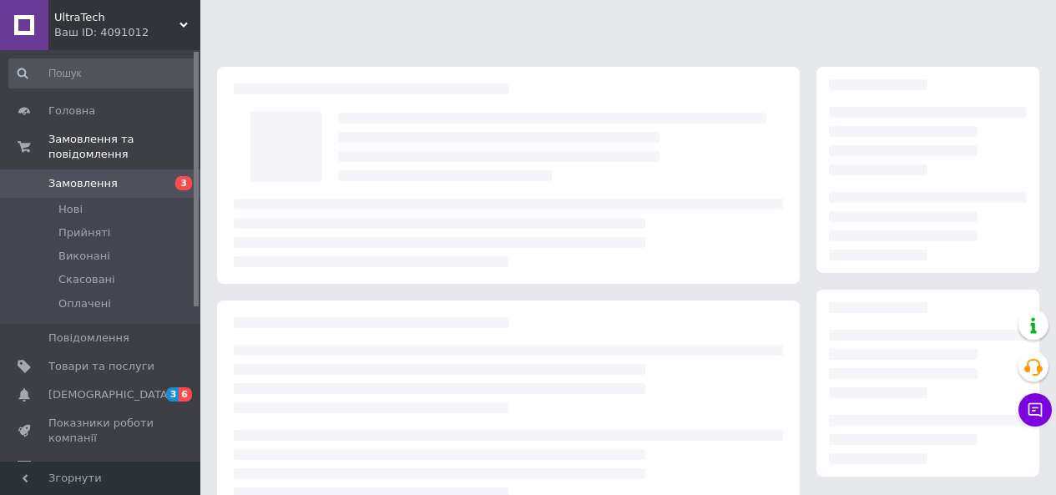
scroll to position [267, 0]
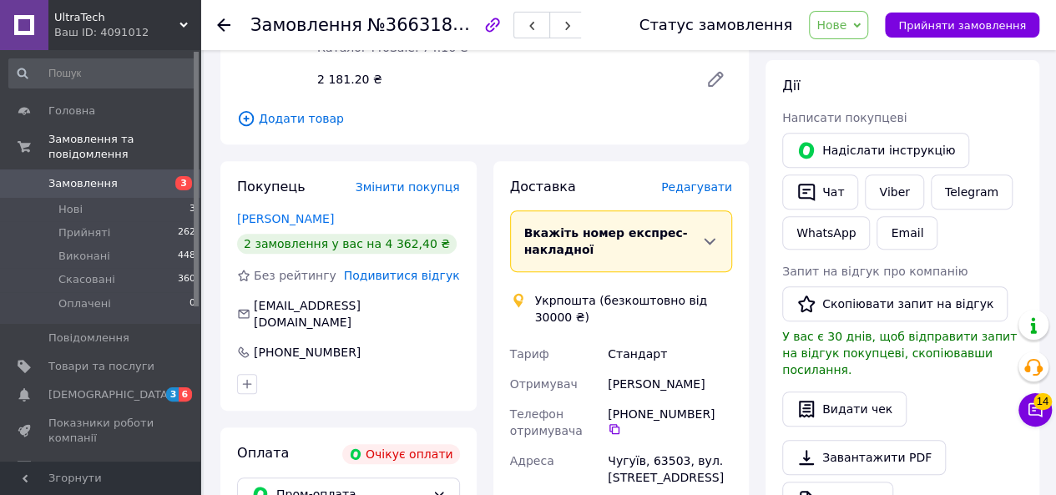
click at [843, 18] on span "Нове" at bounding box center [831, 24] width 30 height 13
click at [870, 113] on li "Скасовано" at bounding box center [847, 108] width 77 height 25
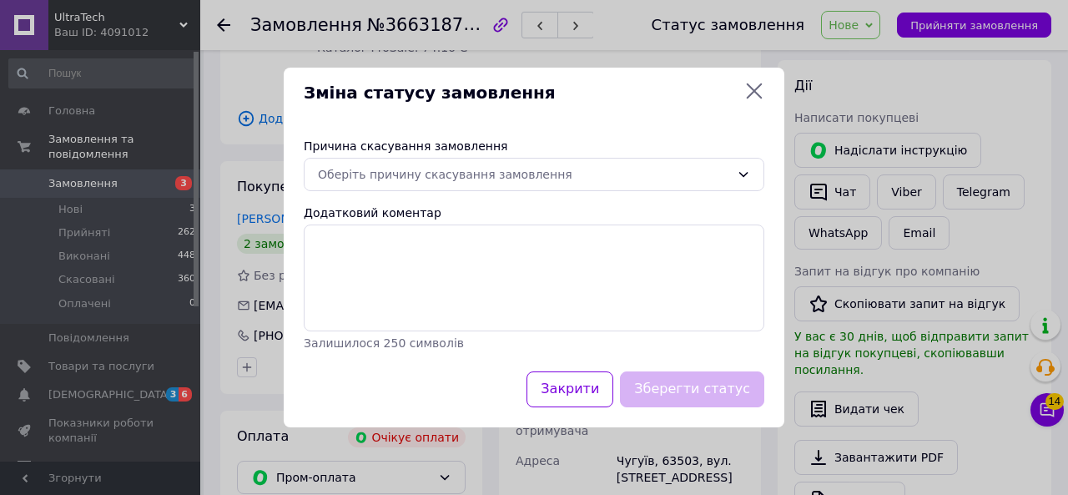
click at [585, 182] on div "Оберіть причину скасування замовлення" at bounding box center [524, 174] width 412 height 18
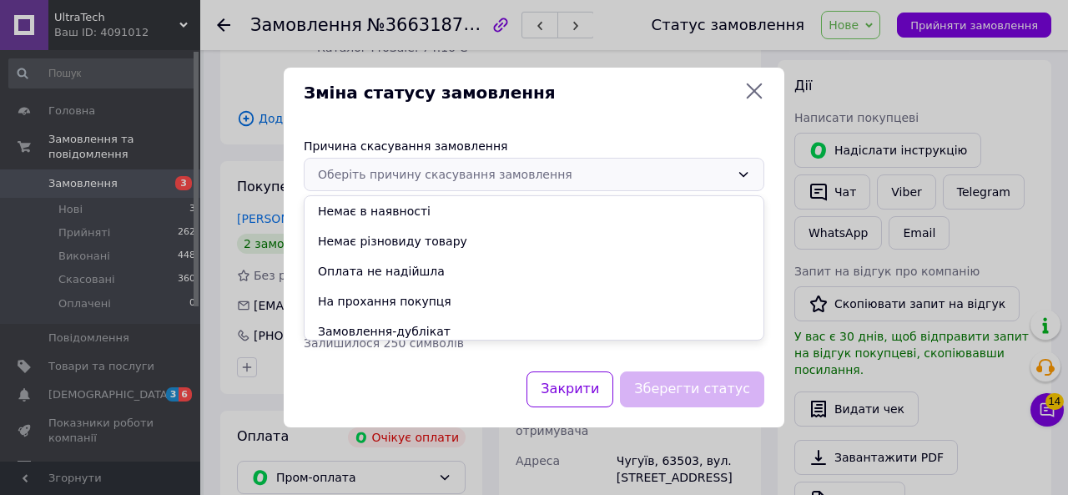
click at [385, 328] on li "Замовлення-дублікат" at bounding box center [534, 331] width 459 height 30
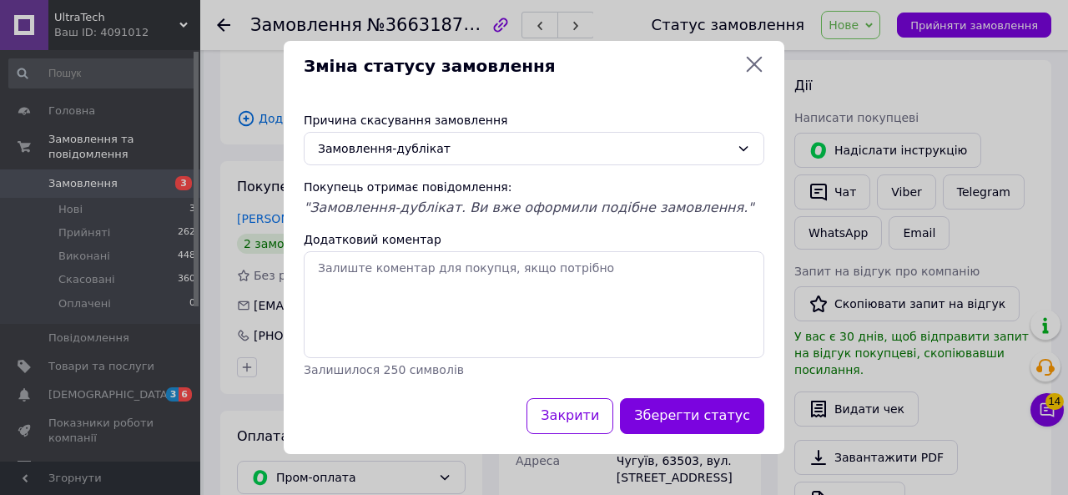
click at [693, 407] on button "Зберегти статус" at bounding box center [692, 416] width 144 height 36
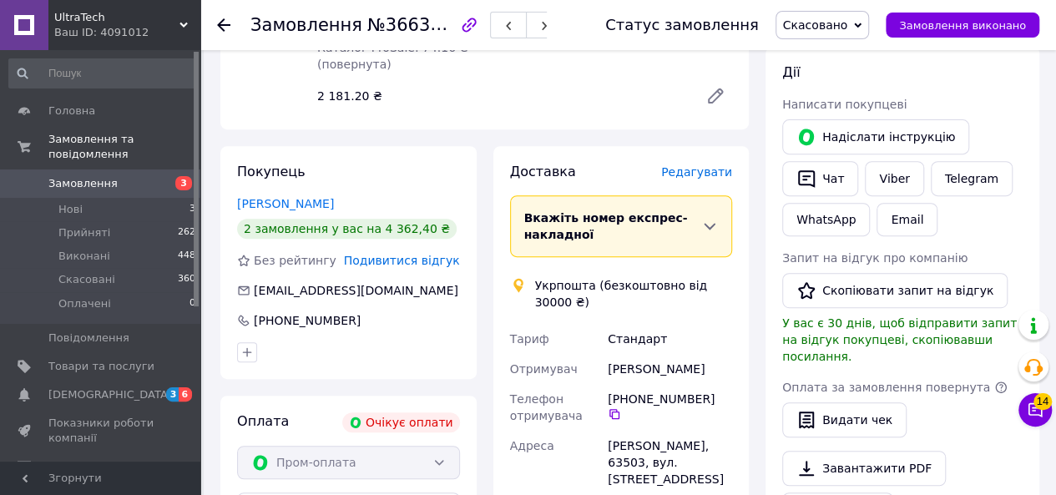
click at [223, 20] on use at bounding box center [223, 24] width 13 height 13
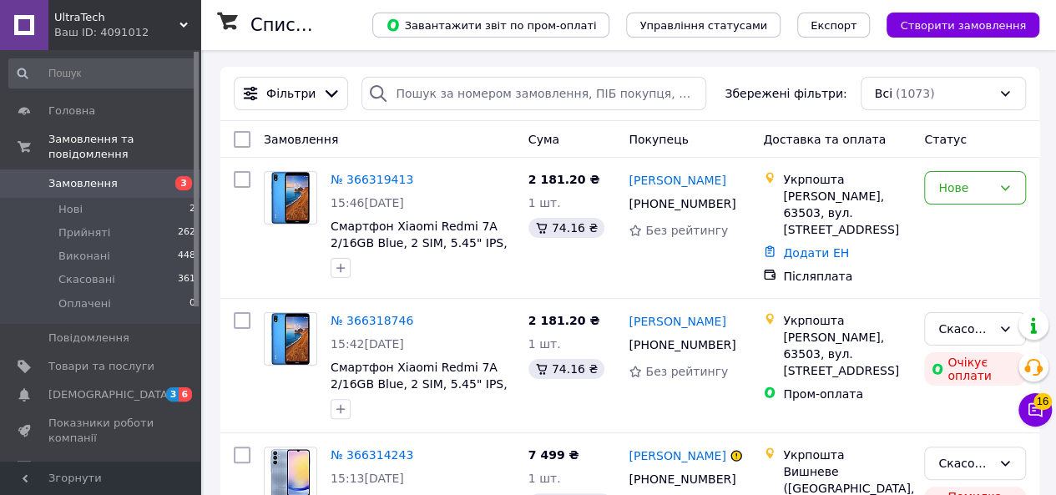
click at [78, 202] on span "Нові" at bounding box center [70, 209] width 24 height 15
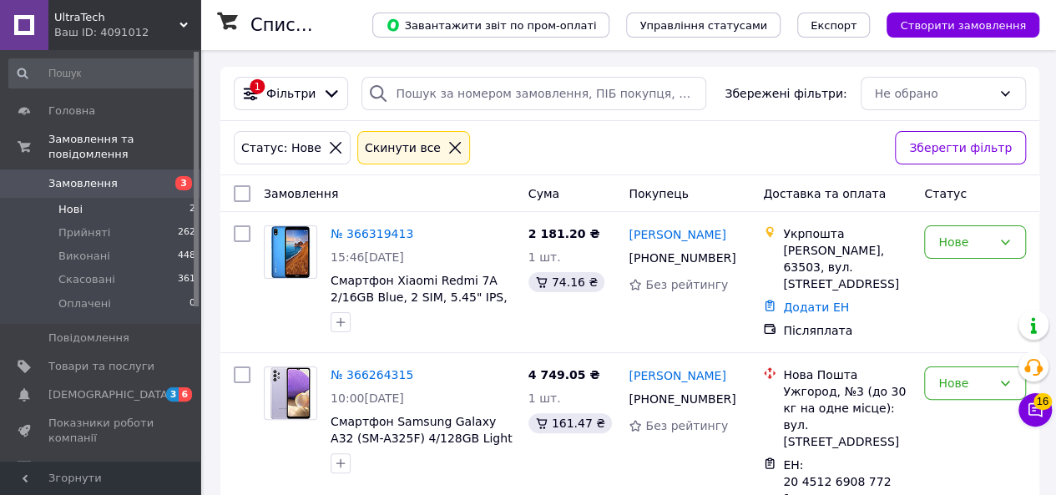
click at [998, 238] on icon at bounding box center [1004, 241] width 13 height 13
click at [956, 277] on li "Прийнято" at bounding box center [975, 277] width 100 height 30
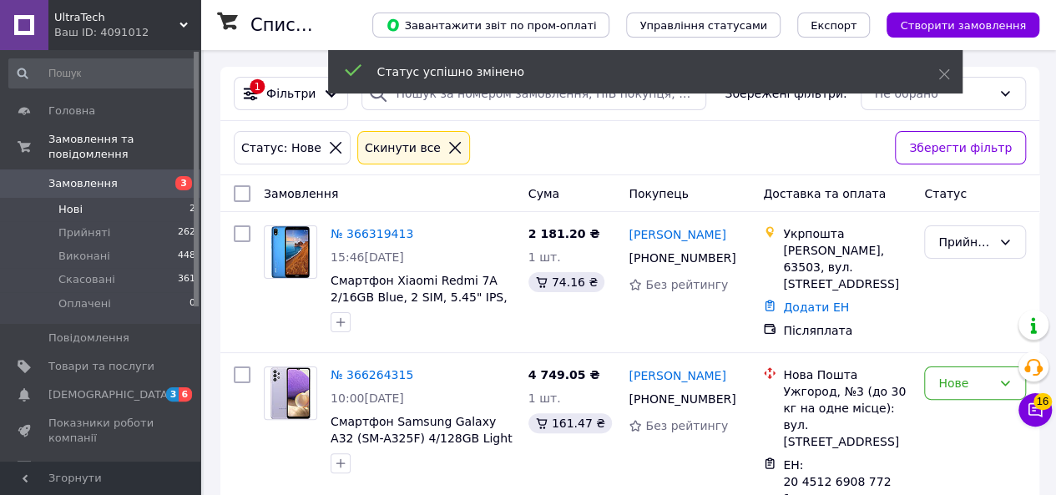
click at [930, 378] on div "Нове" at bounding box center [975, 382] width 102 height 33
click at [957, 241] on li "Прийнято" at bounding box center [975, 250] width 100 height 30
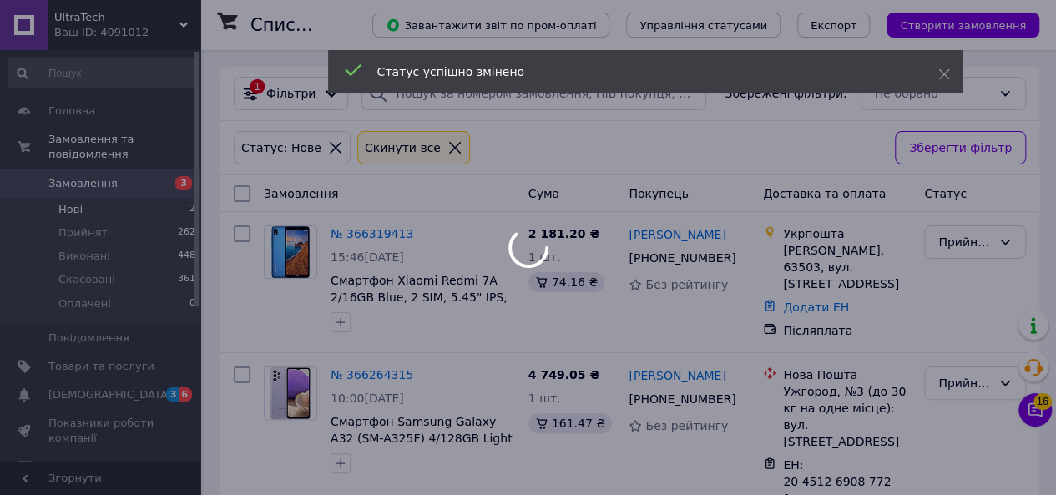
click at [104, 164] on div at bounding box center [528, 247] width 1056 height 495
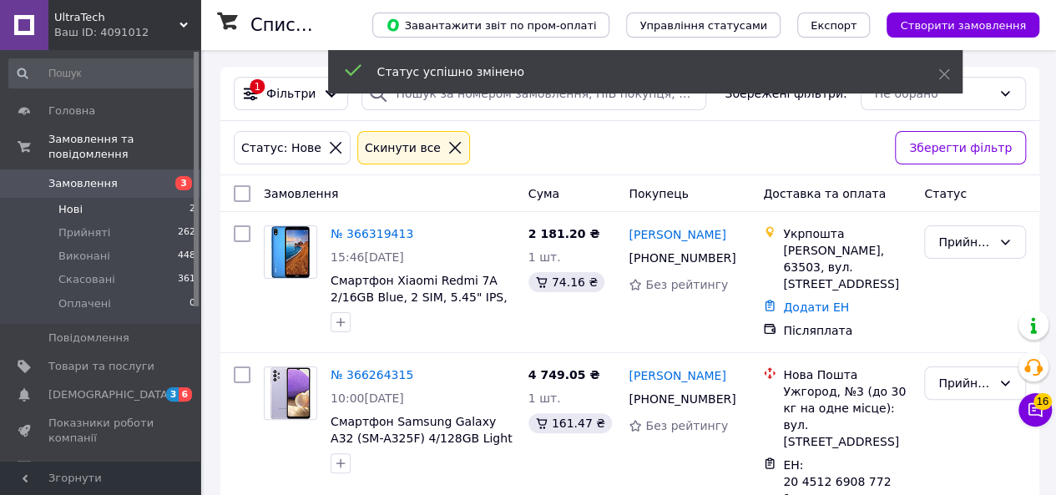
click at [122, 138] on span "Замовлення та повідомлення" at bounding box center [124, 147] width 152 height 30
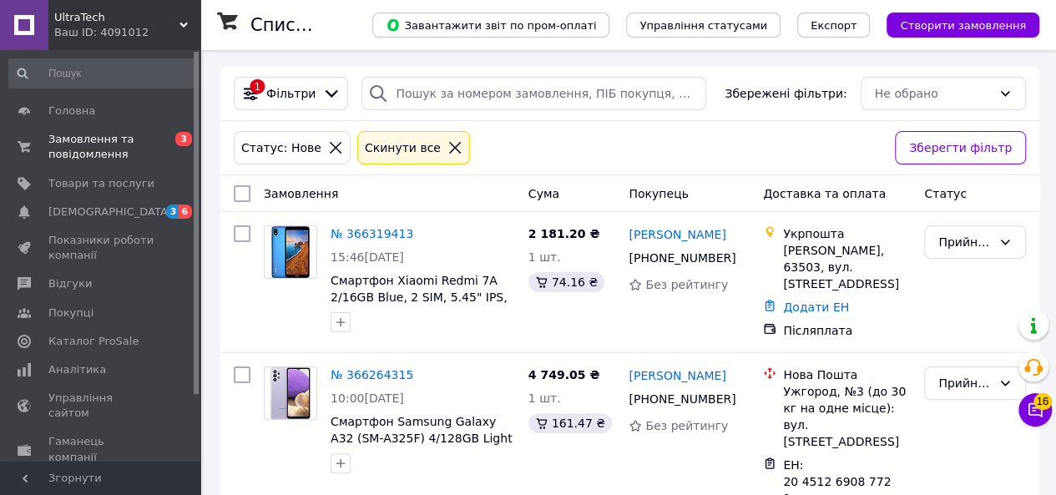
click at [122, 138] on span "Замовлення та повідомлення" at bounding box center [101, 147] width 106 height 30
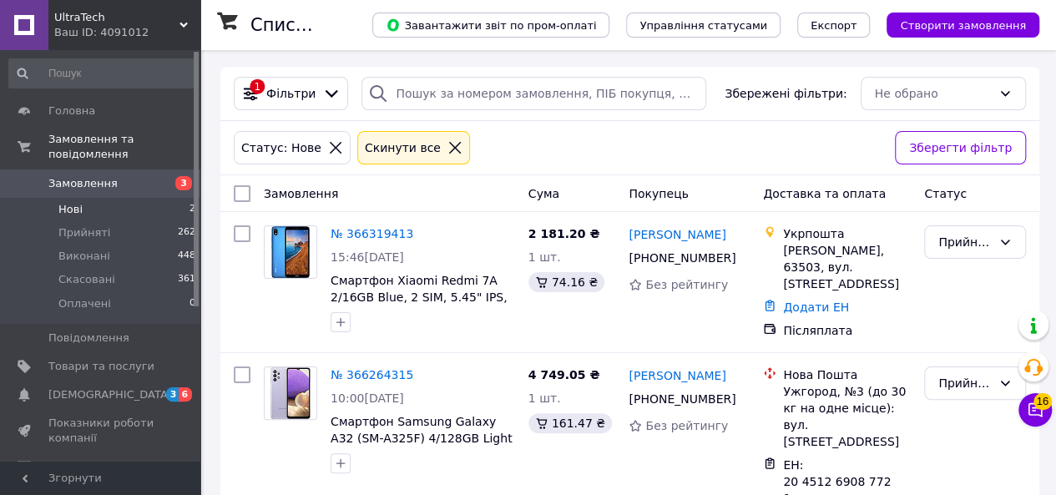
click at [78, 139] on span "Замовлення та повідомлення" at bounding box center [124, 147] width 152 height 30
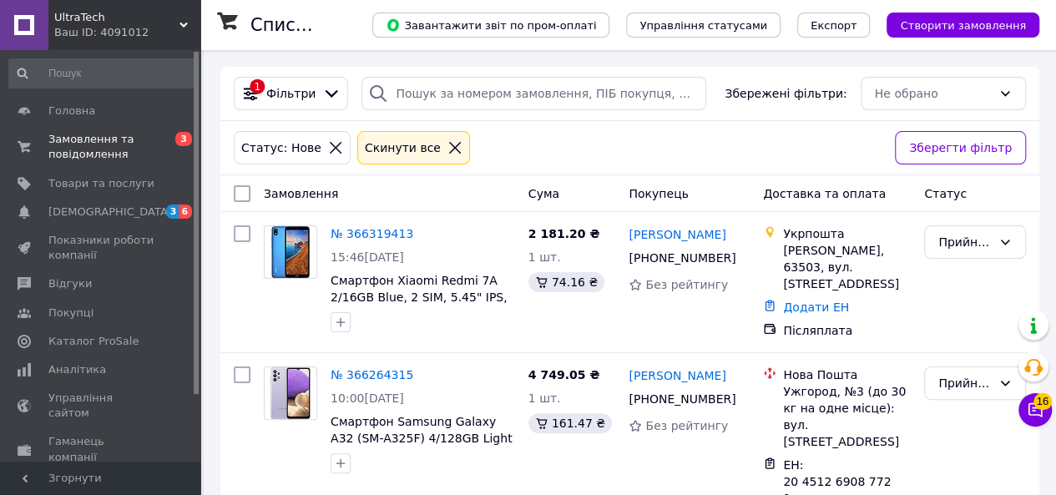
click at [68, 158] on span "Замовлення та повідомлення" at bounding box center [101, 147] width 106 height 30
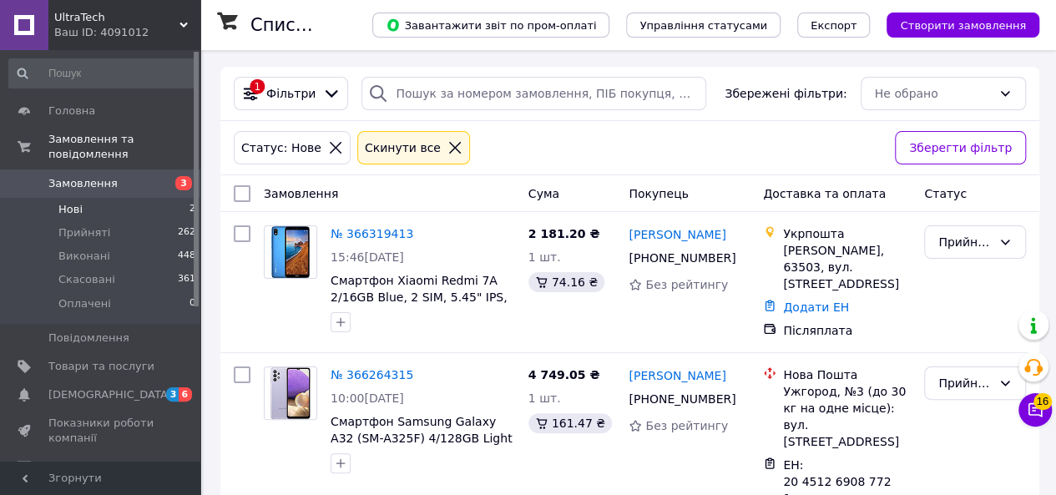
click at [65, 176] on span "Замовлення" at bounding box center [82, 183] width 69 height 15
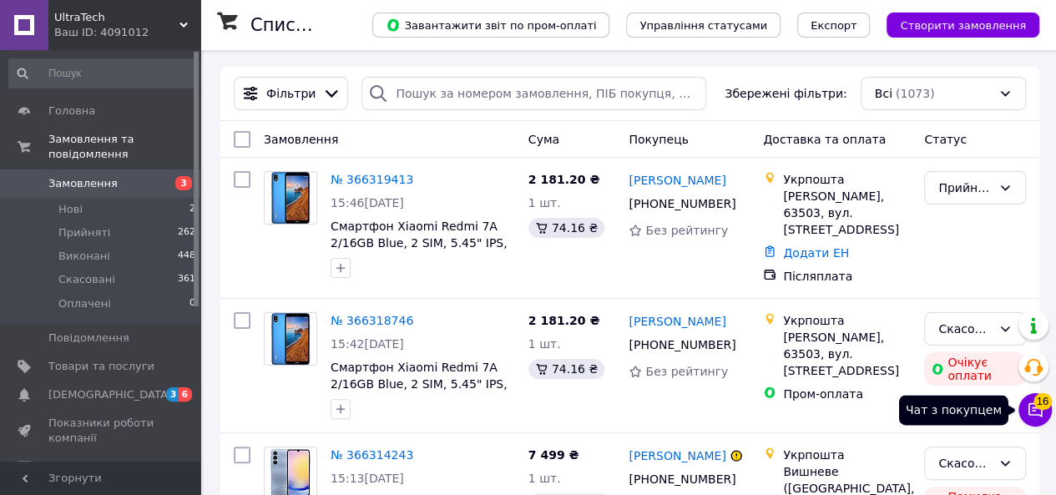
click at [1040, 411] on icon at bounding box center [1034, 409] width 17 height 17
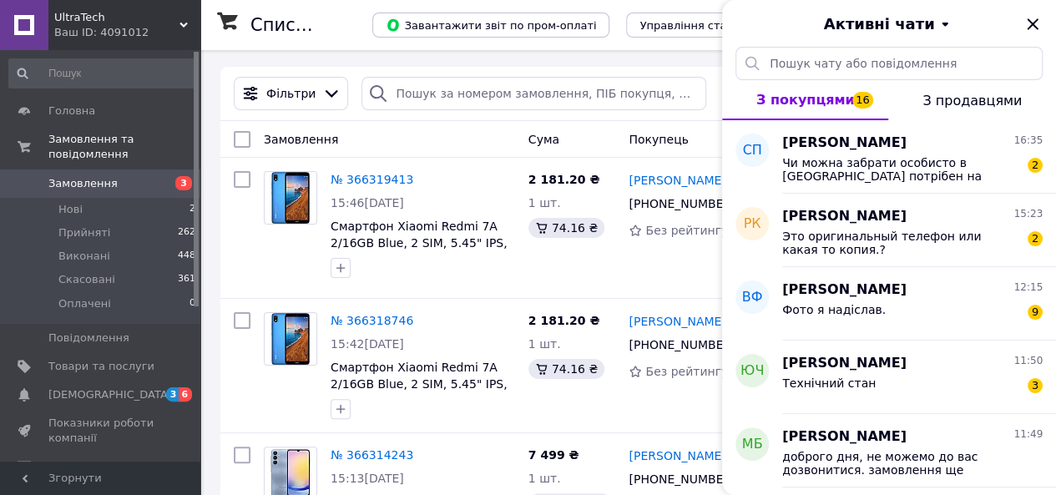
click at [997, 189] on div "[PERSON_NAME] 16:35 Чи можна забрати особисто в [GEOGRAPHIC_DATA] потрібен на п…" at bounding box center [919, 156] width 274 height 73
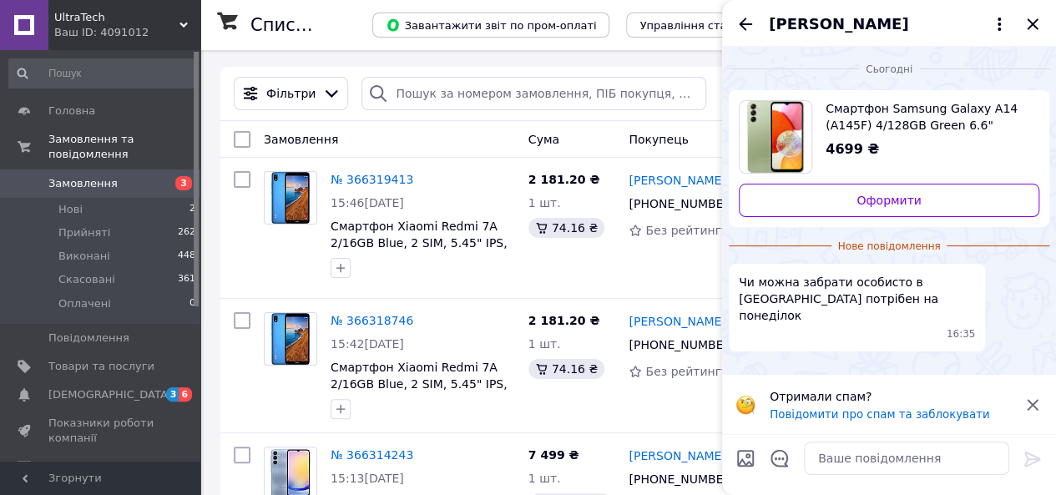
click at [746, 22] on icon "Назад" at bounding box center [745, 24] width 20 height 20
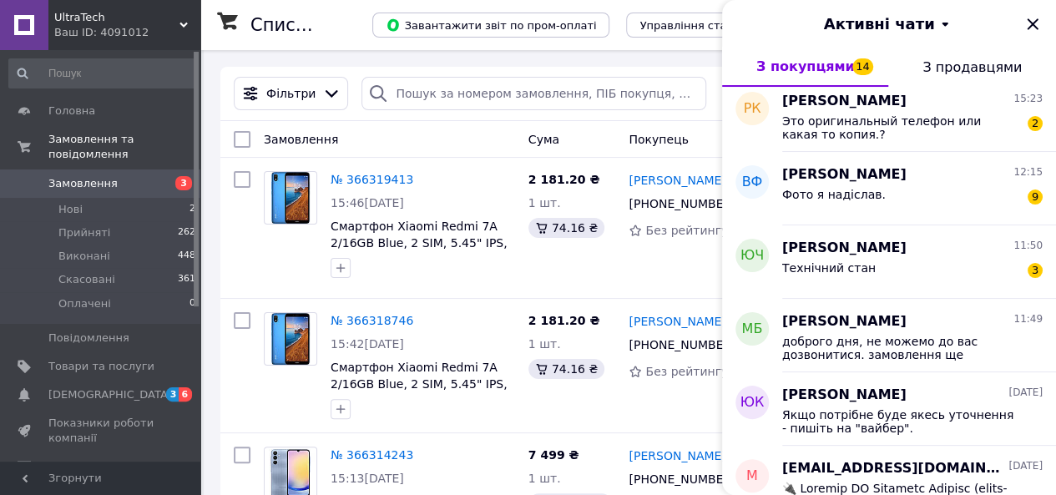
scroll to position [83, 0]
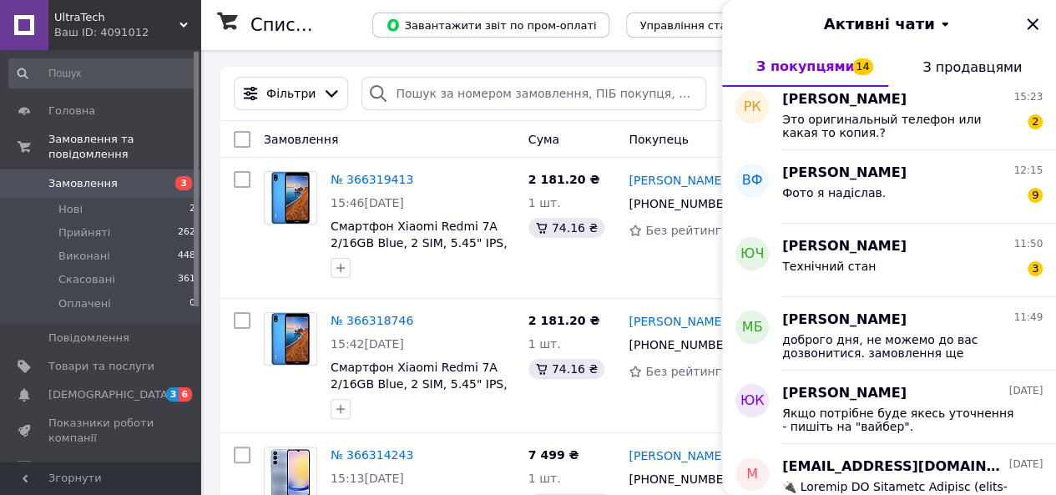
click at [889, 276] on div "Технічний стан 3" at bounding box center [912, 269] width 260 height 27
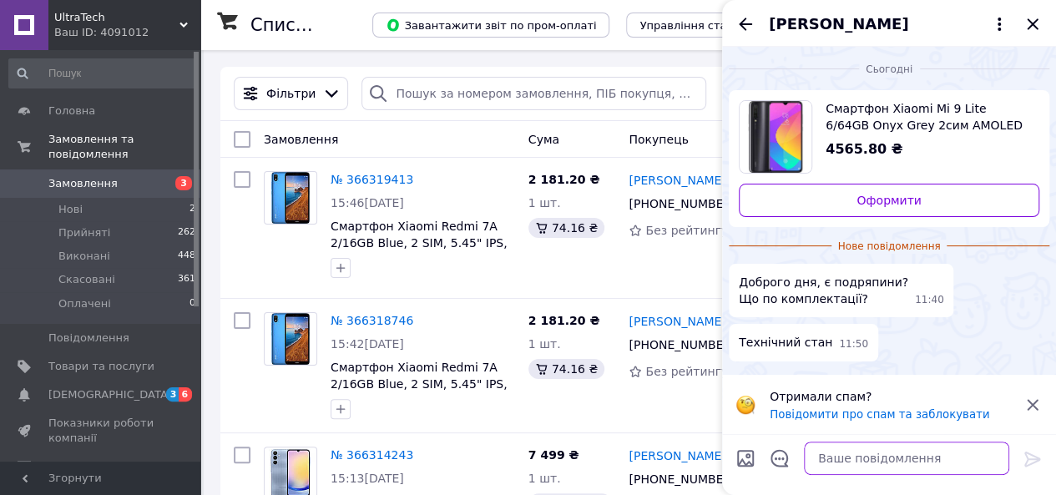
click at [860, 461] on textarea at bounding box center [906, 457] width 205 height 33
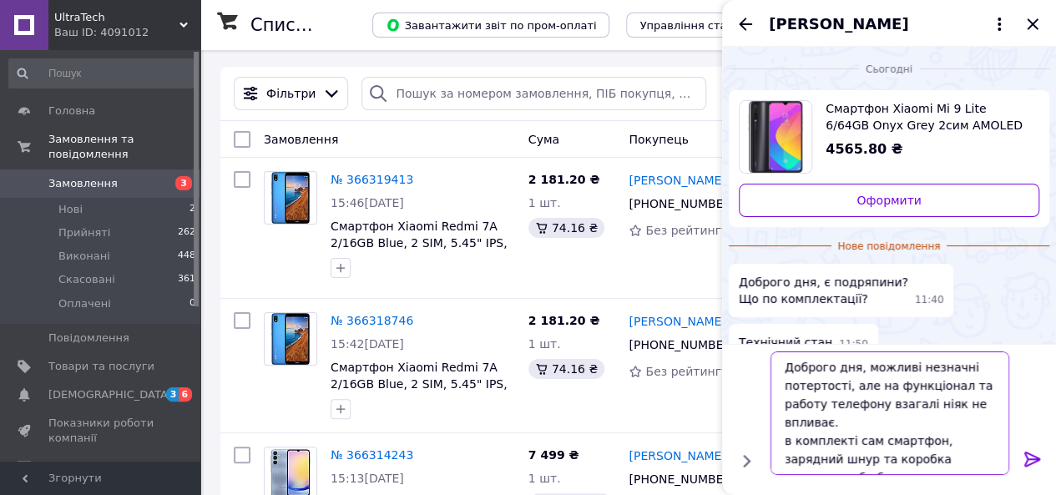
scroll to position [12, 0]
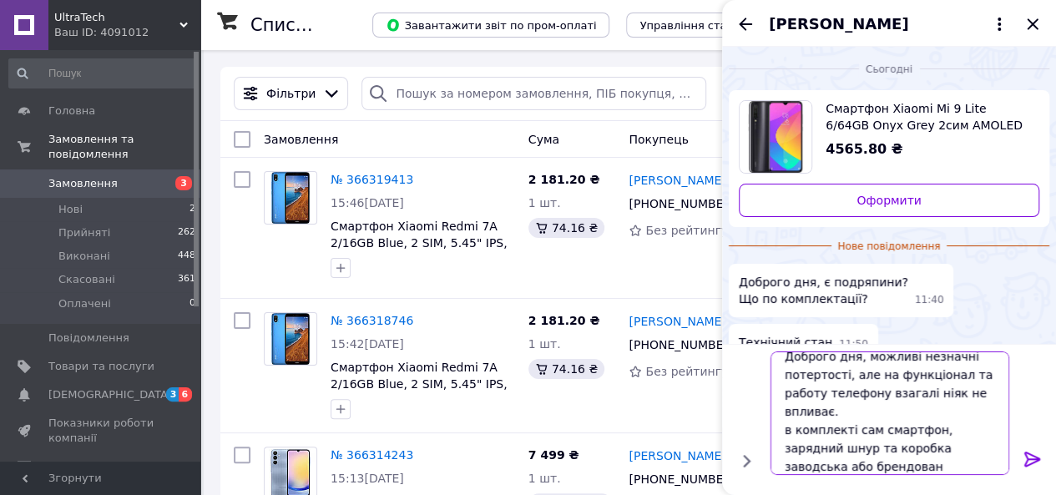
type textarea "Доброго дня, можливі незначні потертості, але на функціонал та работу телефону …"
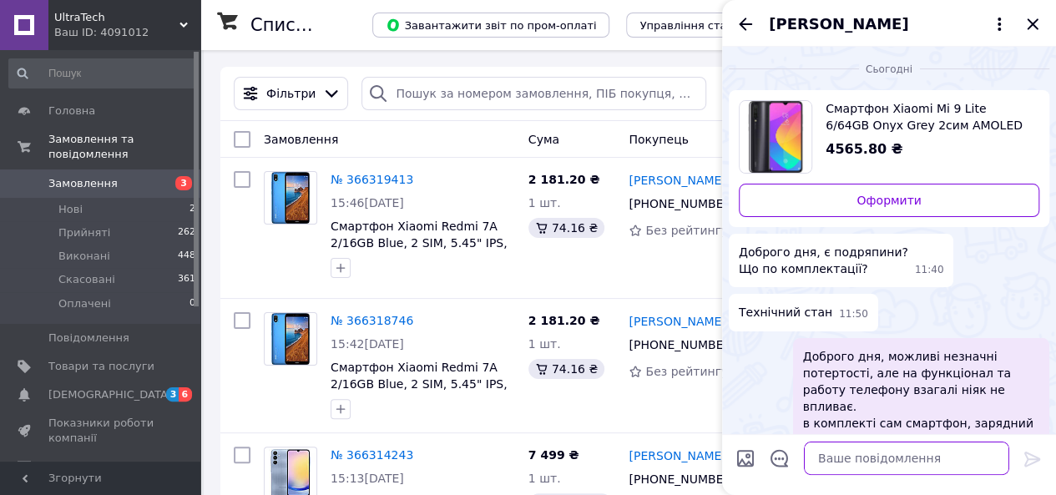
scroll to position [31, 0]
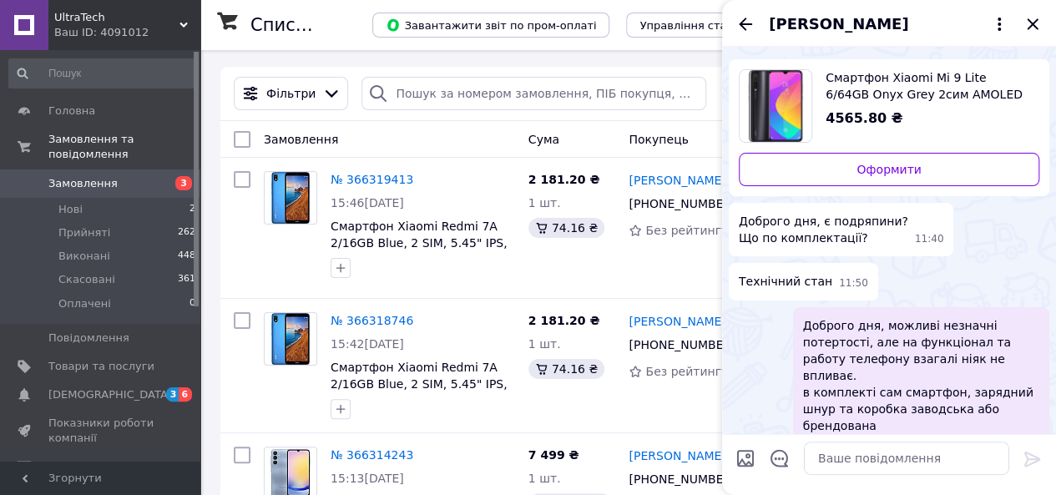
click at [740, 18] on icon "Назад" at bounding box center [745, 24] width 20 height 20
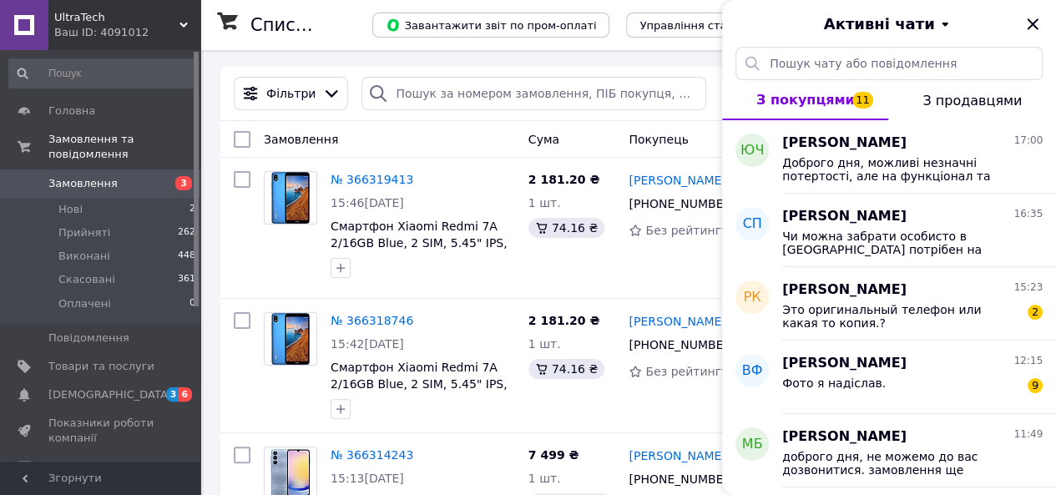
click at [944, 317] on span "Это оригинальный телефон или какая то копия.?" at bounding box center [900, 316] width 237 height 27
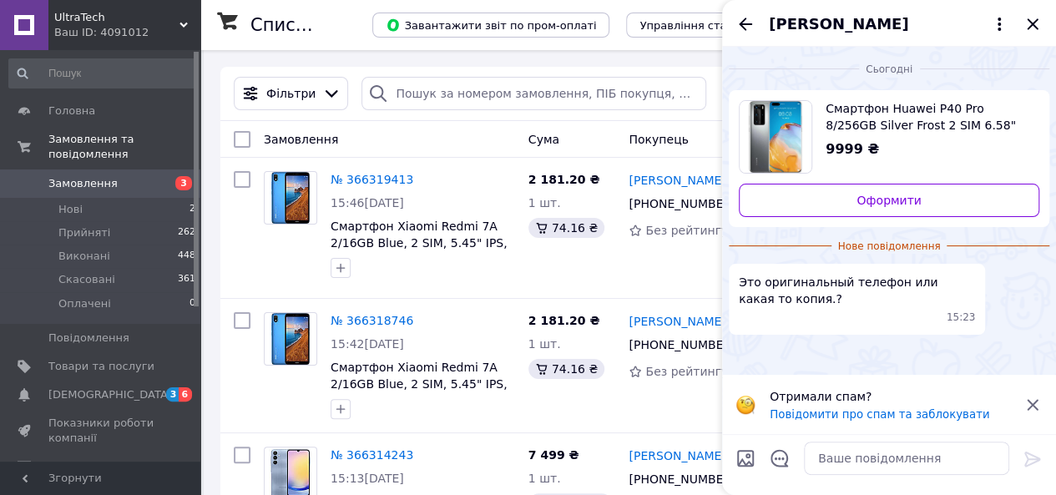
click at [892, 136] on div "Смартфон Huawei P40 Pro 8/256GB Silver Frost 2 SIM 6.58" OLED 4K 50 Мп 40 Вт NF…" at bounding box center [925, 129] width 227 height 59
click at [935, 458] on textarea at bounding box center [906, 457] width 205 height 33
type textarea "Доброго дня, це оригінальний телефон"
click at [1025, 461] on icon at bounding box center [1032, 459] width 20 height 20
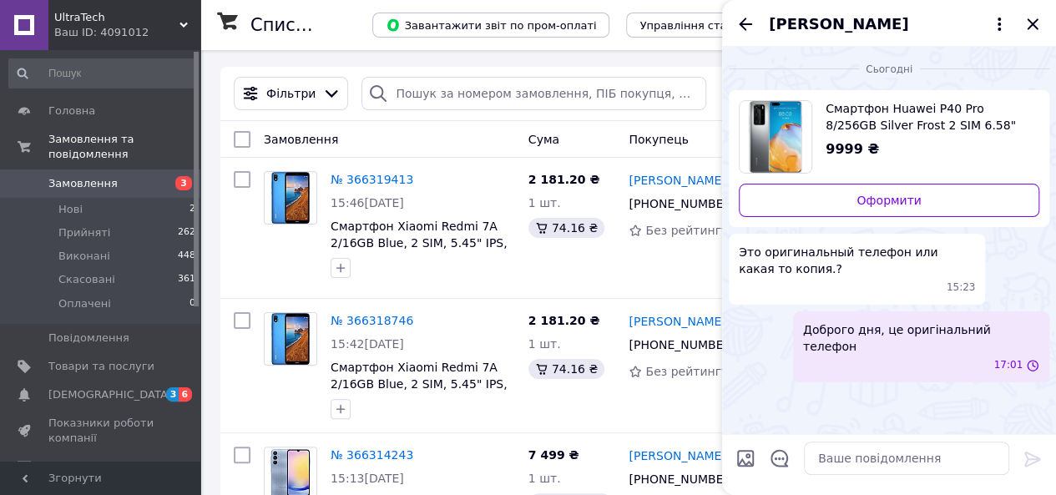
scroll to position [0, 0]
click at [746, 33] on icon "Назад" at bounding box center [745, 24] width 20 height 20
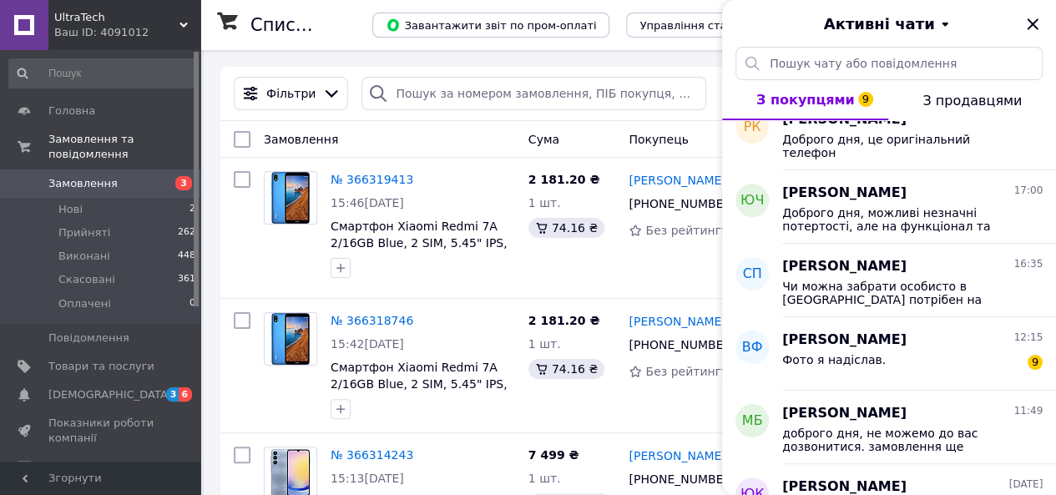
scroll to position [83, 0]
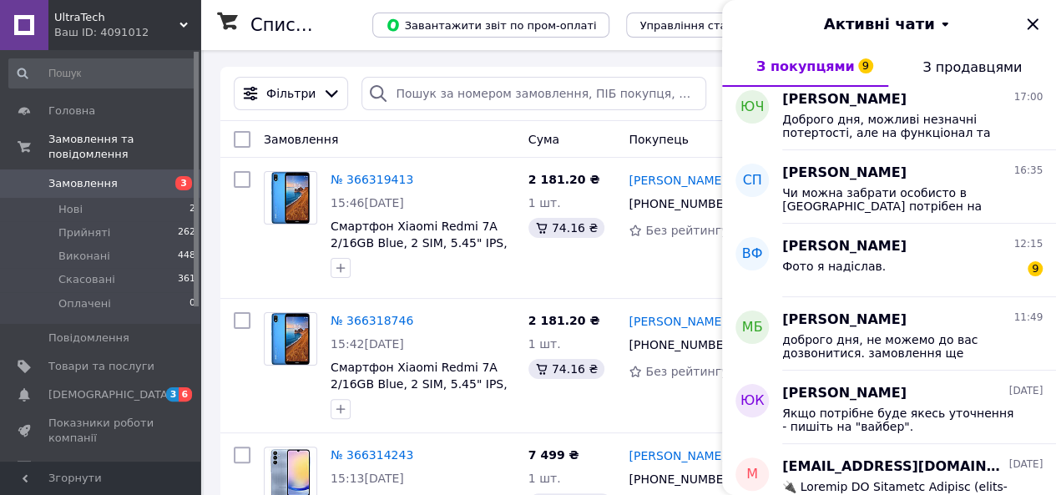
click at [876, 248] on span "Василь Федорянич" at bounding box center [844, 246] width 124 height 19
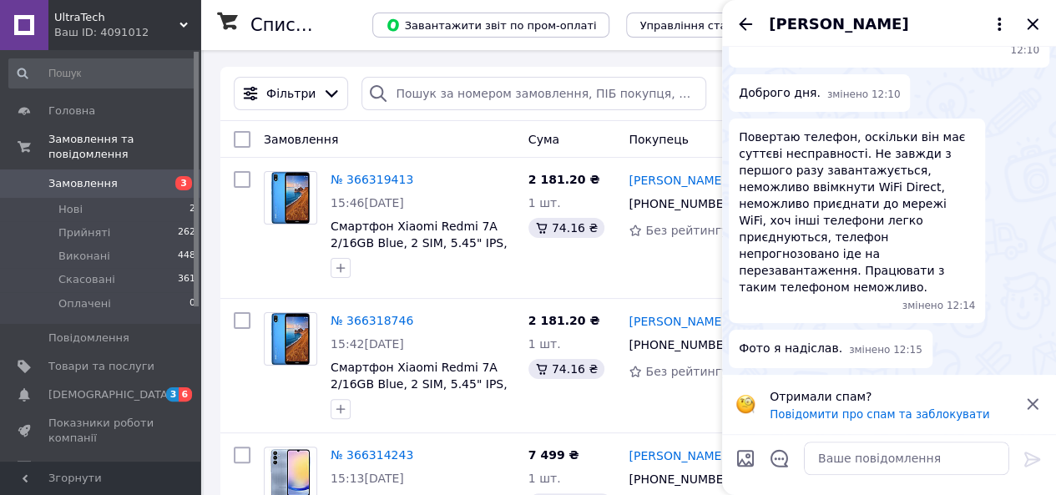
scroll to position [1549, 0]
click at [1036, 406] on icon at bounding box center [1032, 404] width 20 height 20
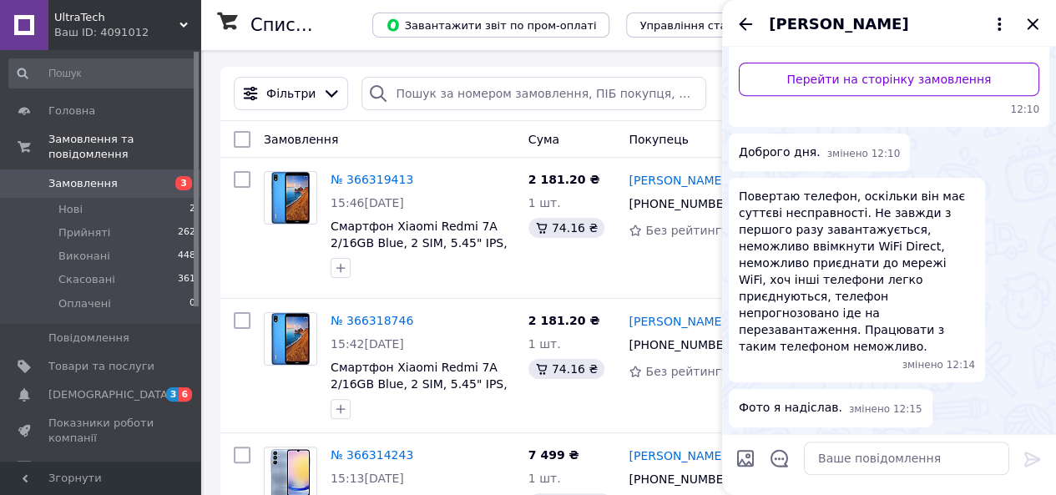
scroll to position [1487, 0]
click at [875, 463] on textarea at bounding box center [906, 457] width 205 height 33
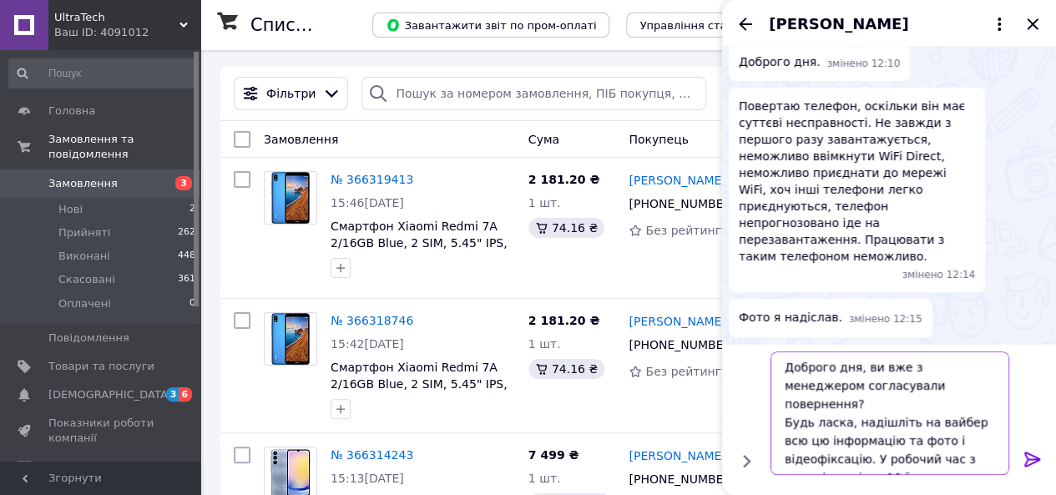
scroll to position [12, 0]
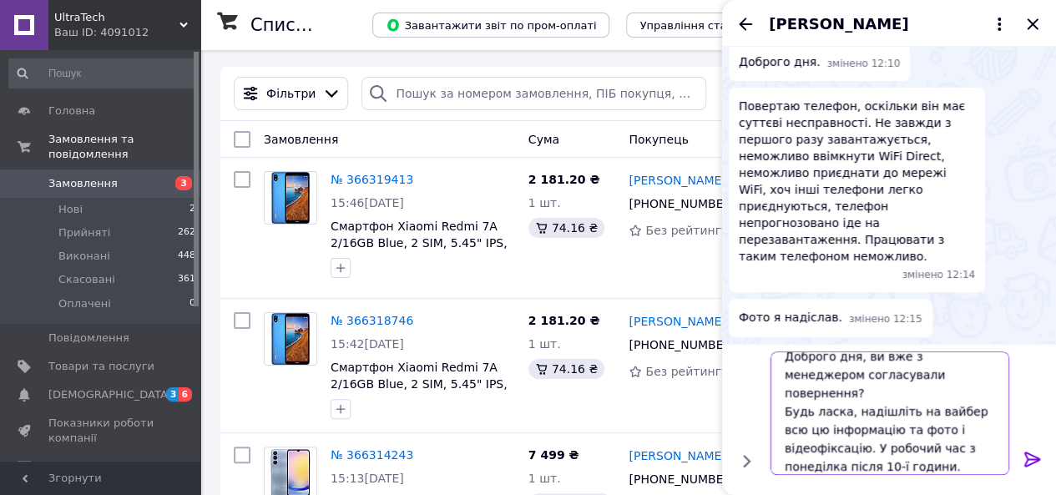
type textarea "Доброго дня, ви вже з менеджером согласували повернення? Будь ласка, надішліть …"
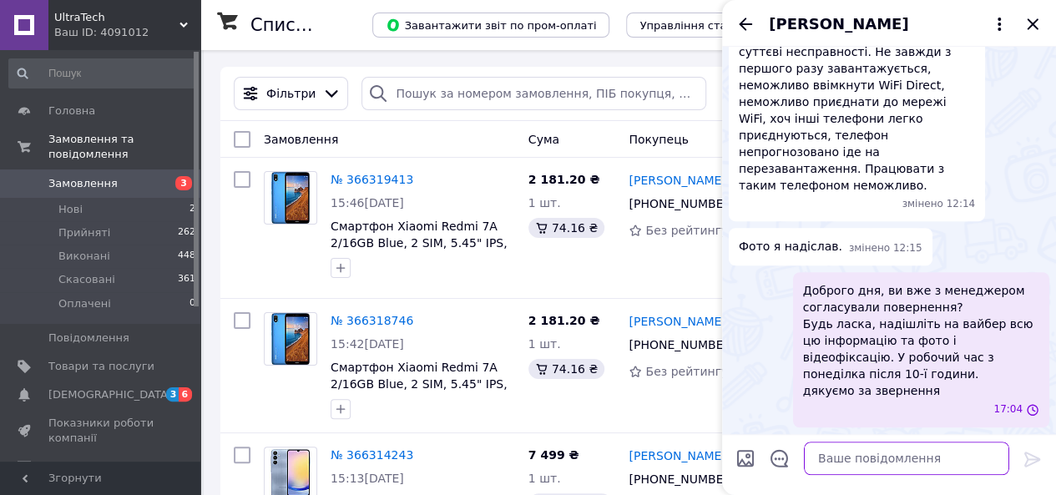
scroll to position [1604, 0]
click at [736, 25] on icon "Назад" at bounding box center [745, 24] width 20 height 20
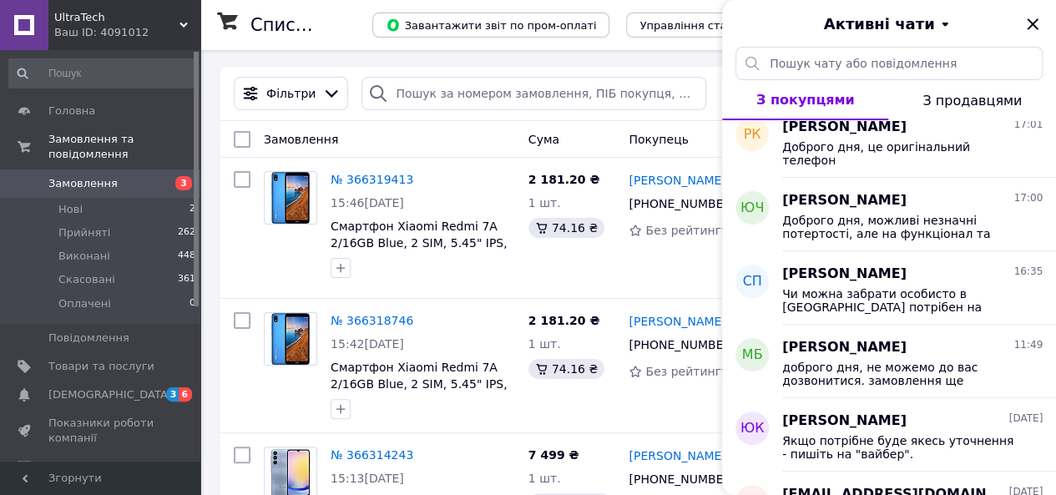
scroll to position [0, 0]
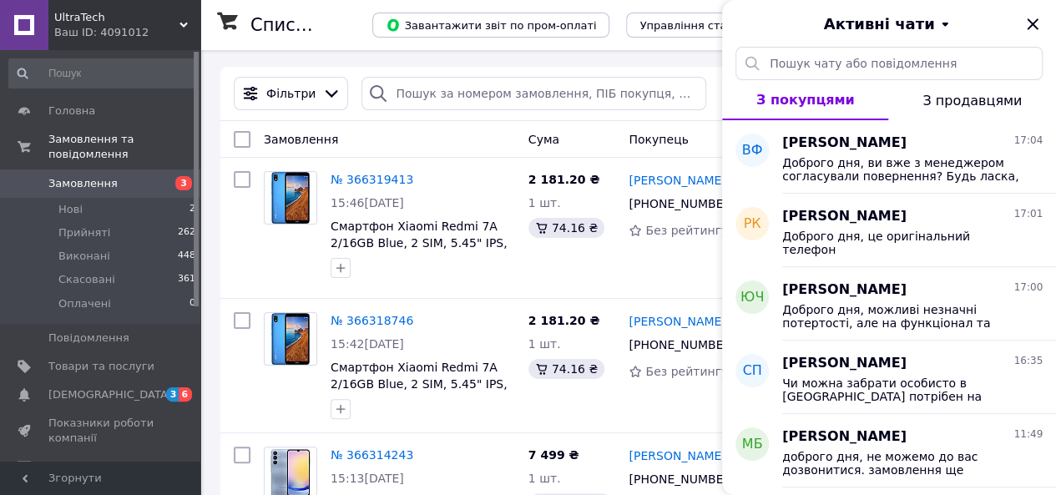
click at [1031, 33] on icon "Закрити" at bounding box center [1032, 24] width 20 height 20
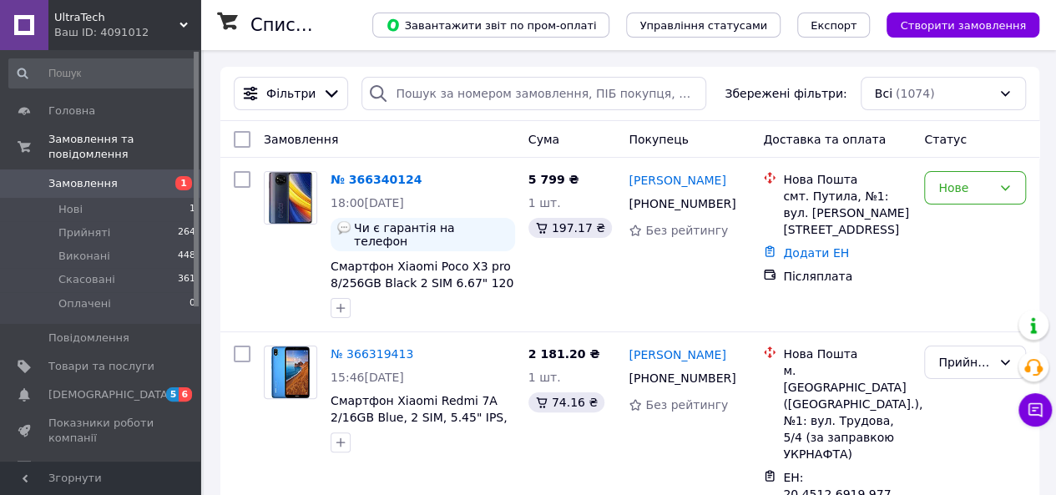
click at [947, 185] on div "Нове" at bounding box center [964, 188] width 53 height 18
click at [981, 223] on li "Прийнято" at bounding box center [975, 224] width 100 height 30
click at [388, 173] on link "№ 366340124" at bounding box center [371, 179] width 83 height 13
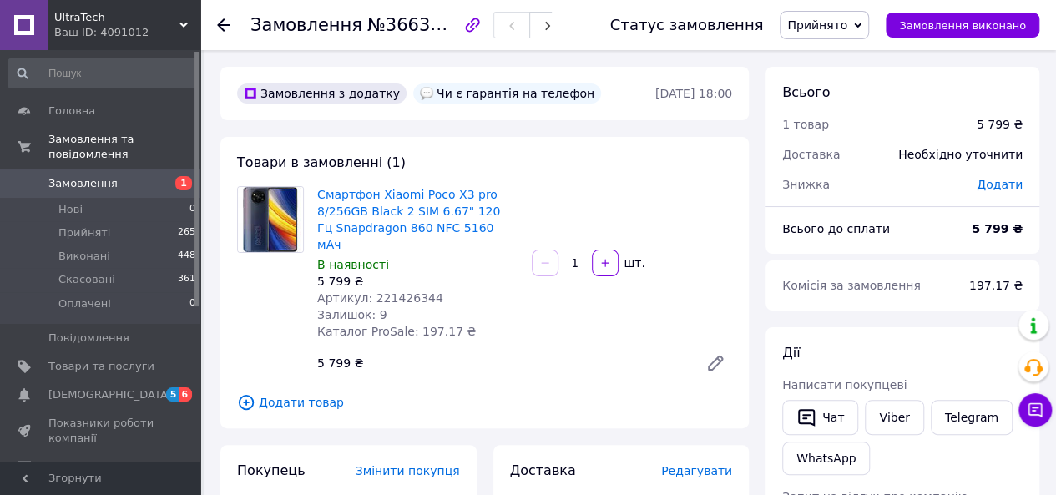
click at [392, 206] on link "Смартфон Xiaomi Poco X3 pro 8/256GB Black 2 SIM 6.67" 120 Гц Snapdragon 860 NFC…" at bounding box center [408, 219] width 183 height 63
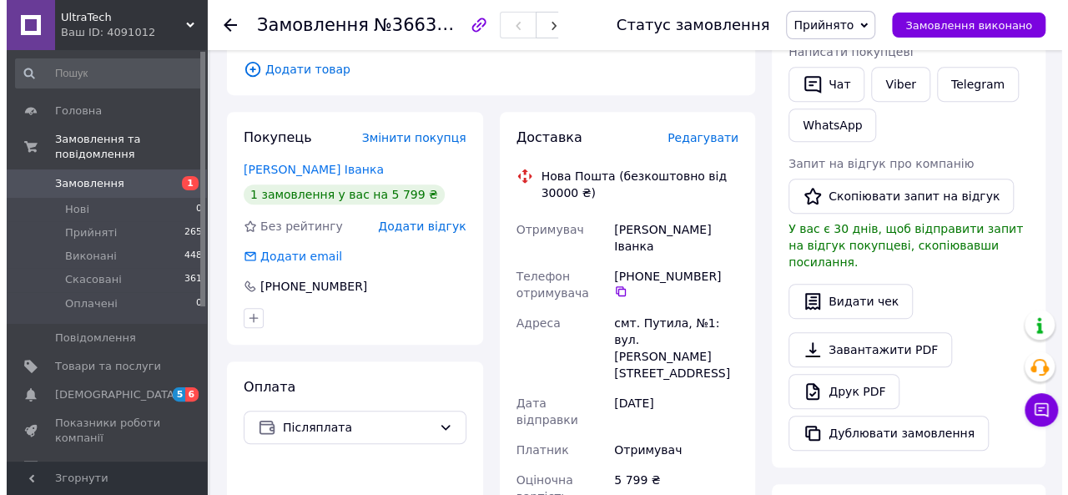
scroll to position [334, 0]
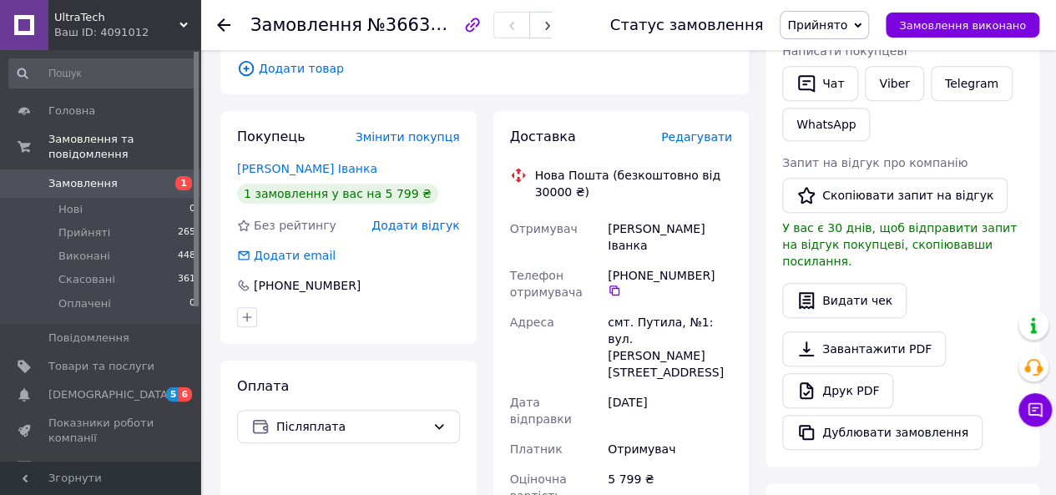
click at [0, 0] on icon "button" at bounding box center [0, 0] width 0 height 0
type input "[PHONE_NUMBER]"
click at [446, 219] on span "Додати відгук" at bounding box center [415, 225] width 88 height 13
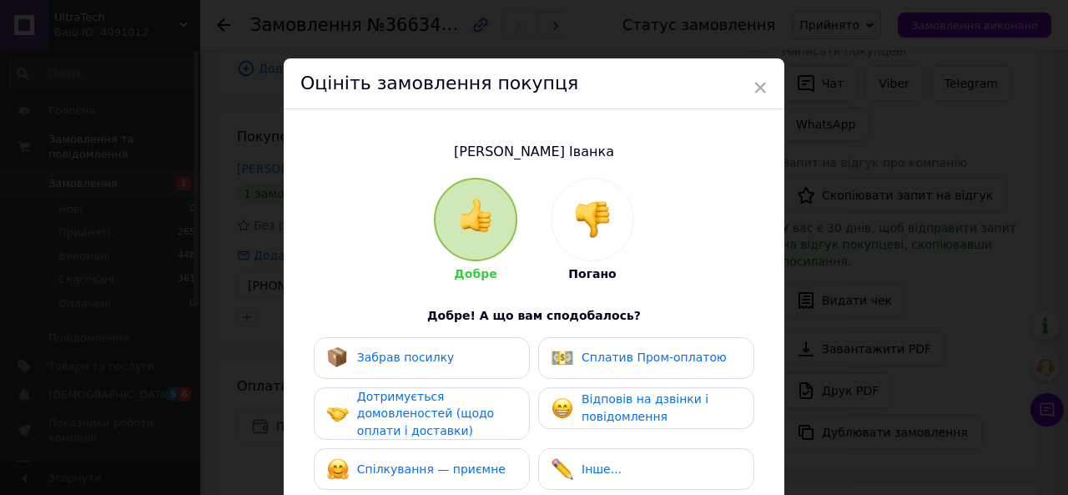
click at [571, 218] on div at bounding box center [593, 220] width 82 height 82
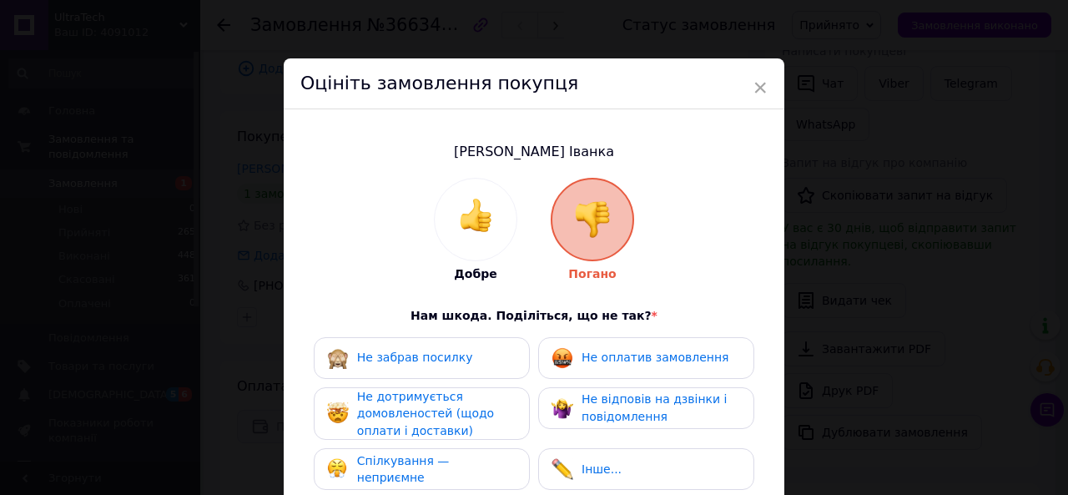
scroll to position [83, 0]
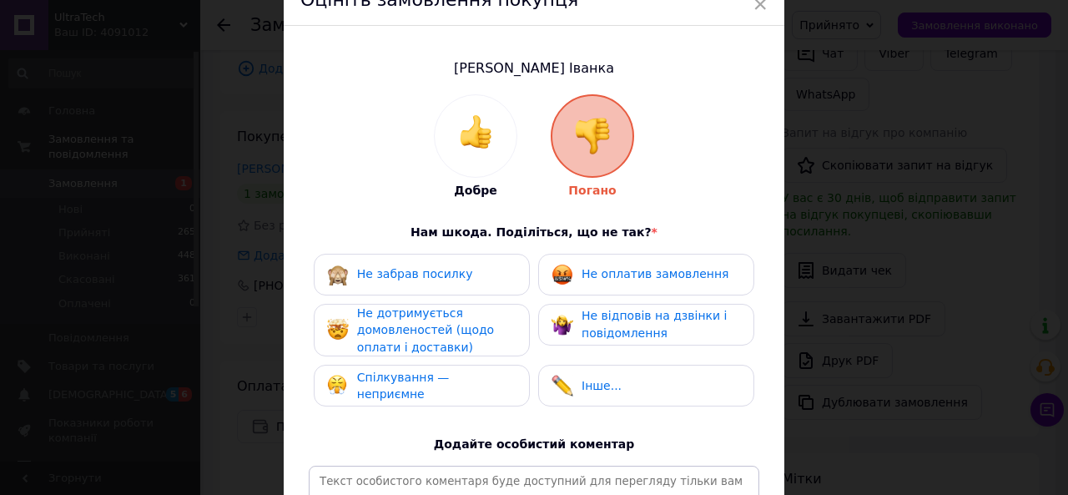
drag, startPoint x: 607, startPoint y: 261, endPoint x: 562, endPoint y: 270, distance: 45.8
click at [606, 261] on div "Не оплатив замовлення" at bounding box center [646, 275] width 216 height 42
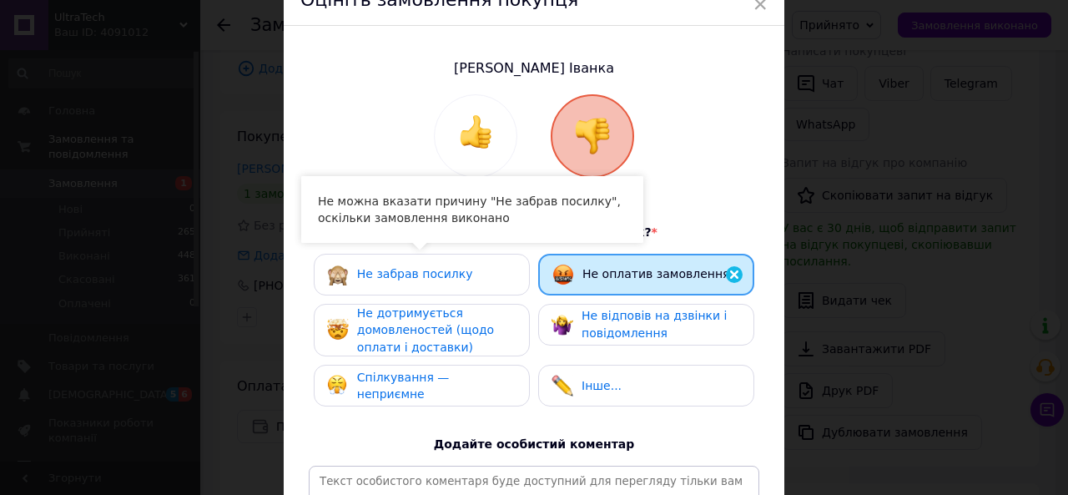
click at [509, 285] on div "Не забрав посилку" at bounding box center [422, 275] width 216 height 42
click at [466, 334] on span "Не дотримується домовленостей (щодо оплати і доставки)" at bounding box center [425, 330] width 137 height 48
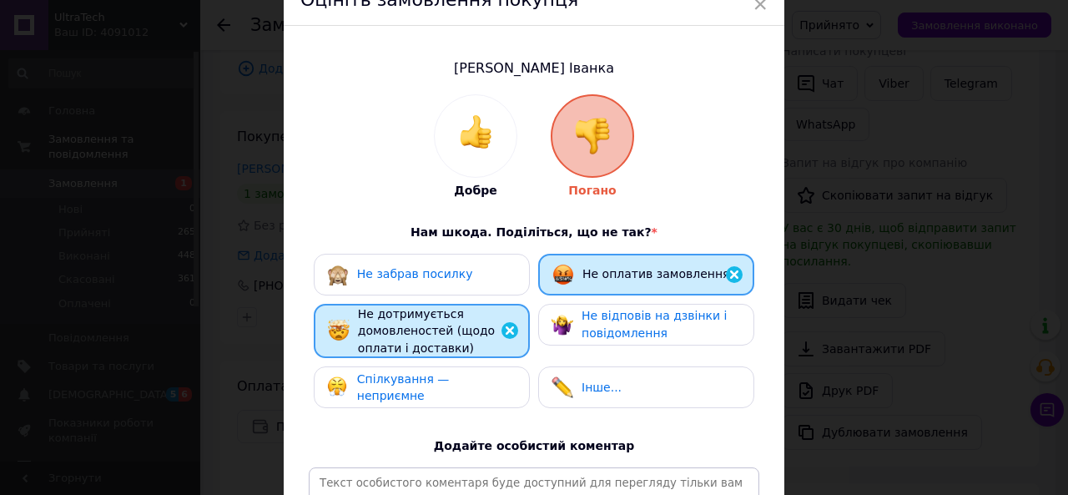
click at [446, 390] on span "Спілкування — неприємне" at bounding box center [403, 387] width 93 height 31
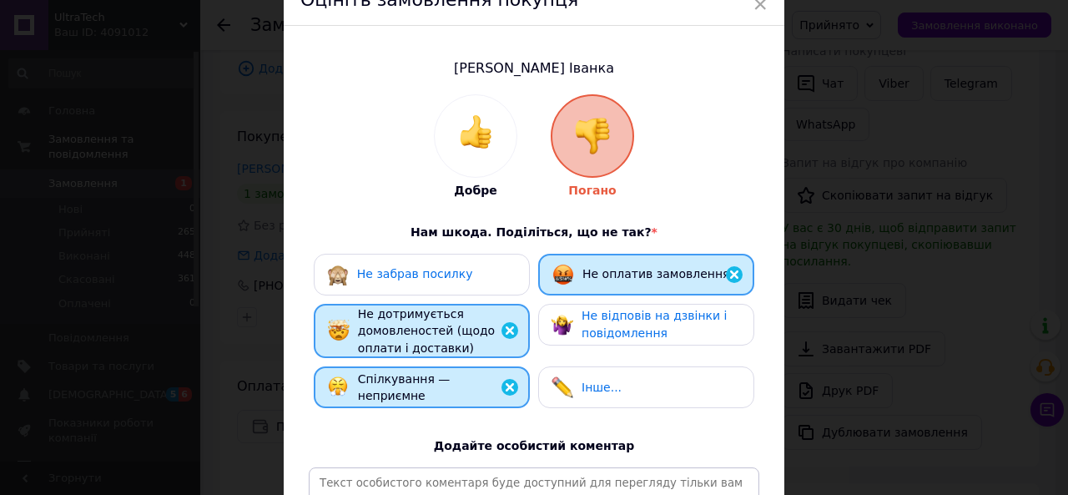
click at [613, 333] on span "Не відповів на дзвінки і повідомлення" at bounding box center [654, 324] width 145 height 31
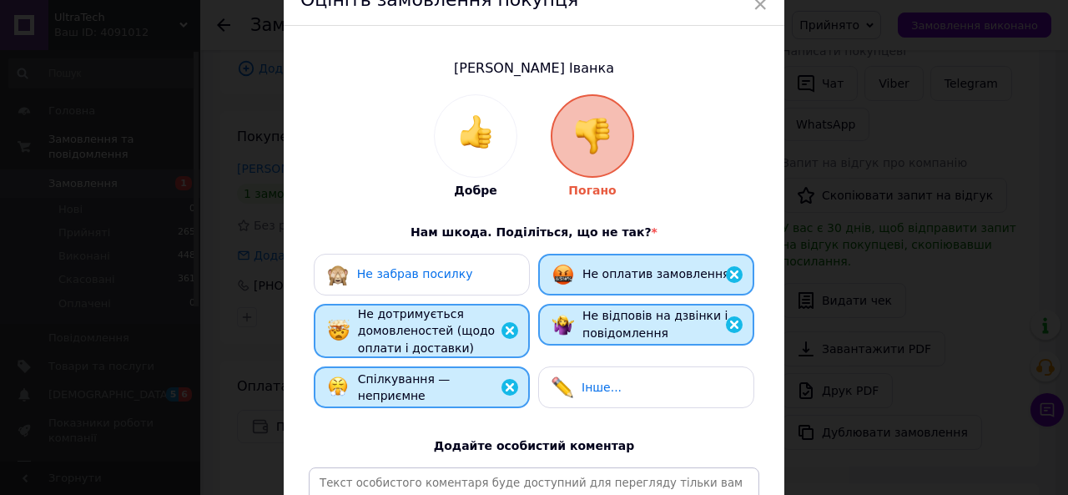
click at [602, 361] on div "Не забрав посилку Не оплатив замовлення Не дотримується домовленостей (щодо опл…" at bounding box center [534, 336] width 451 height 164
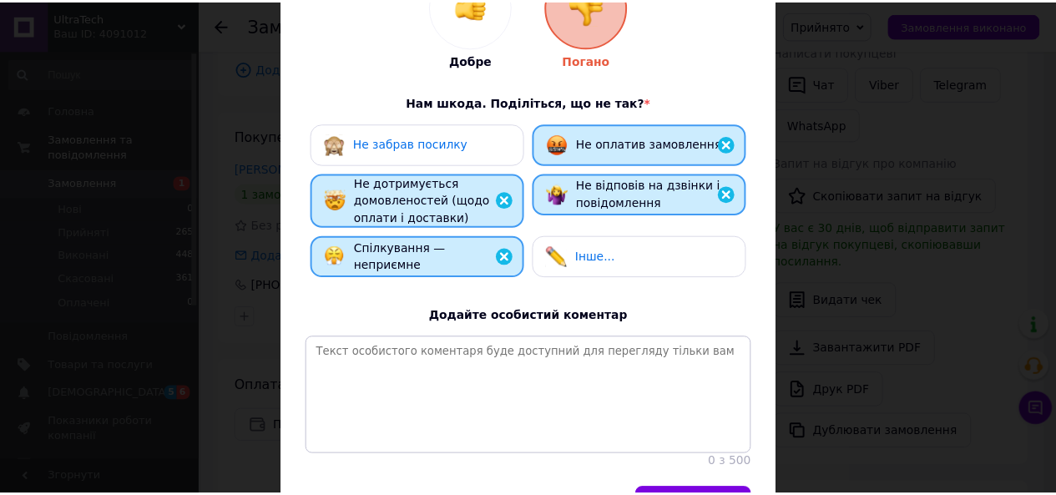
scroll to position [250, 0]
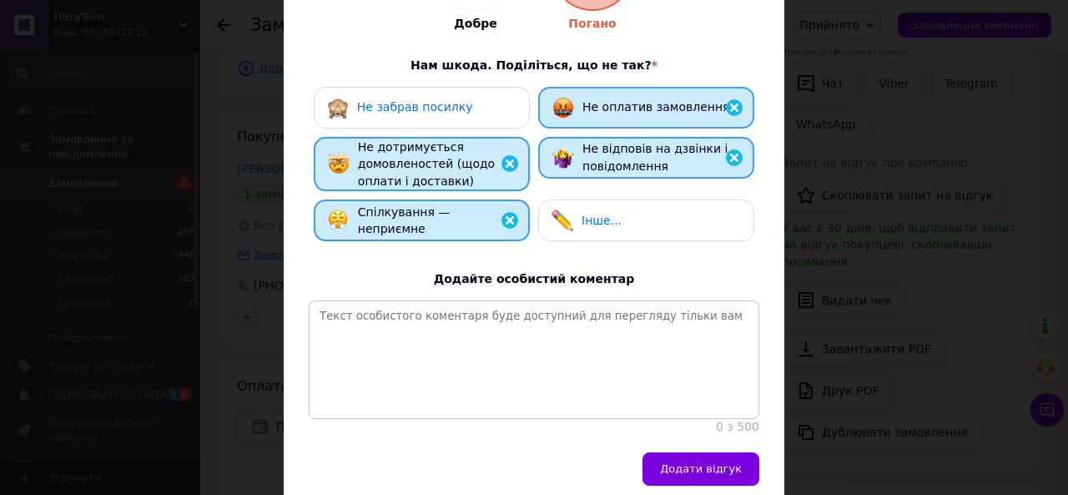
click at [638, 217] on div "Інше..." at bounding box center [646, 220] width 189 height 22
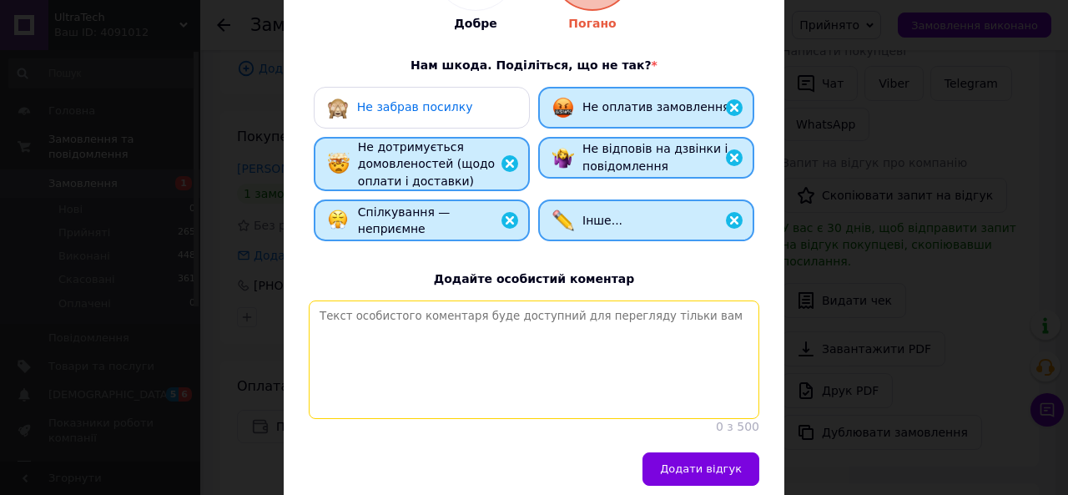
click at [597, 340] on textarea at bounding box center [534, 359] width 451 height 119
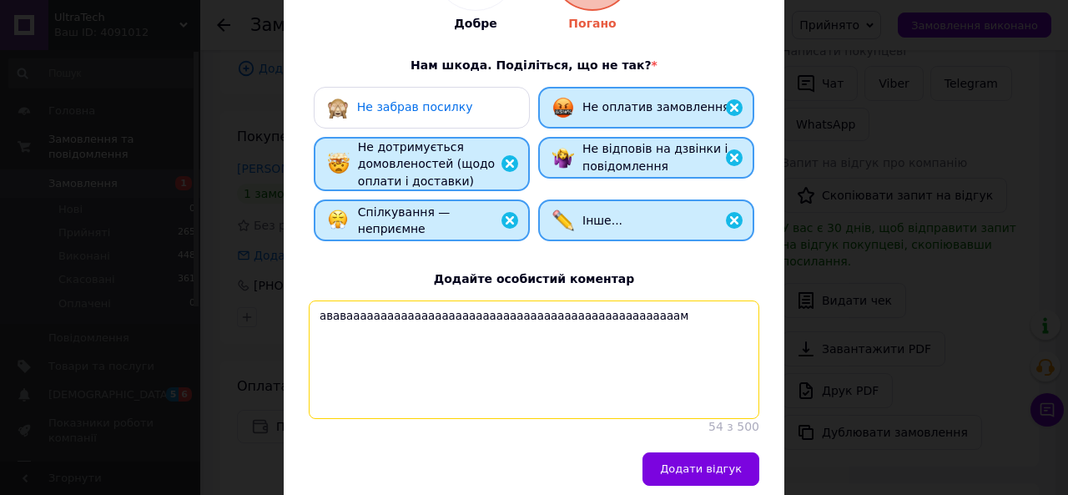
type textarea "ававааааааааааааааааааааааааааааааааааааааааааааааааам"
click at [703, 475] on button "Додати відгук" at bounding box center [701, 468] width 117 height 33
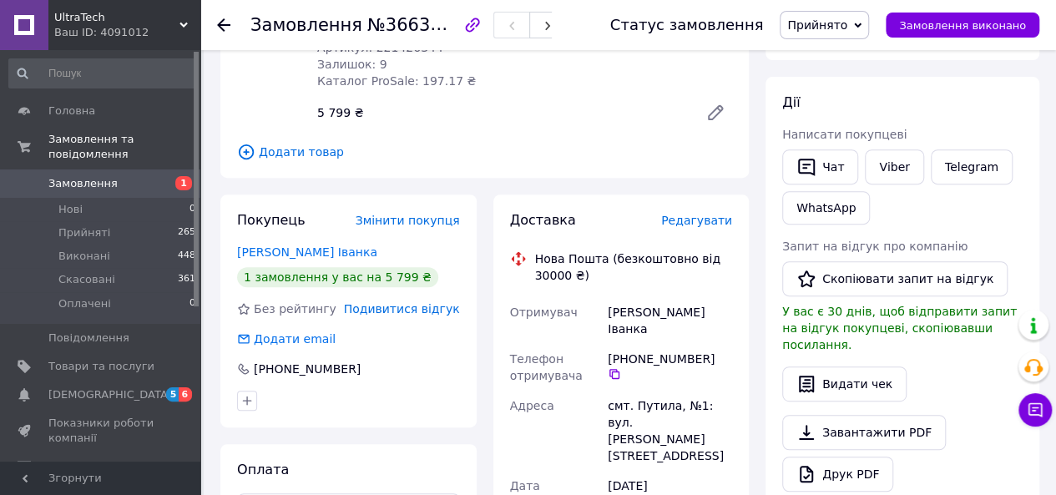
click at [129, 153] on link "Замовлення та повідомлення" at bounding box center [102, 146] width 205 height 43
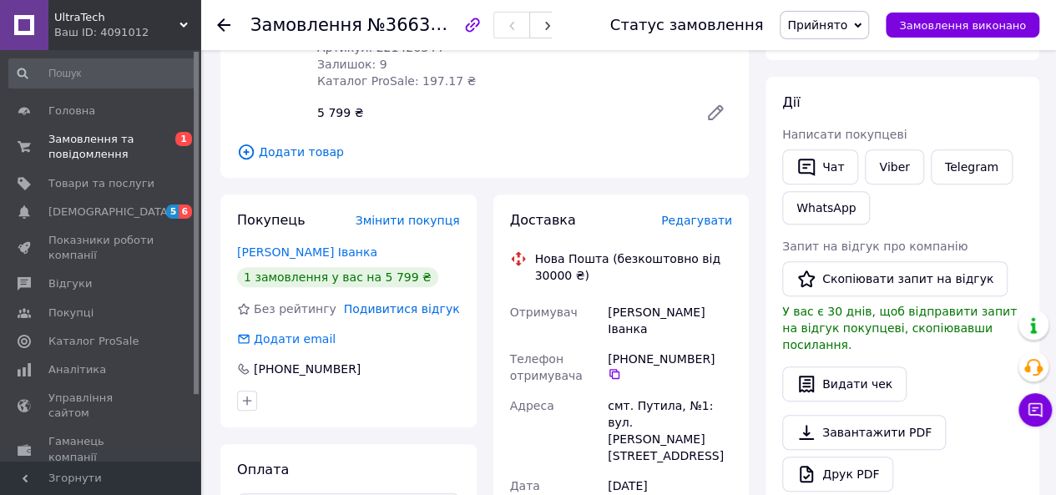
click at [110, 156] on span "Замовлення та повідомлення" at bounding box center [101, 147] width 106 height 30
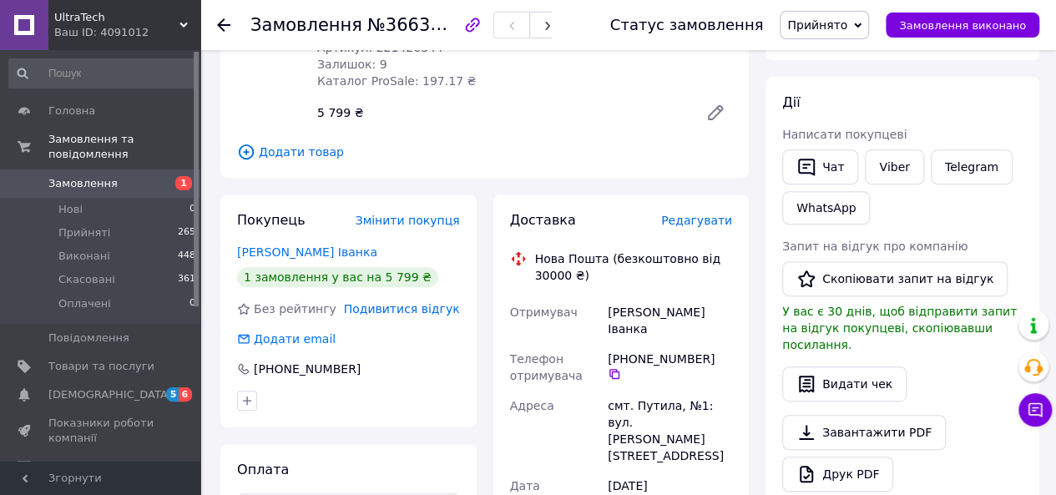
click at [90, 176] on span "Замовлення" at bounding box center [82, 183] width 69 height 15
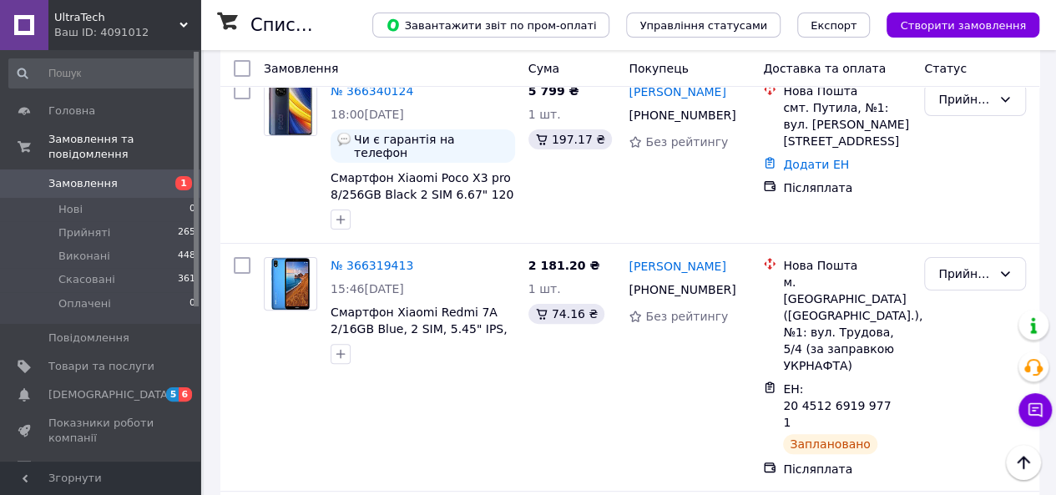
scroll to position [83, 0]
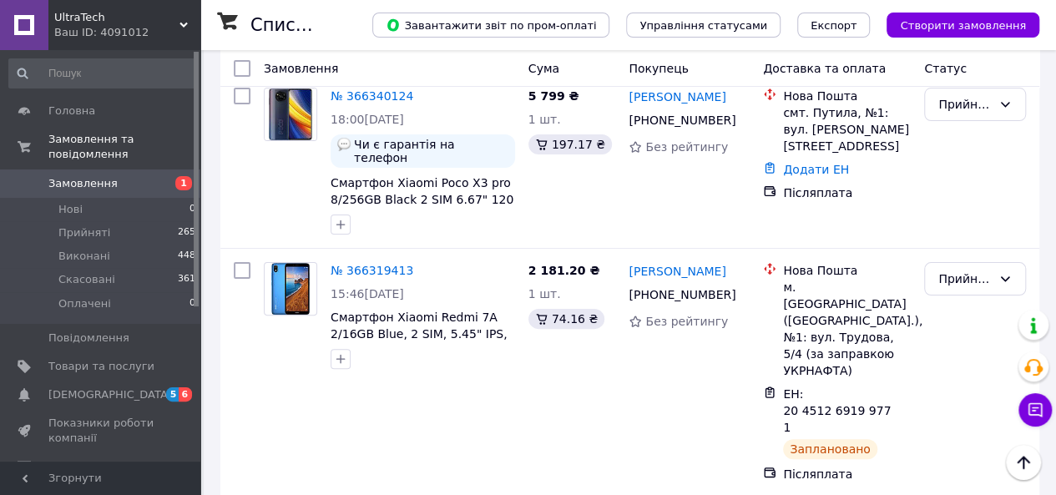
click at [346, 265] on link "№ 366319413" at bounding box center [371, 270] width 83 height 13
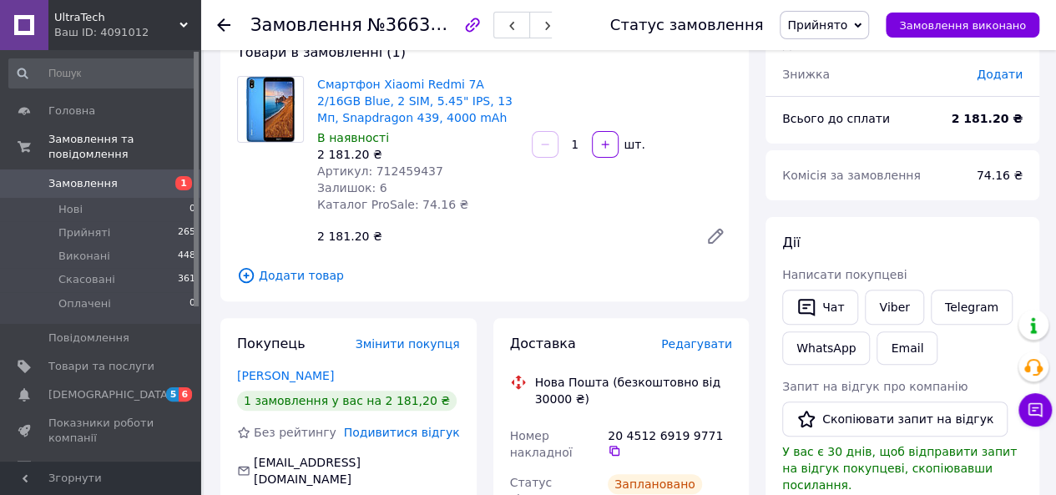
scroll to position [83, 0]
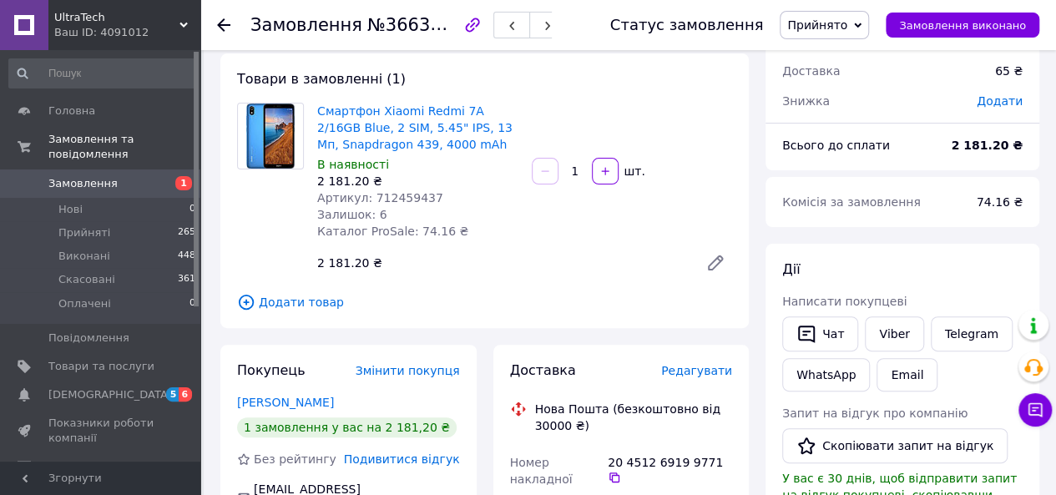
click at [134, 176] on span "Замовлення" at bounding box center [101, 183] width 106 height 15
